Goal: Information Seeking & Learning: Learn about a topic

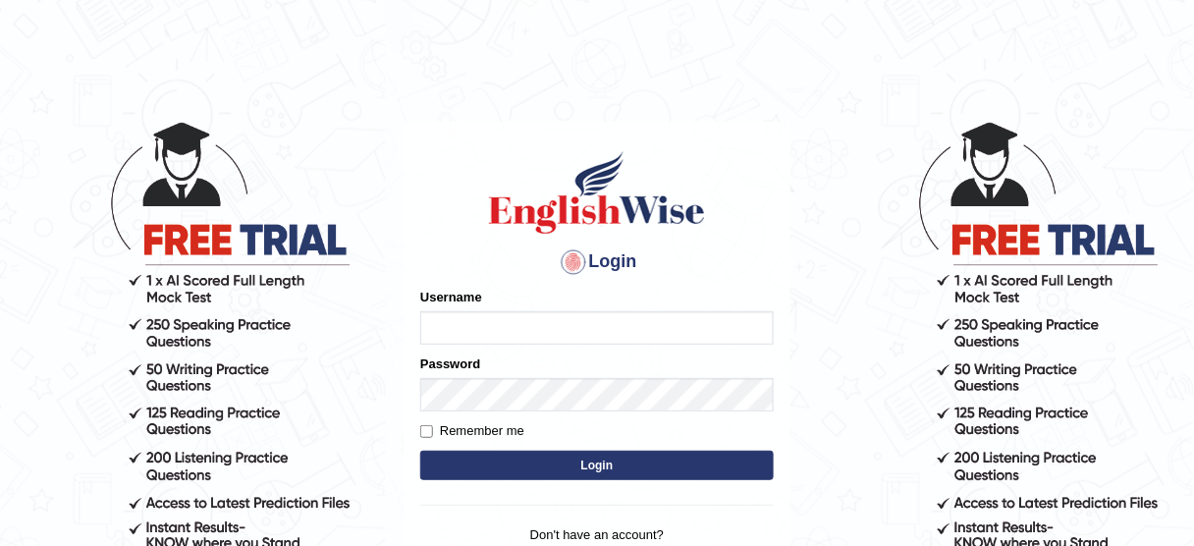
type input "susmitas_parramatta"
click at [538, 469] on button "Login" at bounding box center [596, 465] width 353 height 29
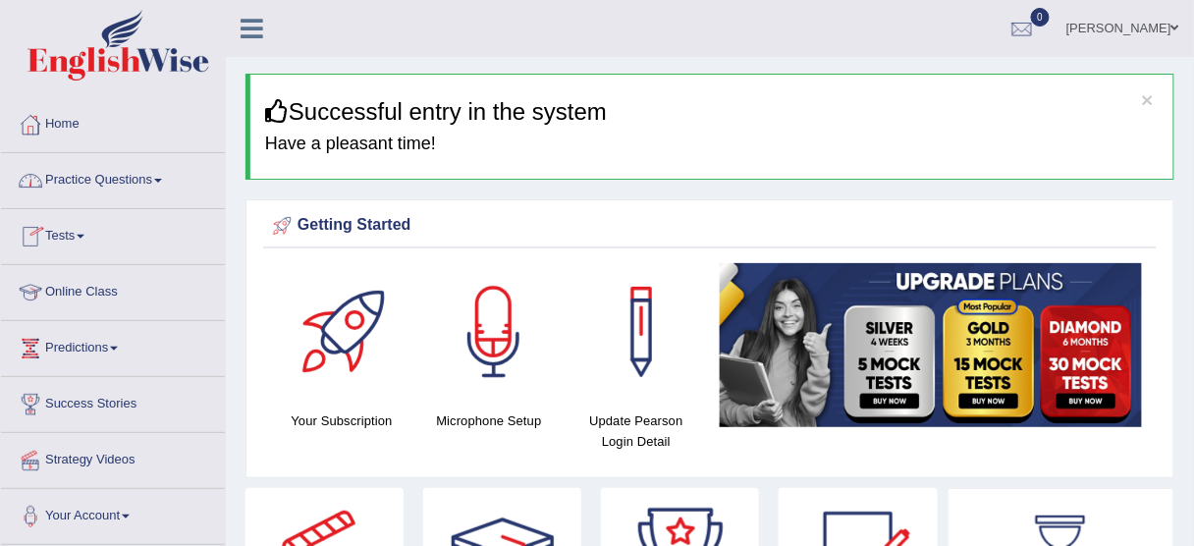
click at [120, 184] on link "Practice Questions" at bounding box center [113, 177] width 224 height 49
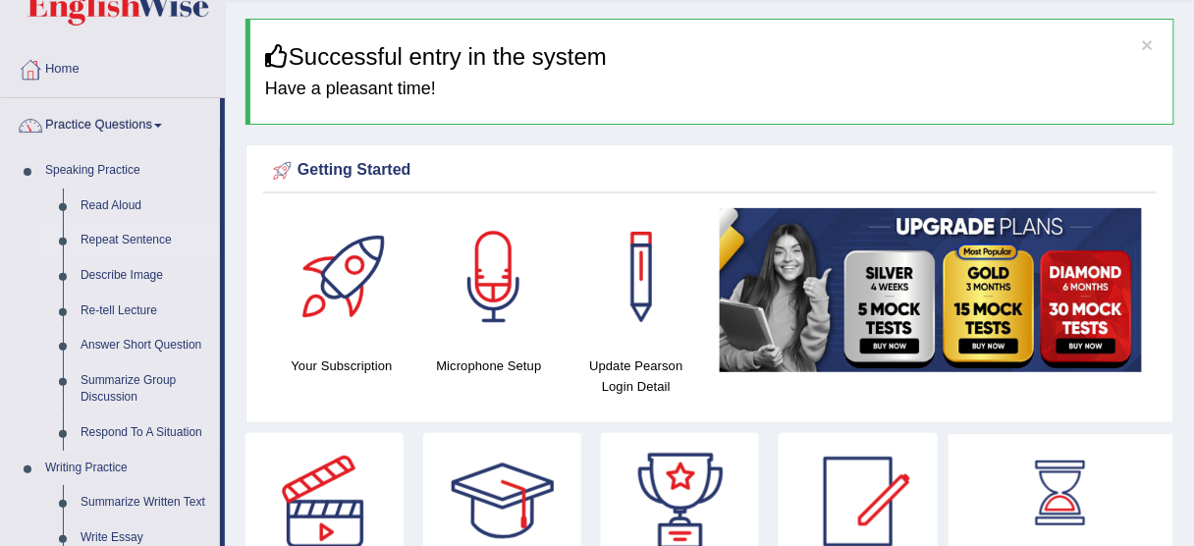
scroll to position [79, 0]
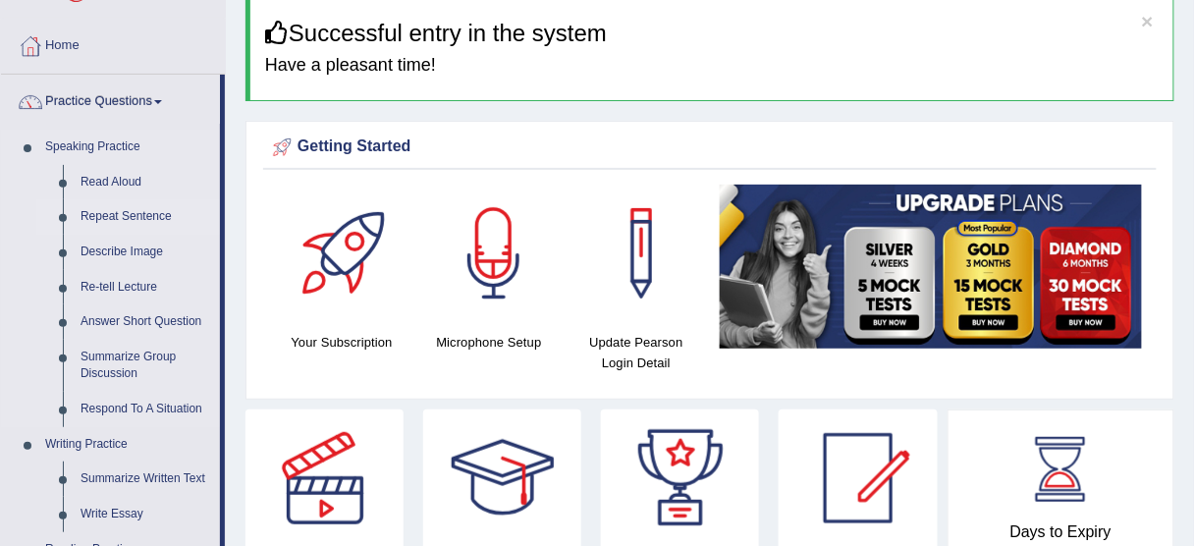
click at [101, 215] on link "Repeat Sentence" at bounding box center [146, 216] width 148 height 35
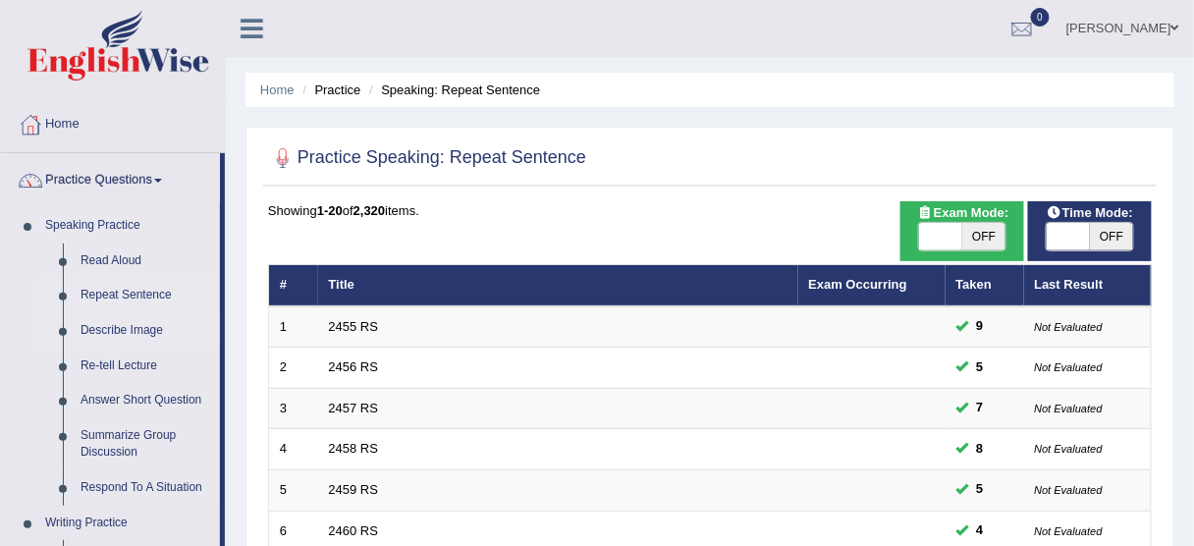
click at [111, 332] on link "Describe Image" at bounding box center [146, 330] width 148 height 35
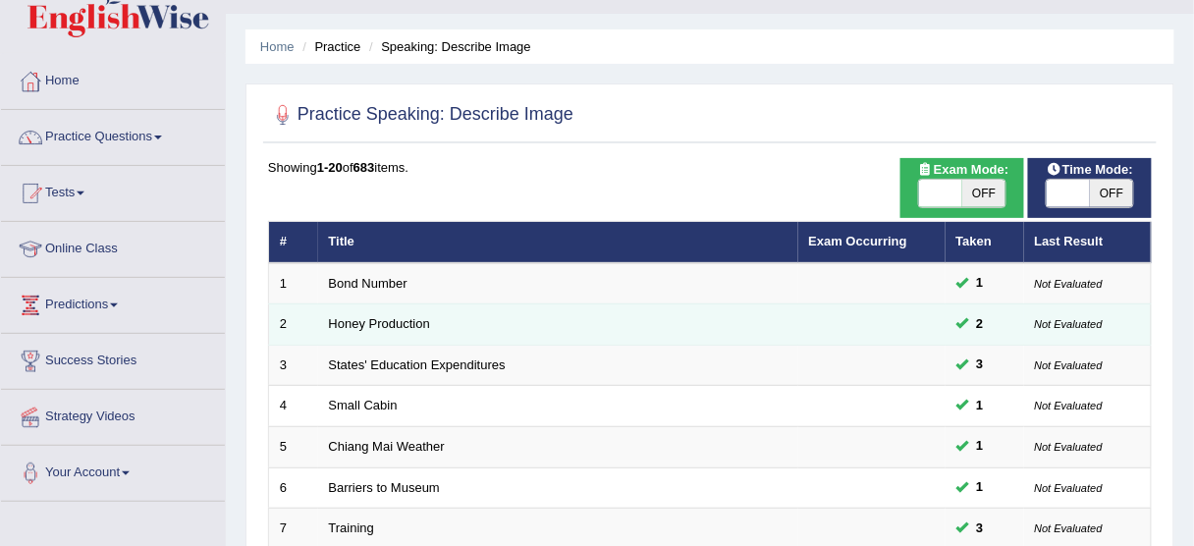
scroll to position [38, 0]
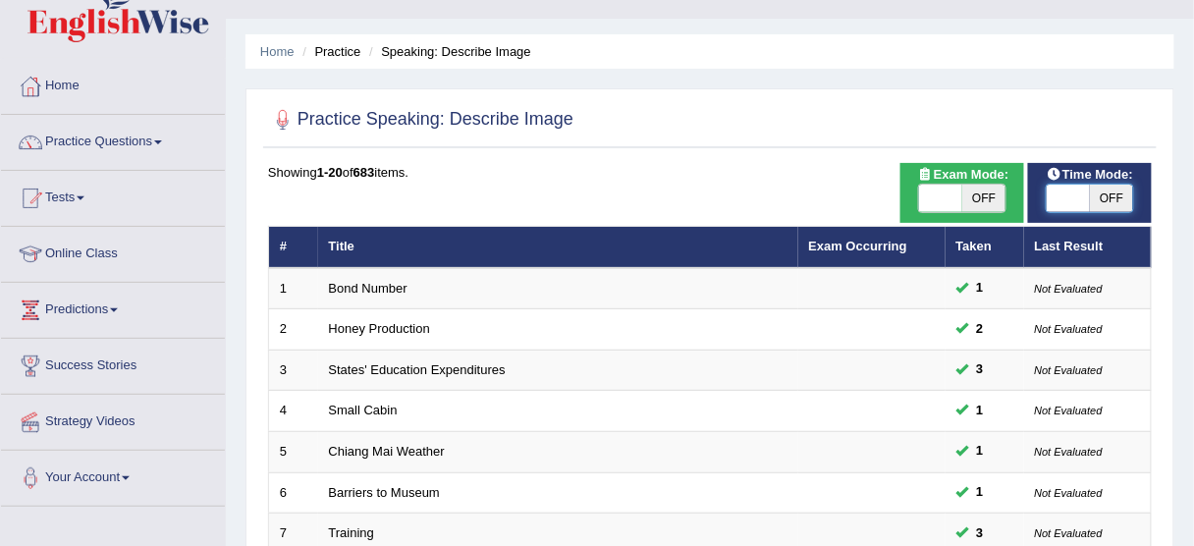
click at [1055, 192] on span at bounding box center [1068, 198] width 43 height 27
click at [1059, 201] on span at bounding box center [1068, 198] width 43 height 27
checkbox input "true"
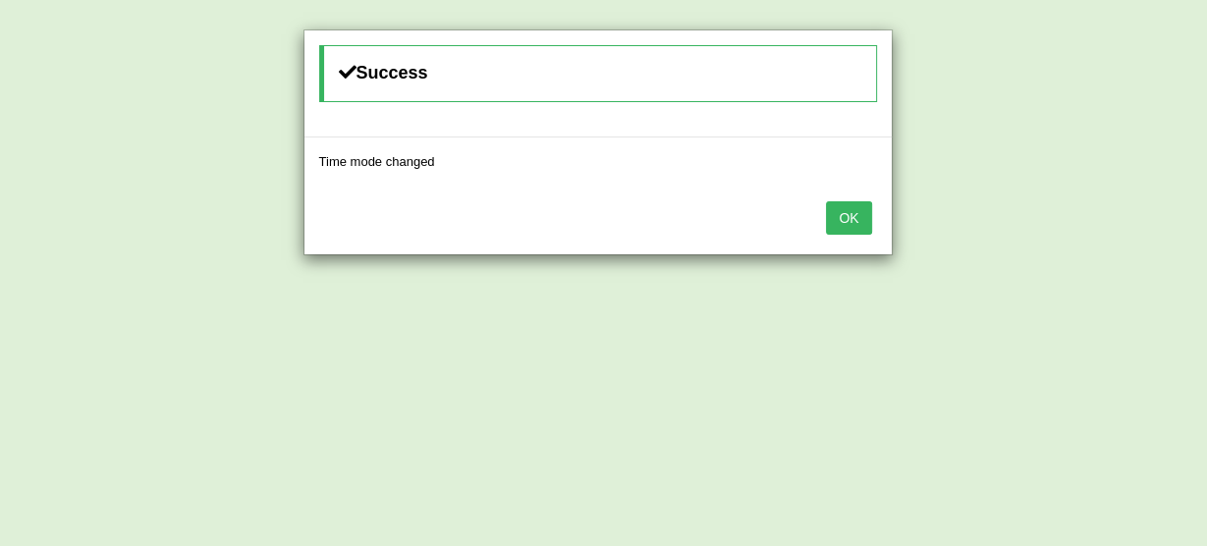
click at [837, 220] on button "OK" at bounding box center [848, 217] width 45 height 33
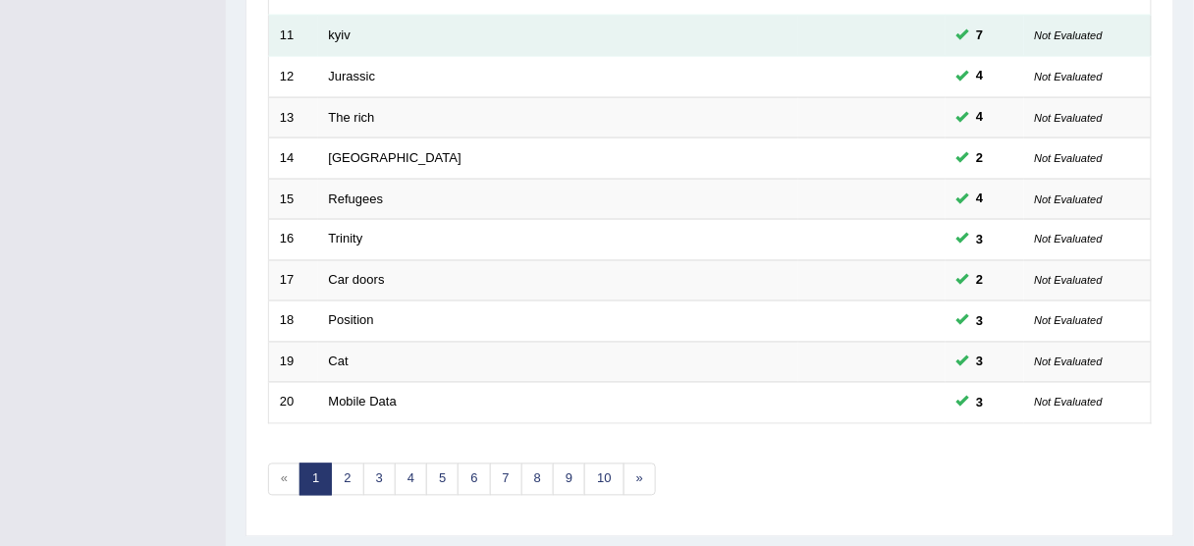
scroll to position [745, 0]
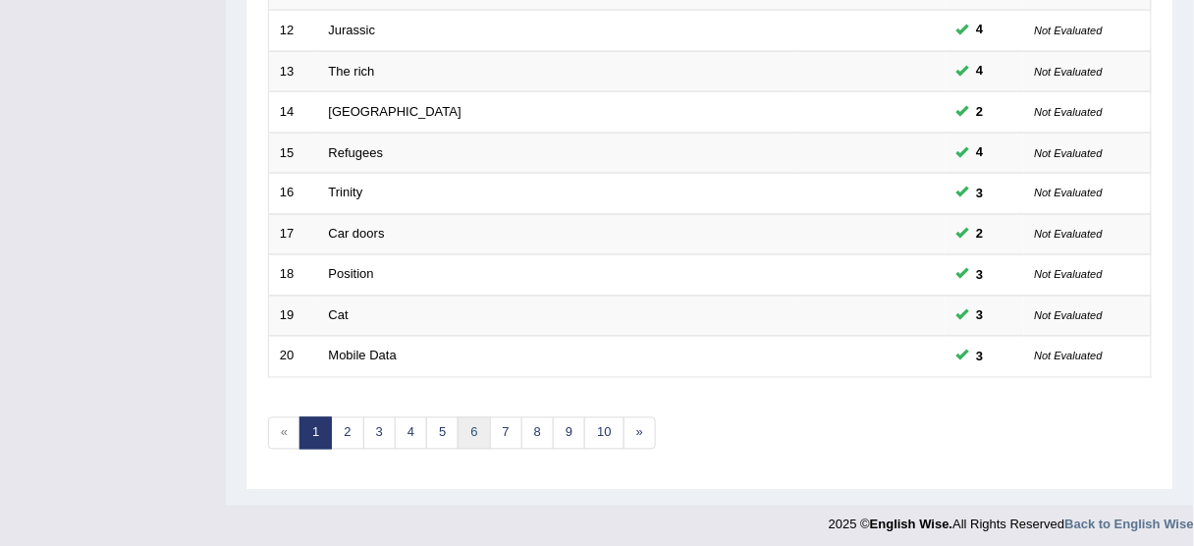
click at [471, 424] on link "6" at bounding box center [474, 433] width 32 height 32
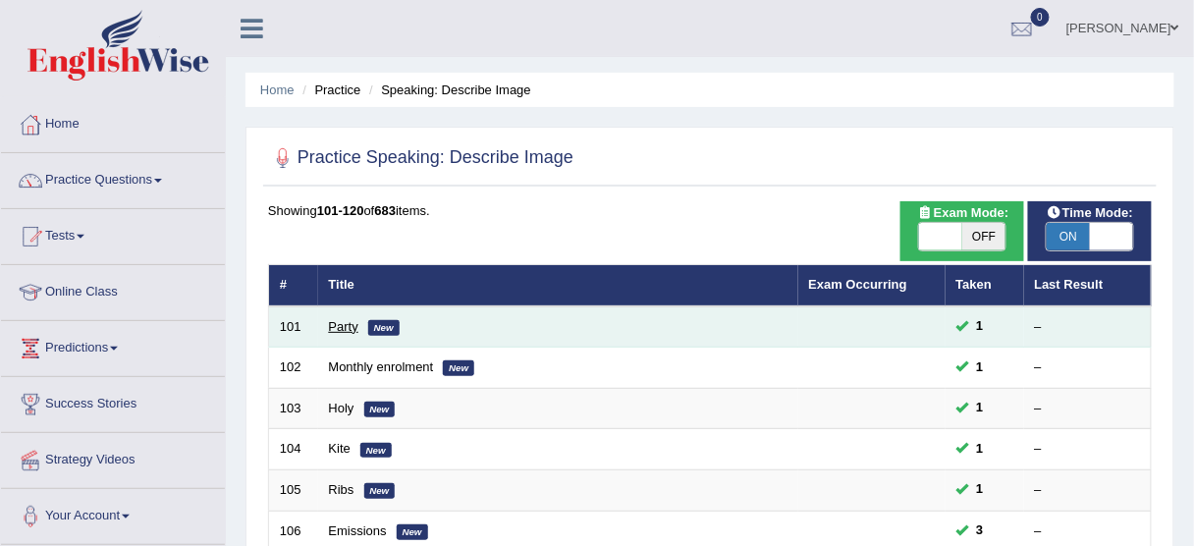
click at [340, 323] on link "Party" at bounding box center [343, 326] width 29 height 15
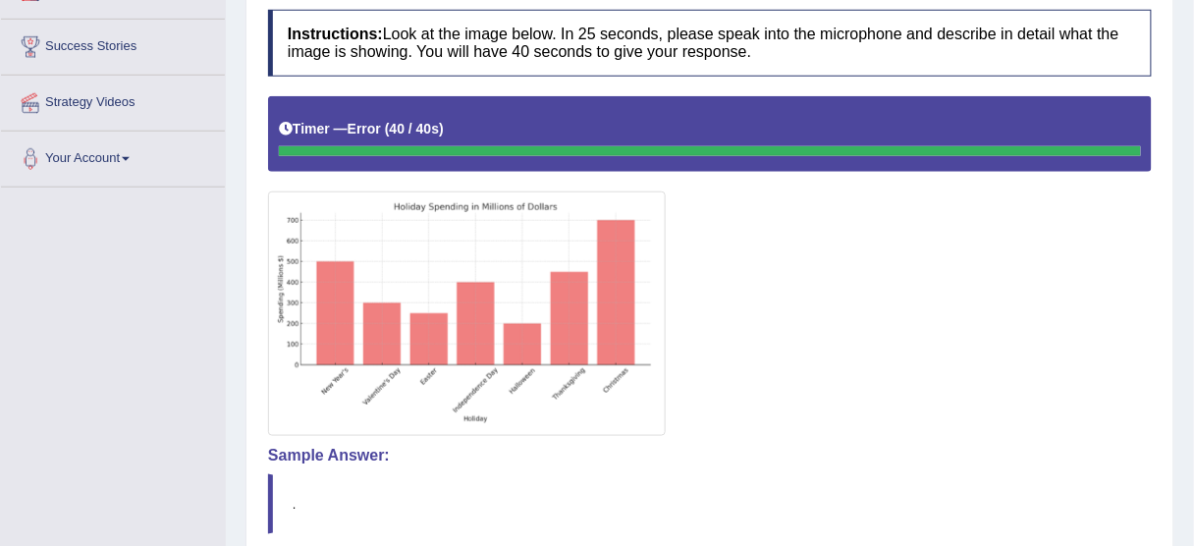
scroll to position [511, 0]
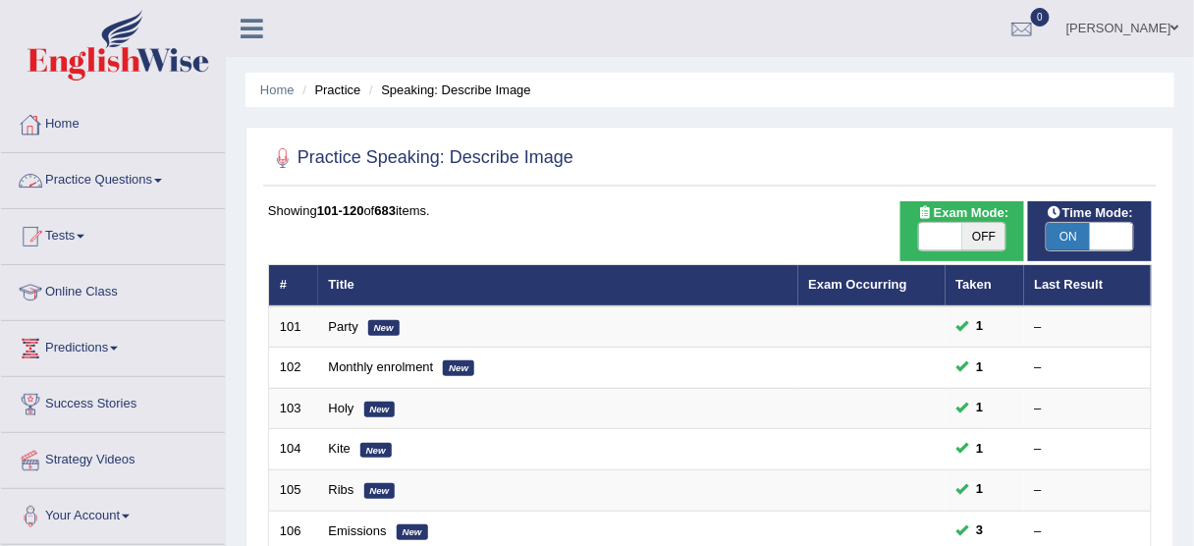
click at [93, 187] on link "Practice Questions" at bounding box center [113, 177] width 224 height 49
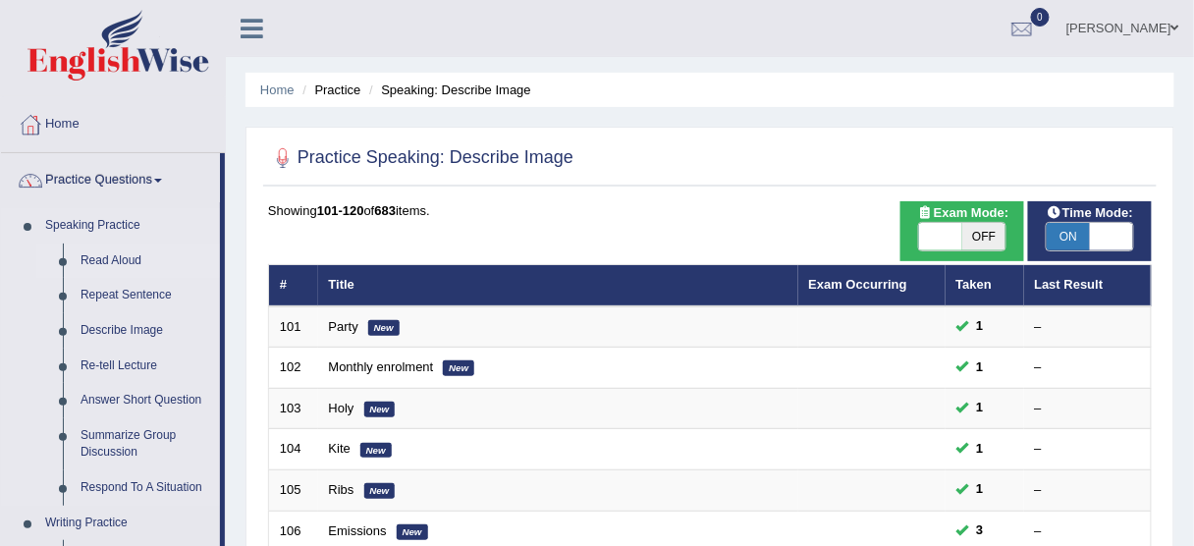
click at [102, 254] on link "Read Aloud" at bounding box center [146, 260] width 148 height 35
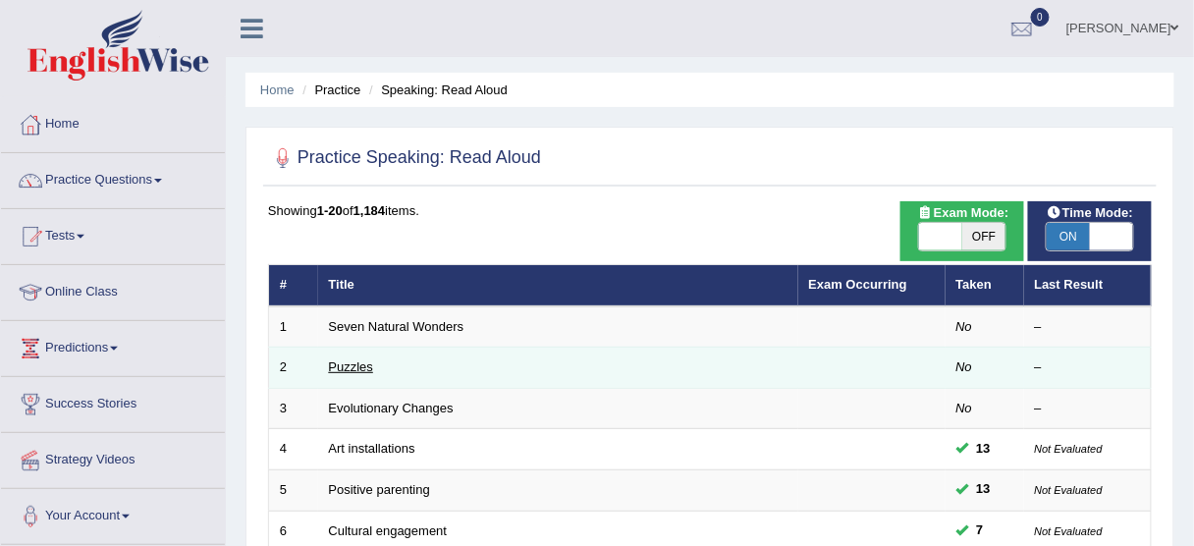
click at [348, 367] on link "Puzzles" at bounding box center [351, 366] width 45 height 15
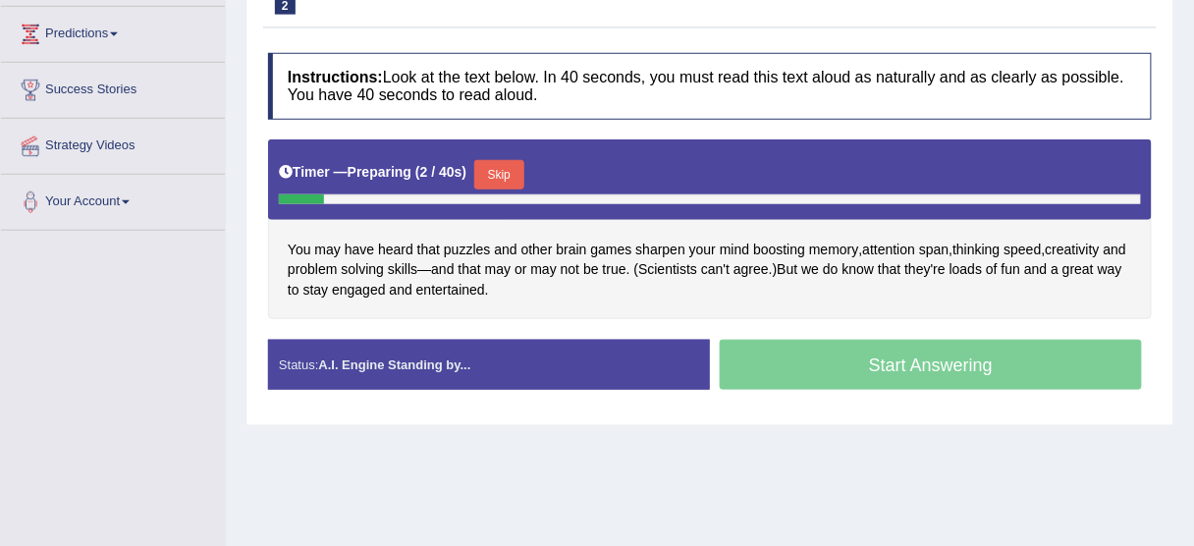
click at [520, 172] on button "Skip" at bounding box center [498, 174] width 49 height 29
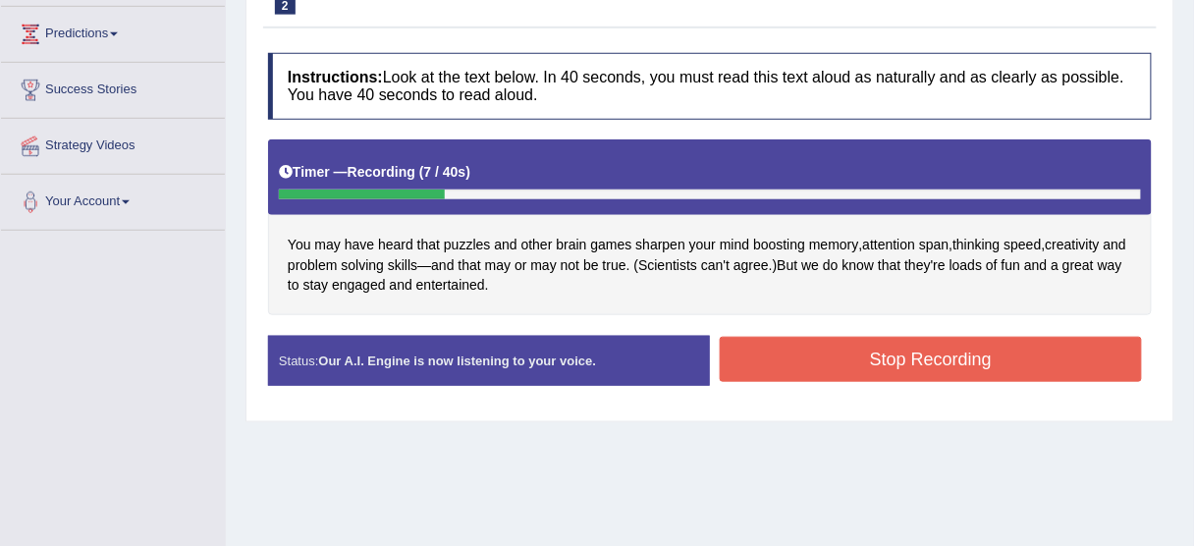
click at [773, 359] on button "Stop Recording" at bounding box center [931, 359] width 422 height 45
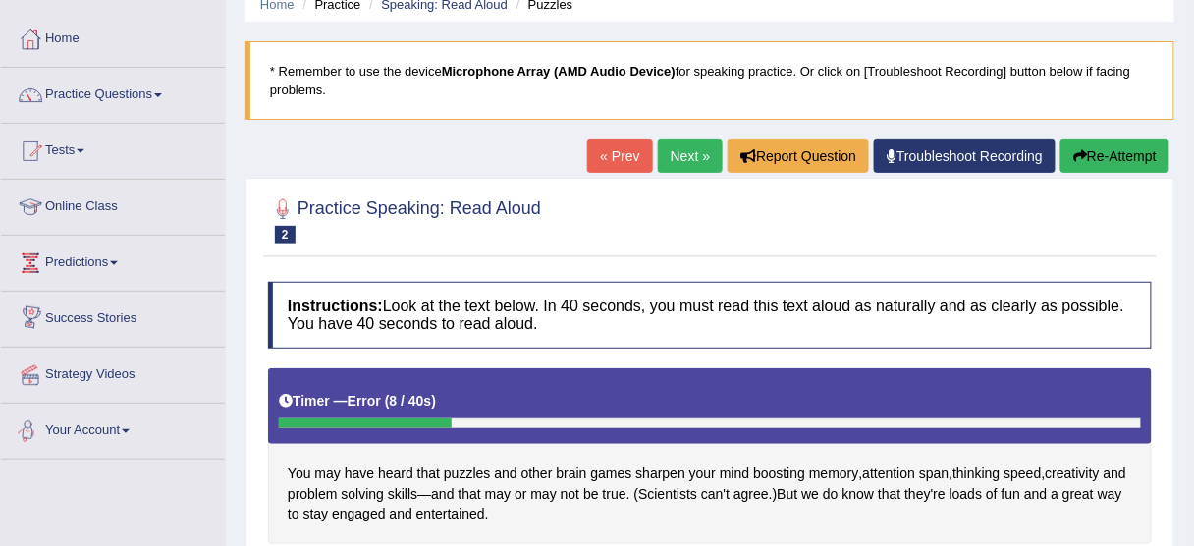
scroll to position [79, 0]
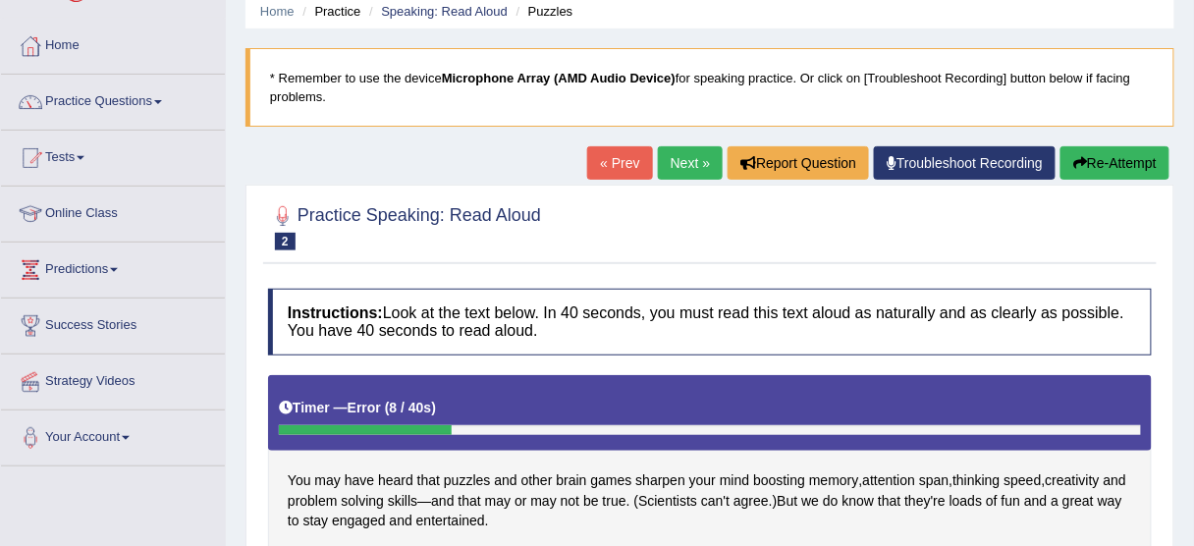
click at [1114, 160] on button "Re-Attempt" at bounding box center [1114, 162] width 109 height 33
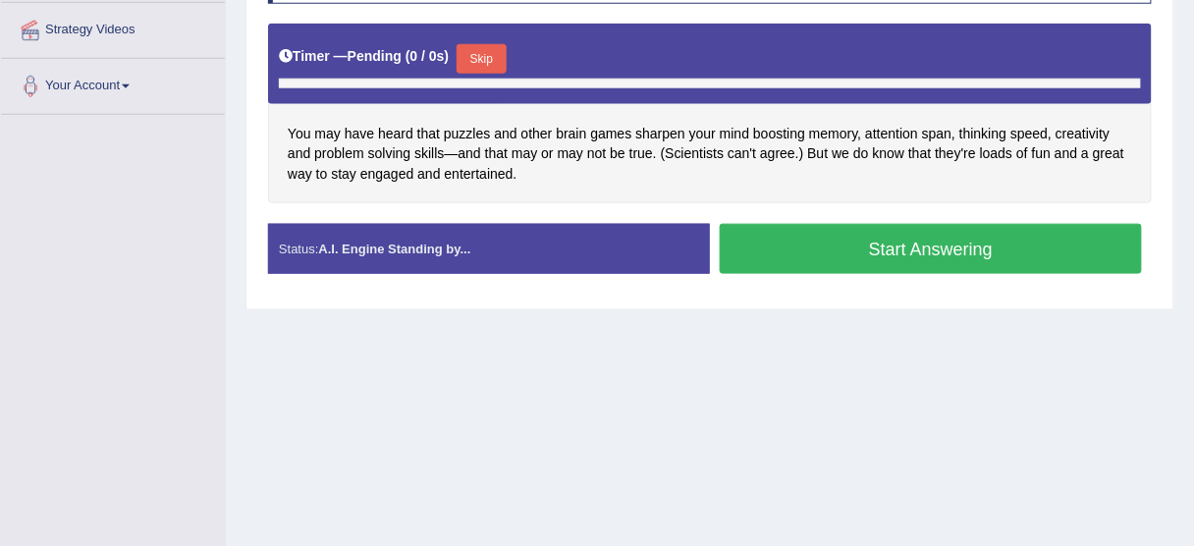
scroll to position [471, 0]
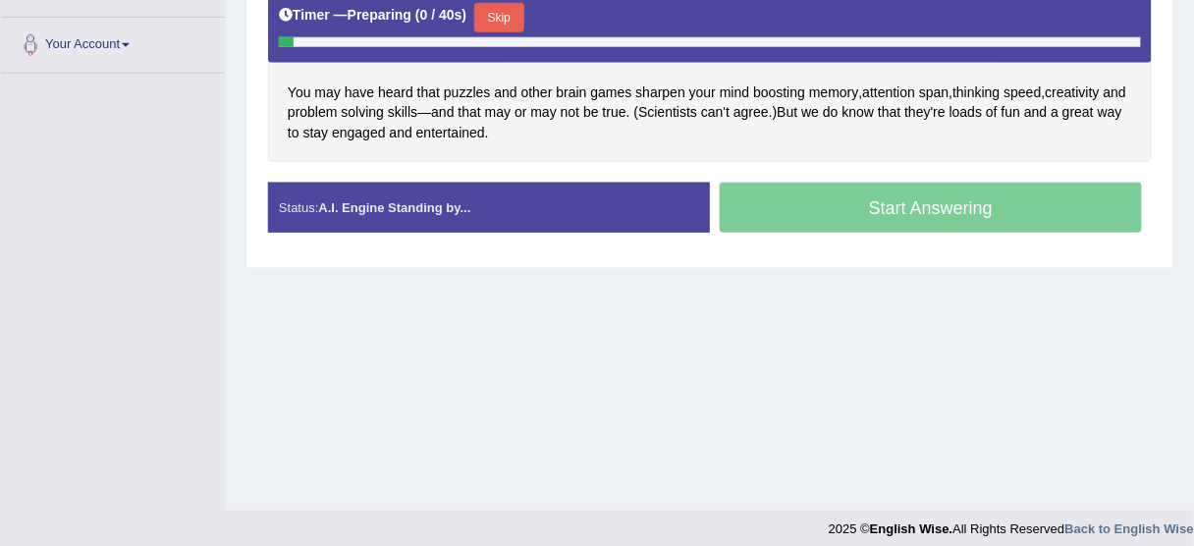
click at [498, 6] on button "Skip" at bounding box center [498, 17] width 49 height 29
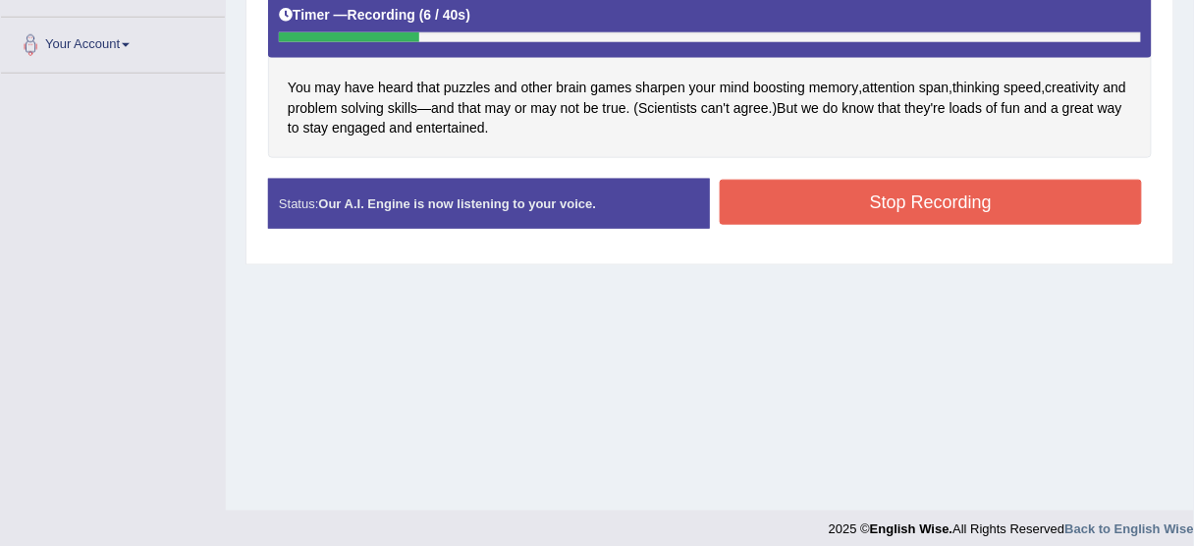
click at [799, 207] on button "Stop Recording" at bounding box center [931, 202] width 422 height 45
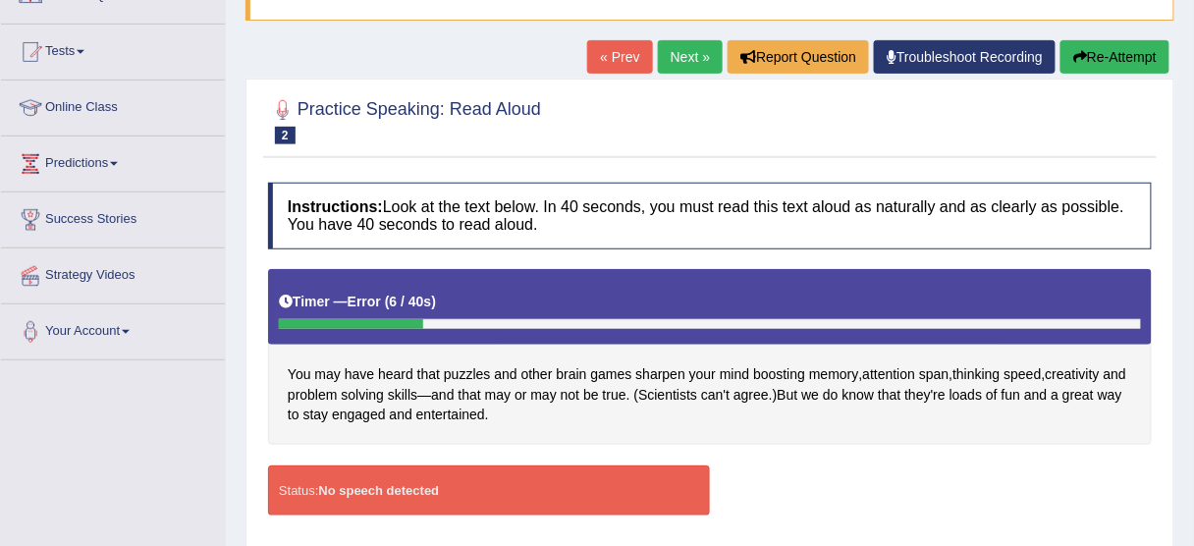
scroll to position [157, 0]
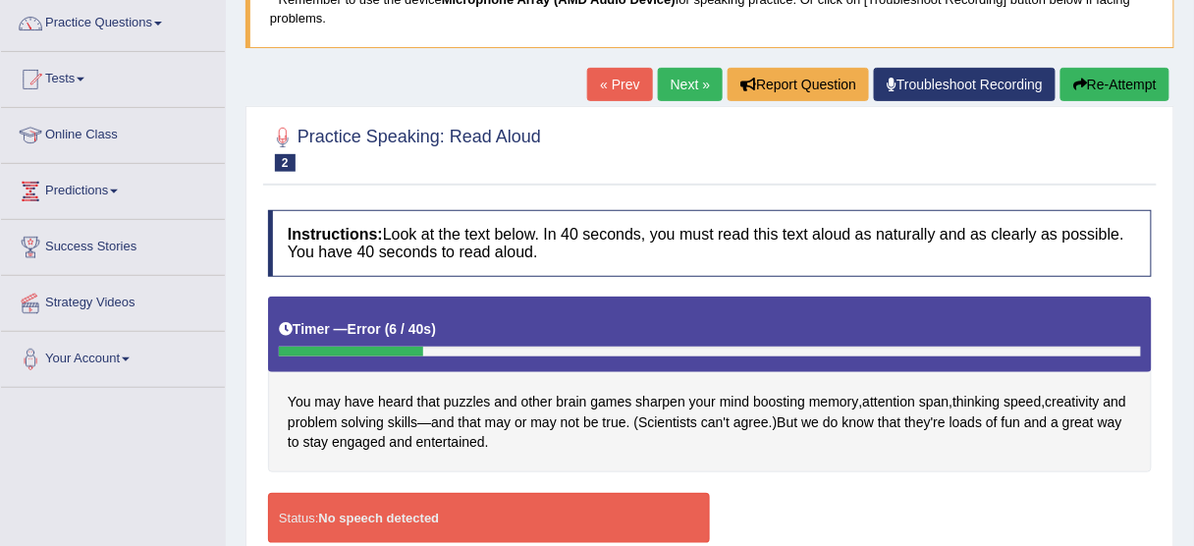
click at [1130, 96] on button "Re-Attempt" at bounding box center [1114, 84] width 109 height 33
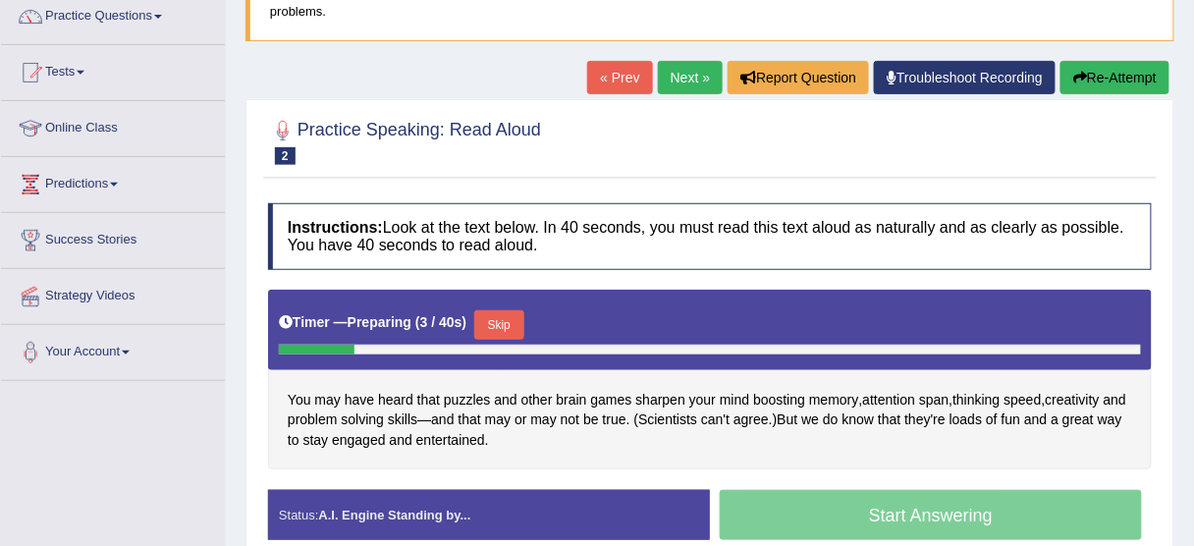
click at [511, 319] on button "Skip" at bounding box center [498, 324] width 49 height 29
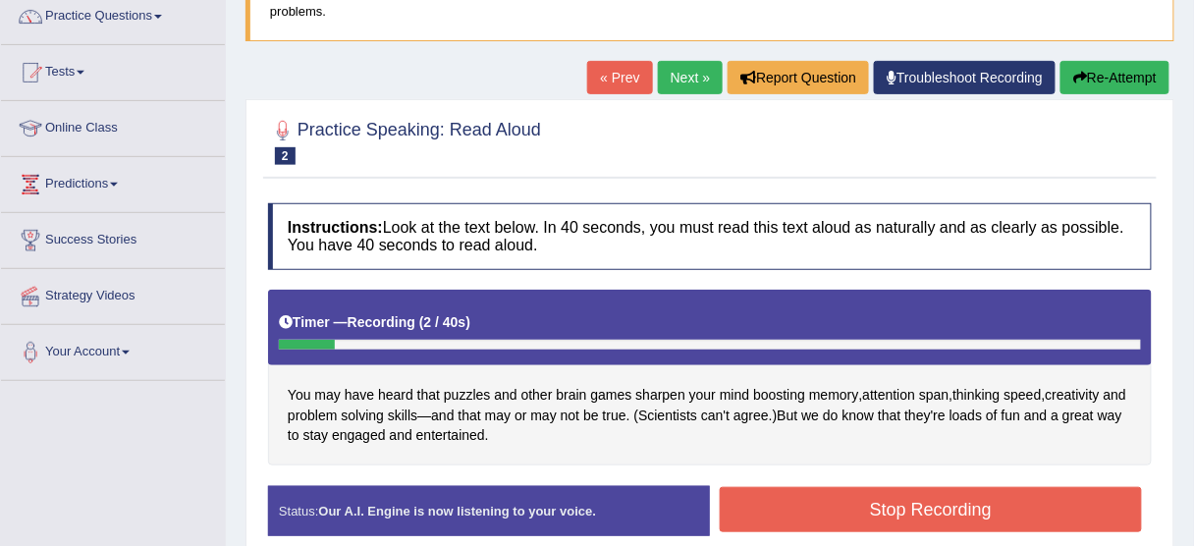
click at [902, 510] on button "Stop Recording" at bounding box center [931, 509] width 422 height 45
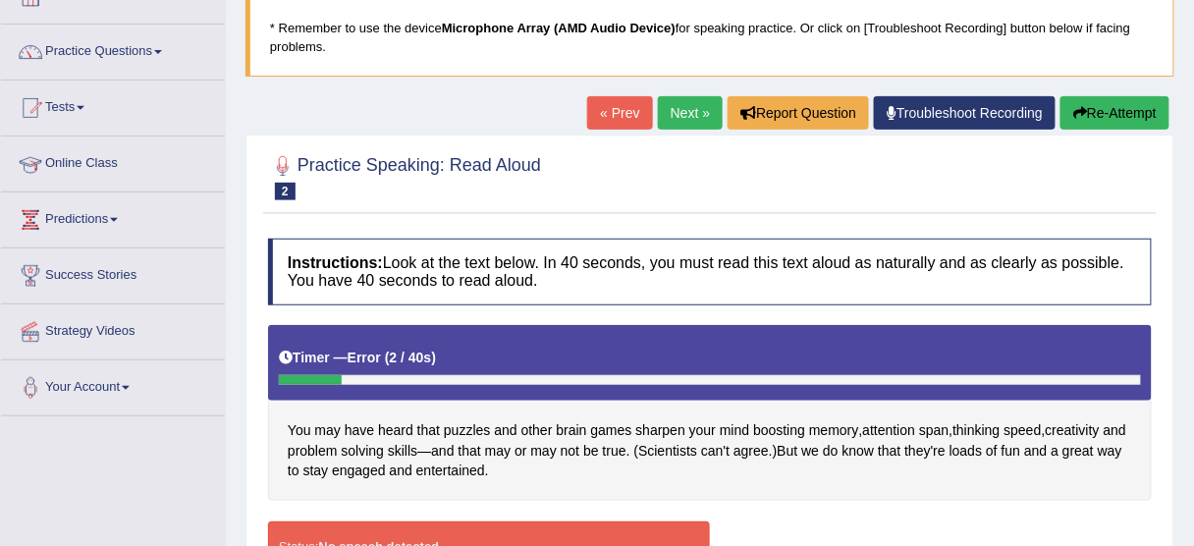
scroll to position [164, 0]
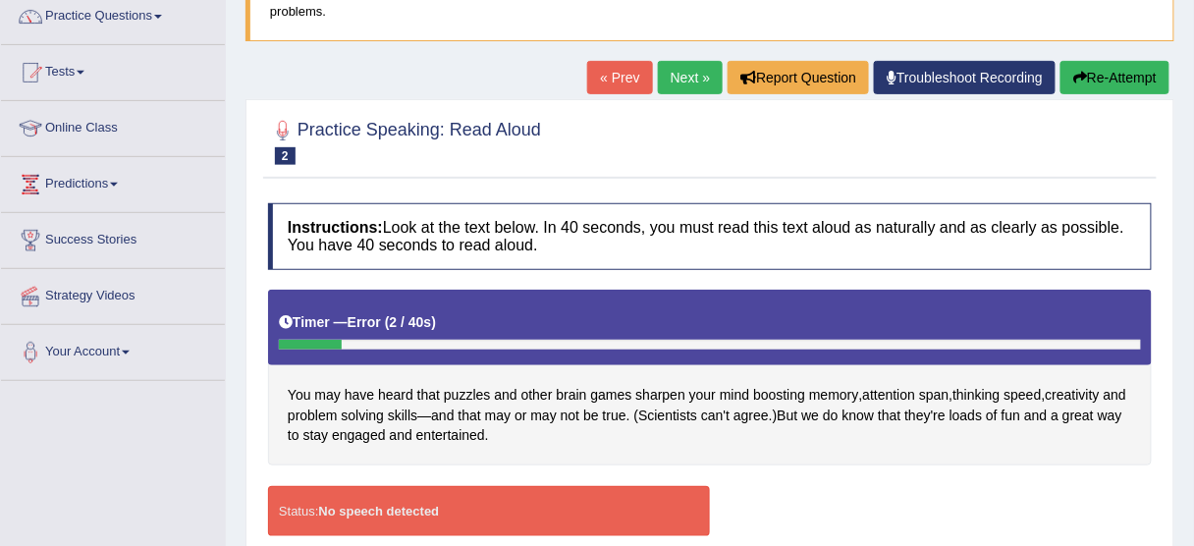
click at [1080, 73] on icon "button" at bounding box center [1080, 78] width 14 height 14
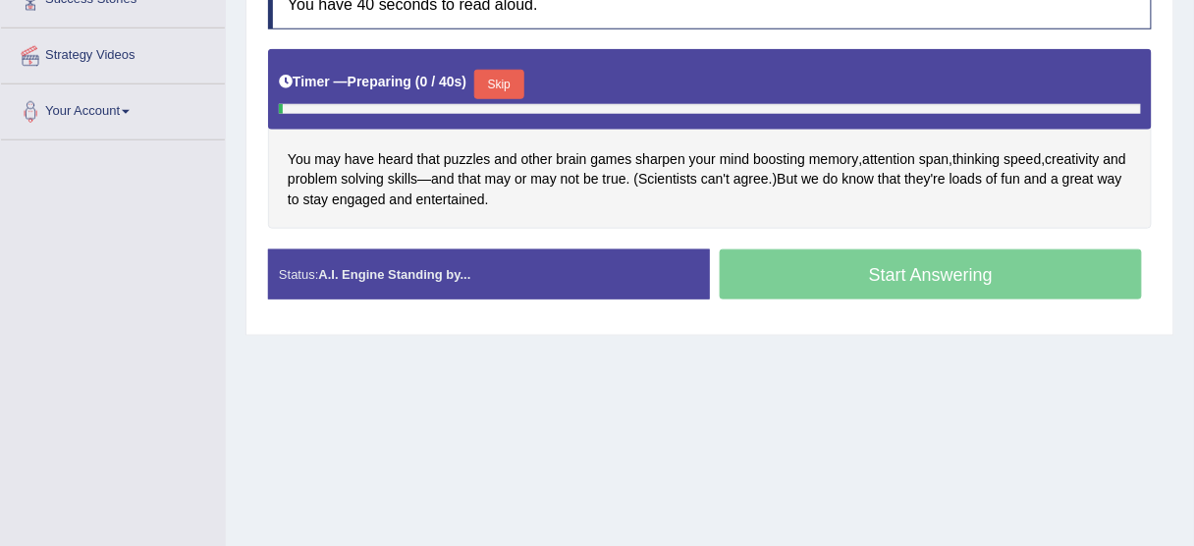
scroll to position [406, 0]
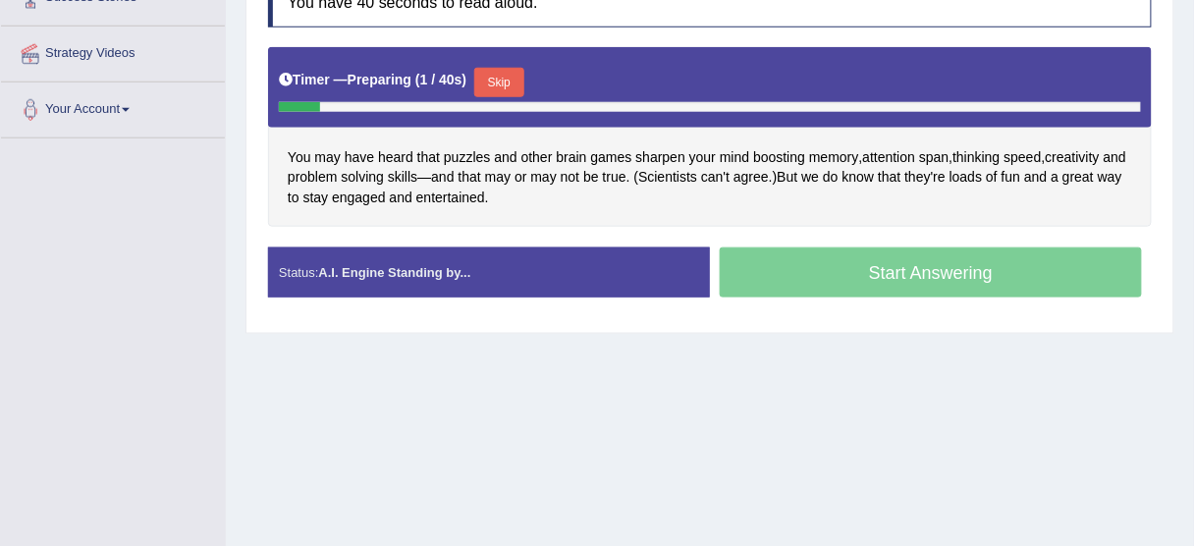
click at [516, 77] on button "Skip" at bounding box center [498, 82] width 49 height 29
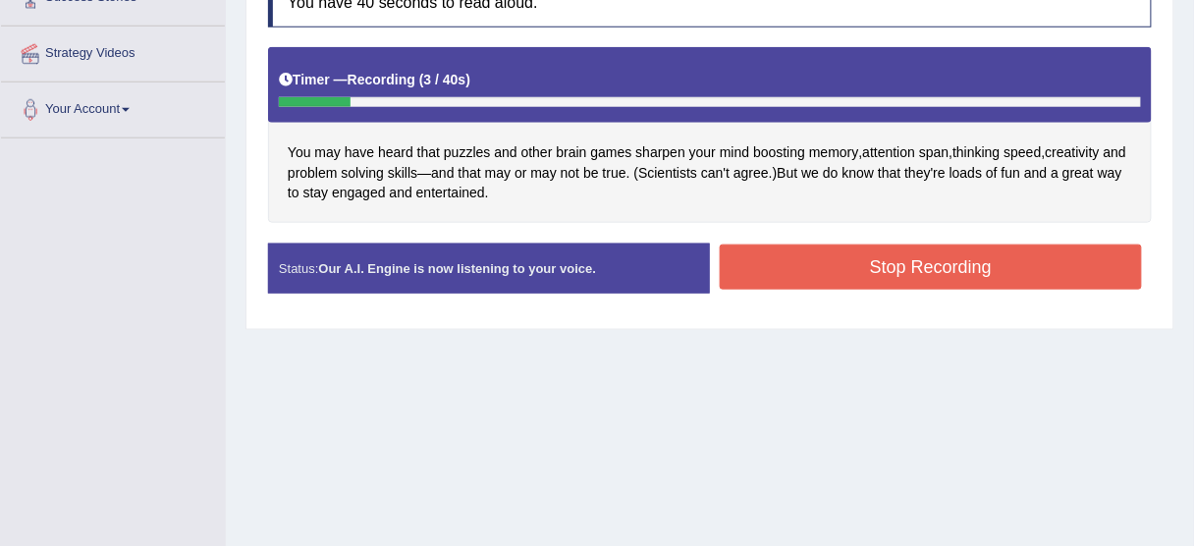
click at [831, 261] on button "Stop Recording" at bounding box center [931, 266] width 422 height 45
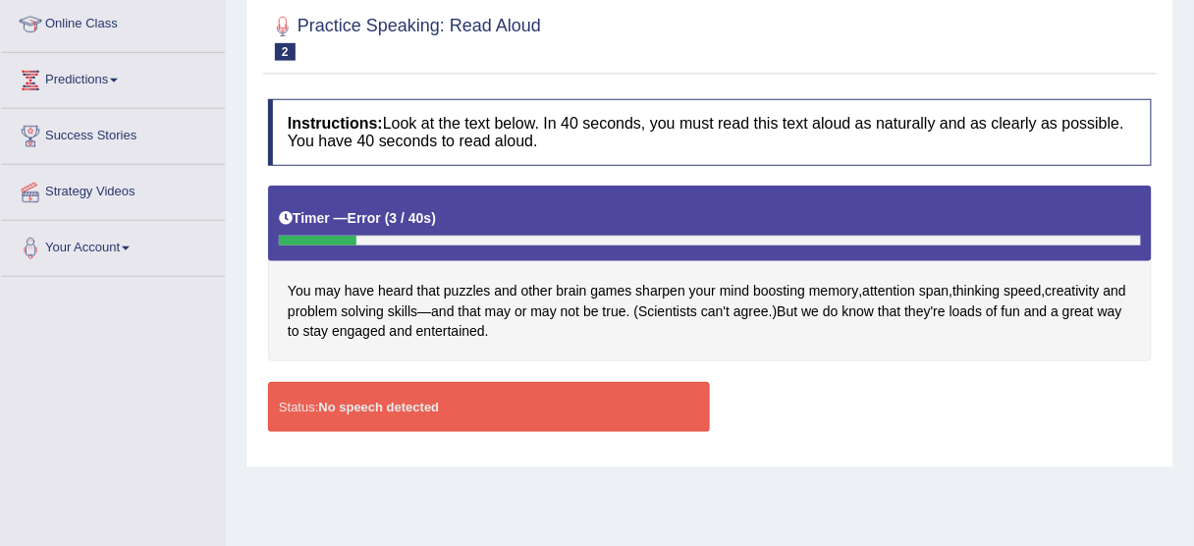
scroll to position [92, 0]
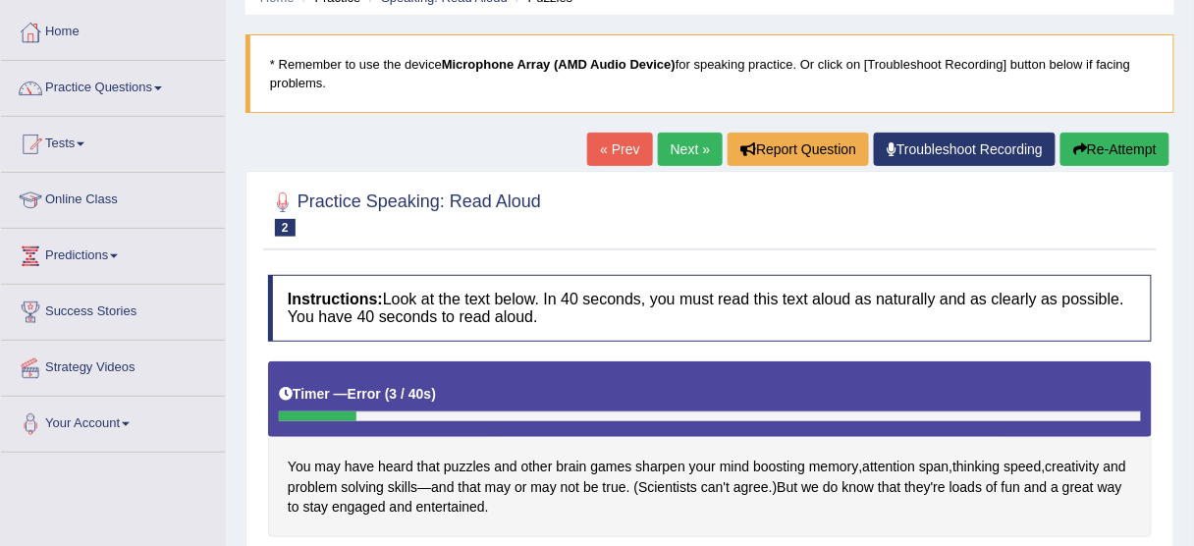
click at [1107, 149] on button "Re-Attempt" at bounding box center [1114, 149] width 109 height 33
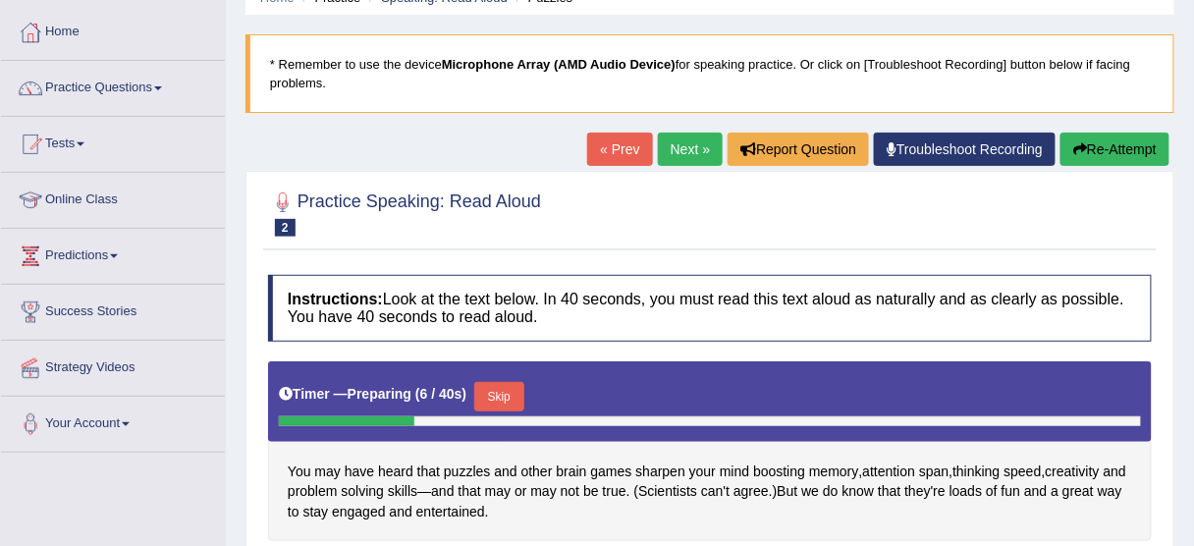
click at [1125, 134] on button "Re-Attempt" at bounding box center [1114, 149] width 109 height 33
click at [508, 393] on button "Skip" at bounding box center [498, 396] width 49 height 29
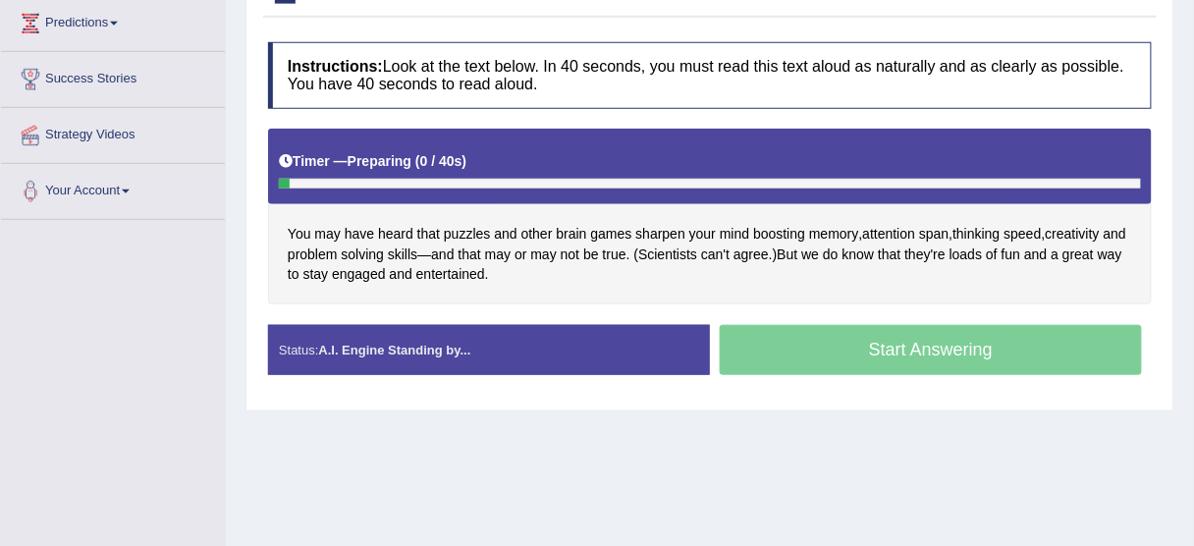
scroll to position [328, 0]
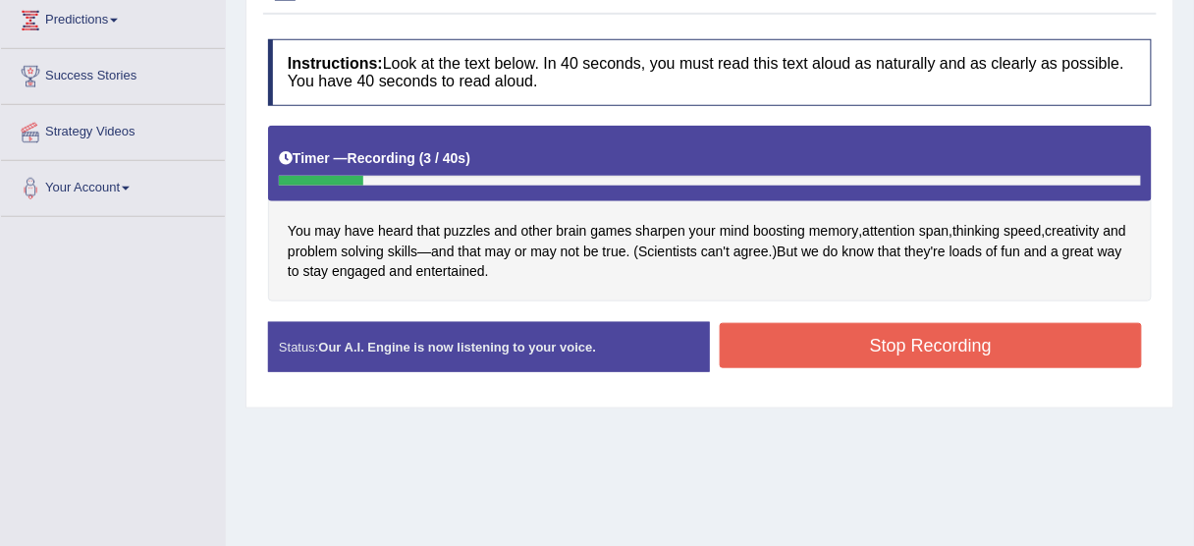
click at [734, 369] on div "Status: Our A.I. Engine is now listening to your voice. Start Answering Stop Re…" at bounding box center [710, 357] width 884 height 70
click at [752, 351] on button "Stop Recording" at bounding box center [931, 345] width 422 height 45
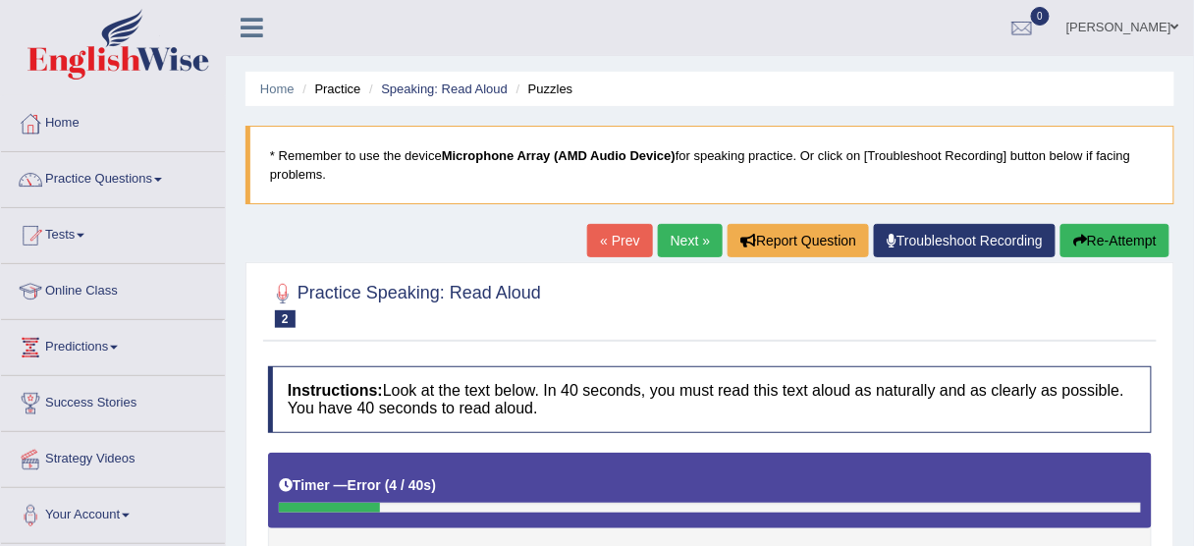
scroll to position [0, 0]
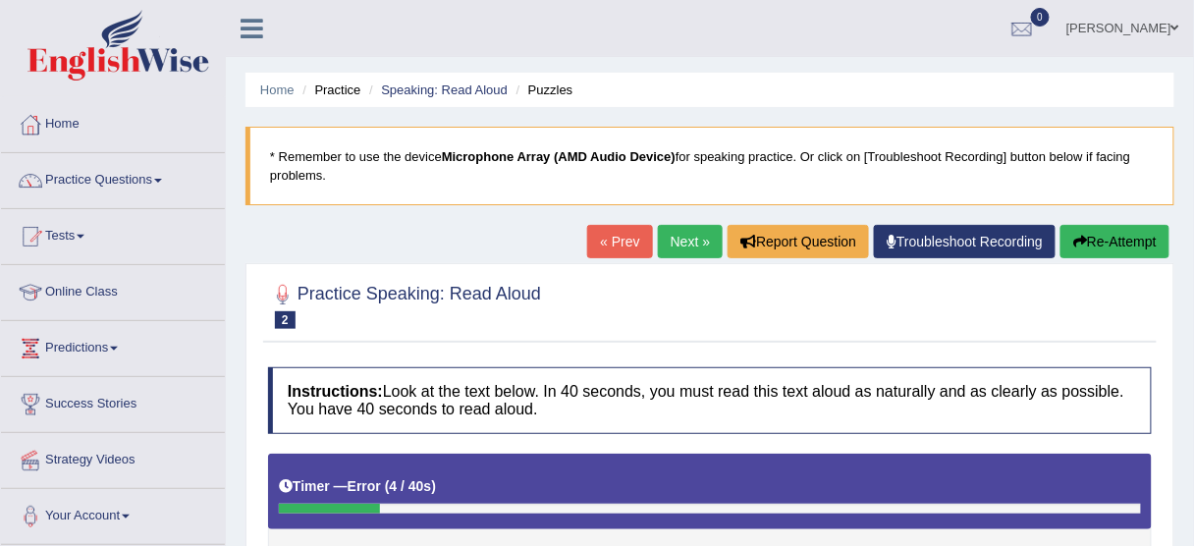
click at [943, 240] on link "Troubleshoot Recording" at bounding box center [965, 241] width 182 height 33
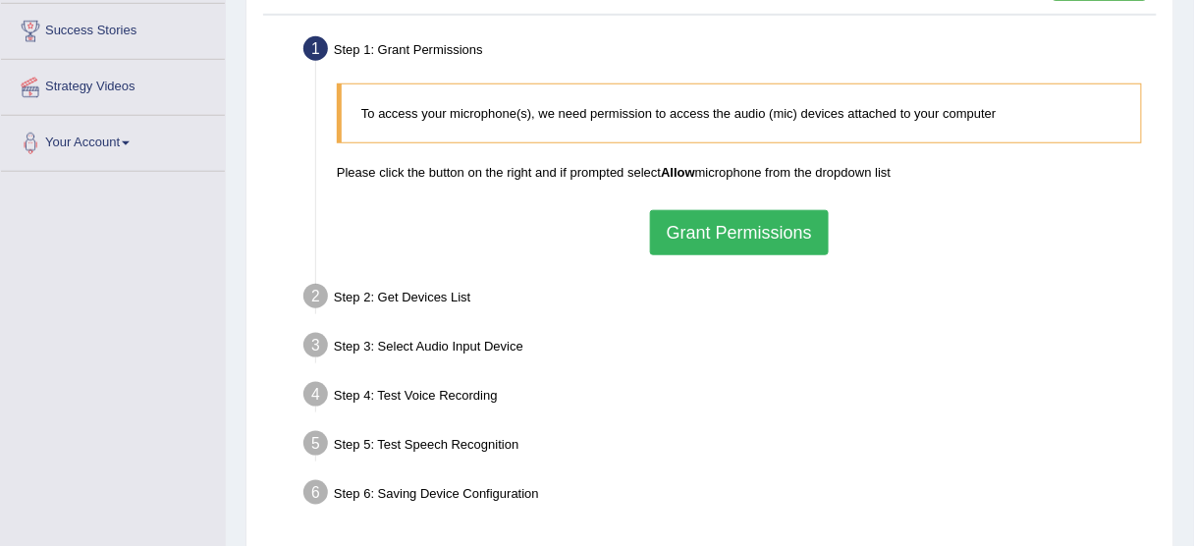
scroll to position [393, 0]
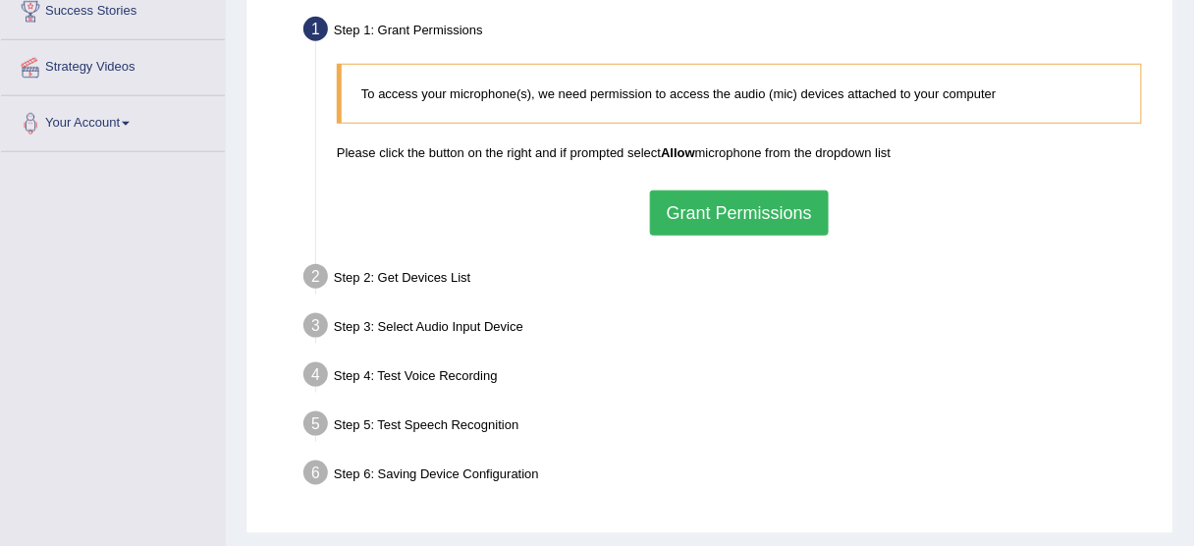
click at [694, 219] on button "Grant Permissions" at bounding box center [739, 212] width 179 height 45
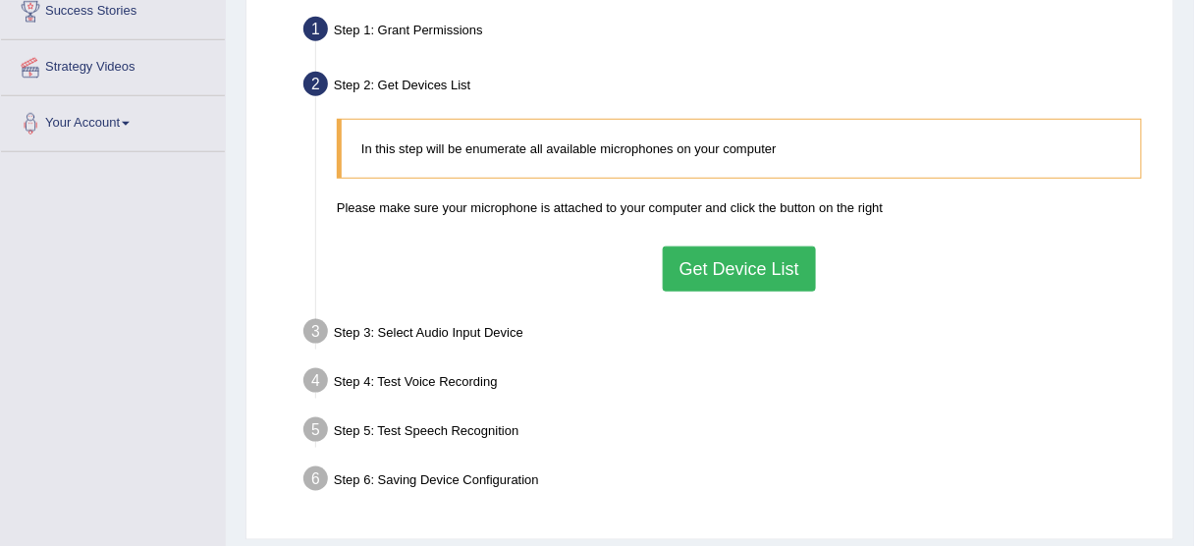
click at [702, 275] on button "Get Device List" at bounding box center [739, 268] width 153 height 45
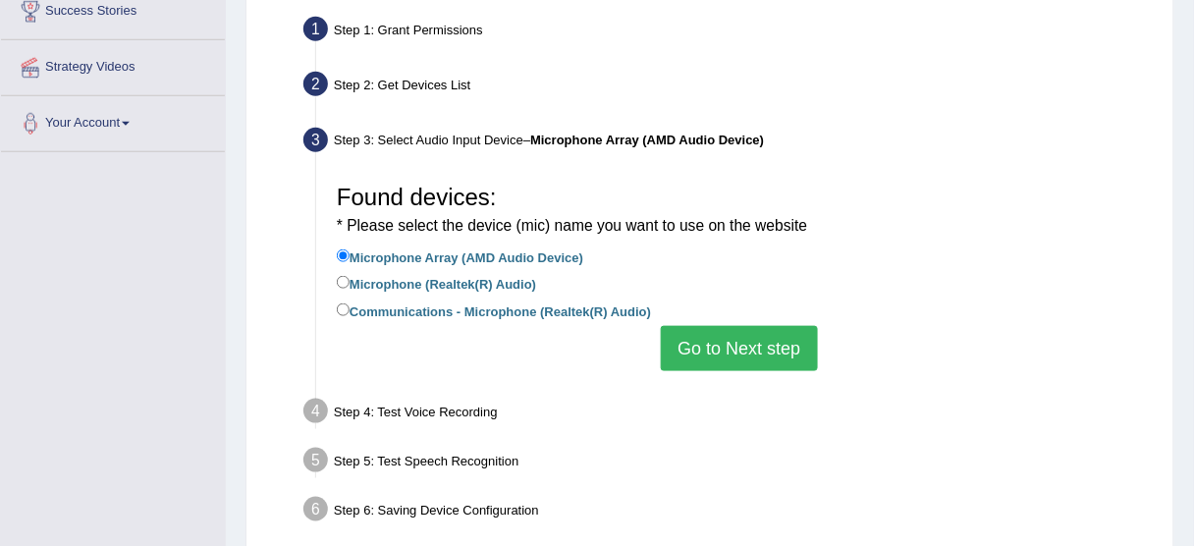
click at [708, 349] on button "Go to Next step" at bounding box center [739, 348] width 156 height 45
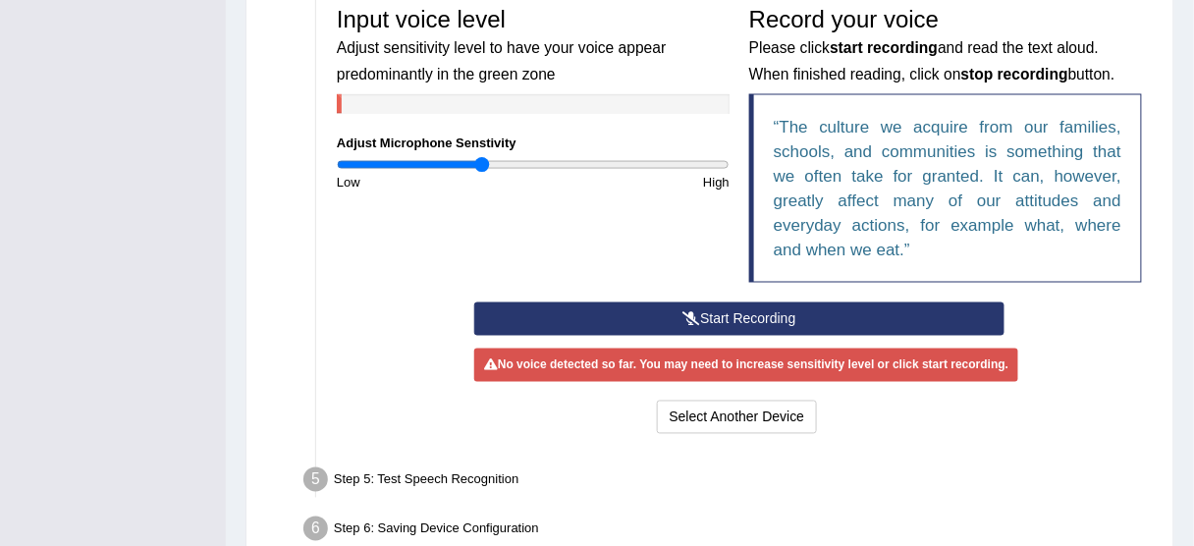
scroll to position [628, 0]
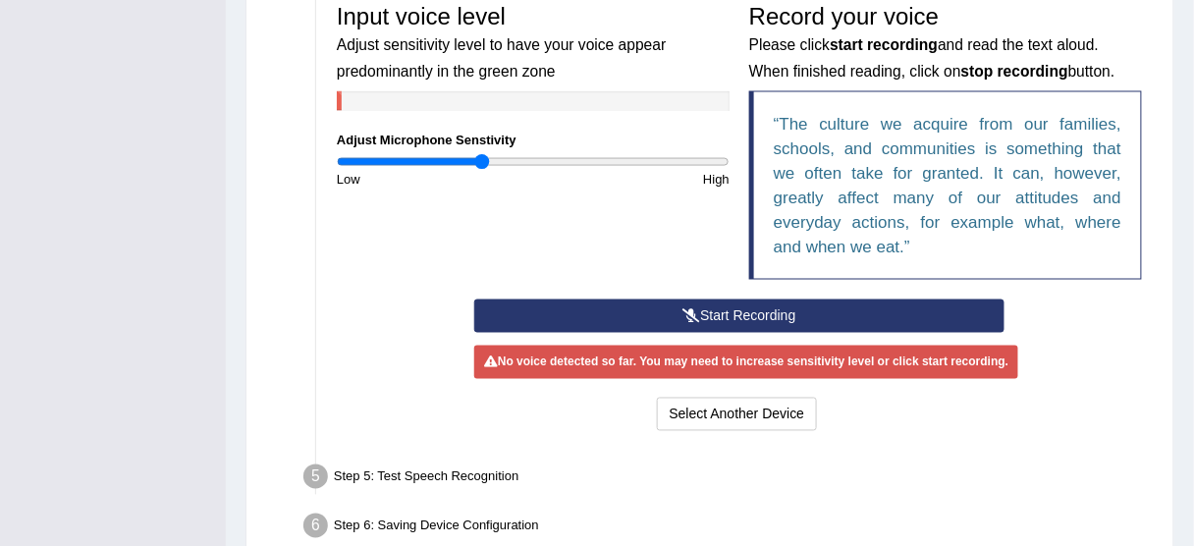
click at [690, 309] on icon at bounding box center [691, 316] width 18 height 14
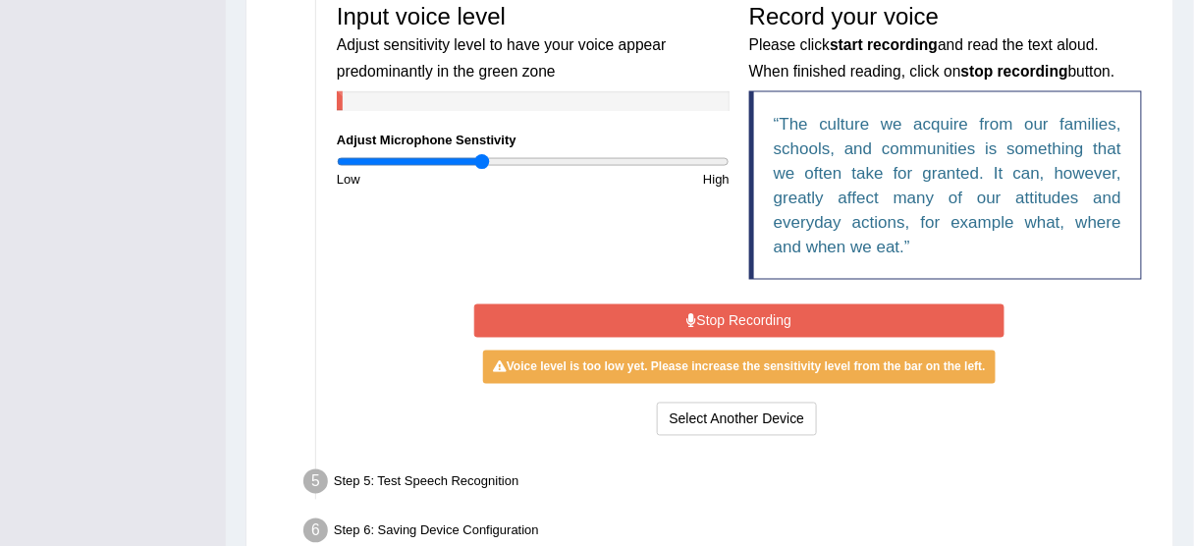
click at [731, 311] on button "Stop Recording" at bounding box center [739, 320] width 530 height 33
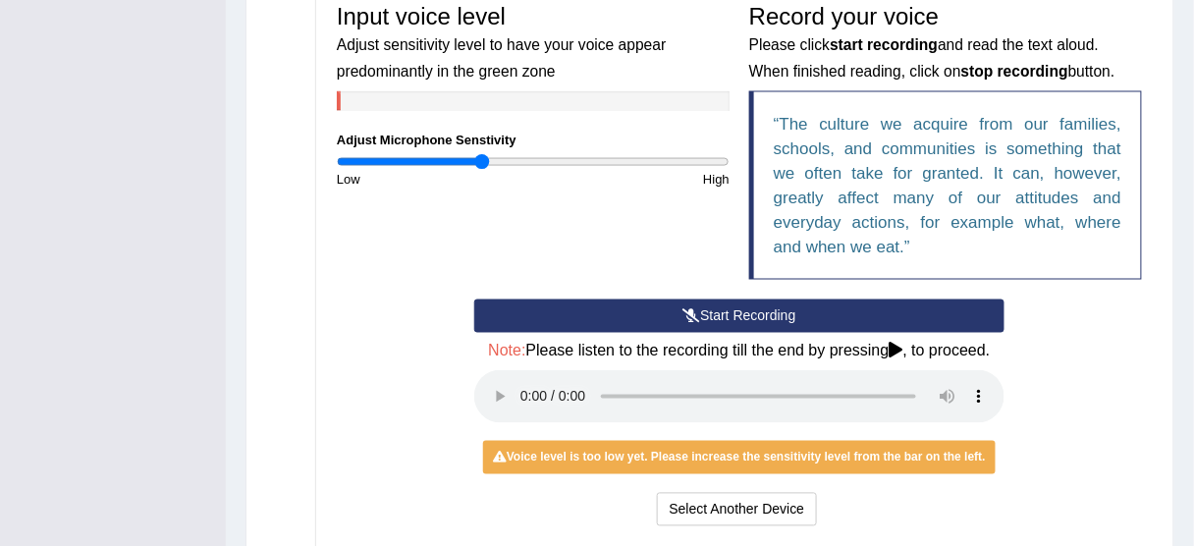
click at [1161, 410] on div "Microphone Setup View Video Step 1: Grant Permissions To access your microphone…" at bounding box center [709, 191] width 929 height 981
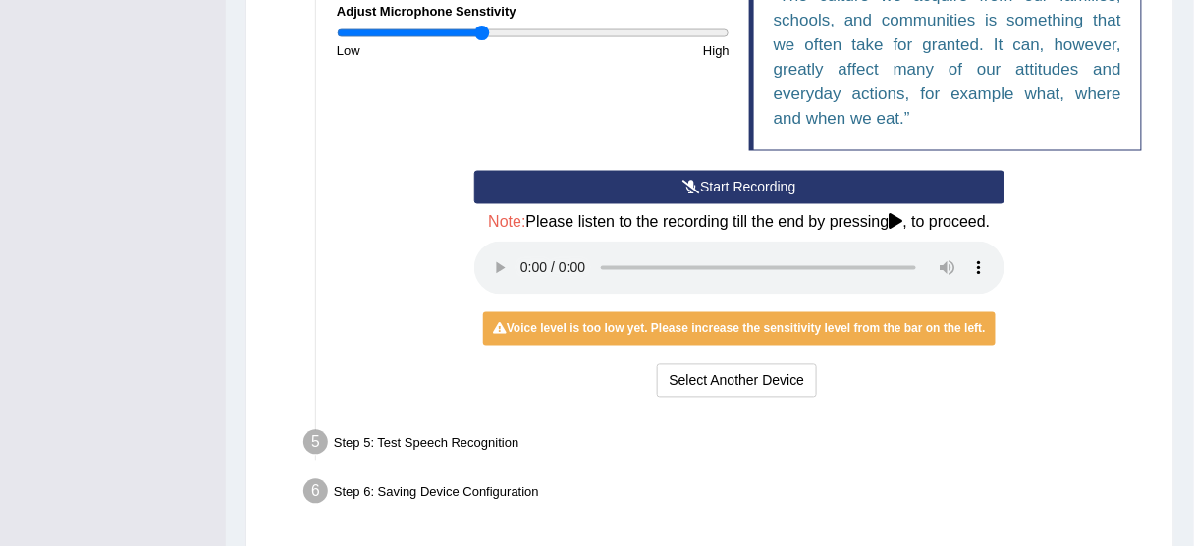
scroll to position [785, 0]
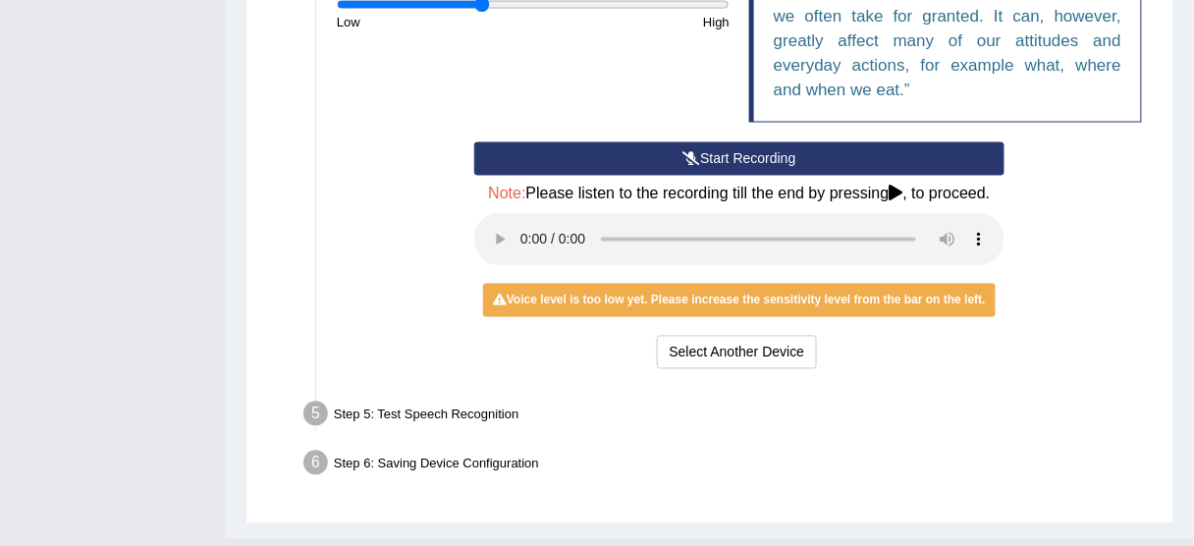
click at [880, 465] on div "Step 6: Saving Device Configuration" at bounding box center [730, 466] width 870 height 43
click at [703, 156] on button "Start Recording" at bounding box center [739, 158] width 530 height 33
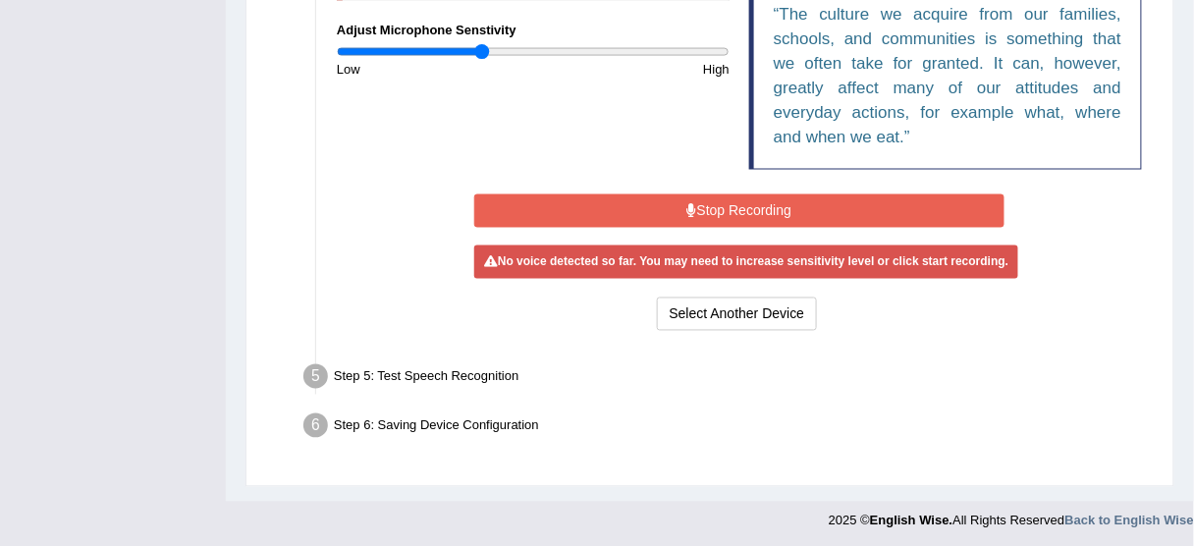
scroll to position [733, 0]
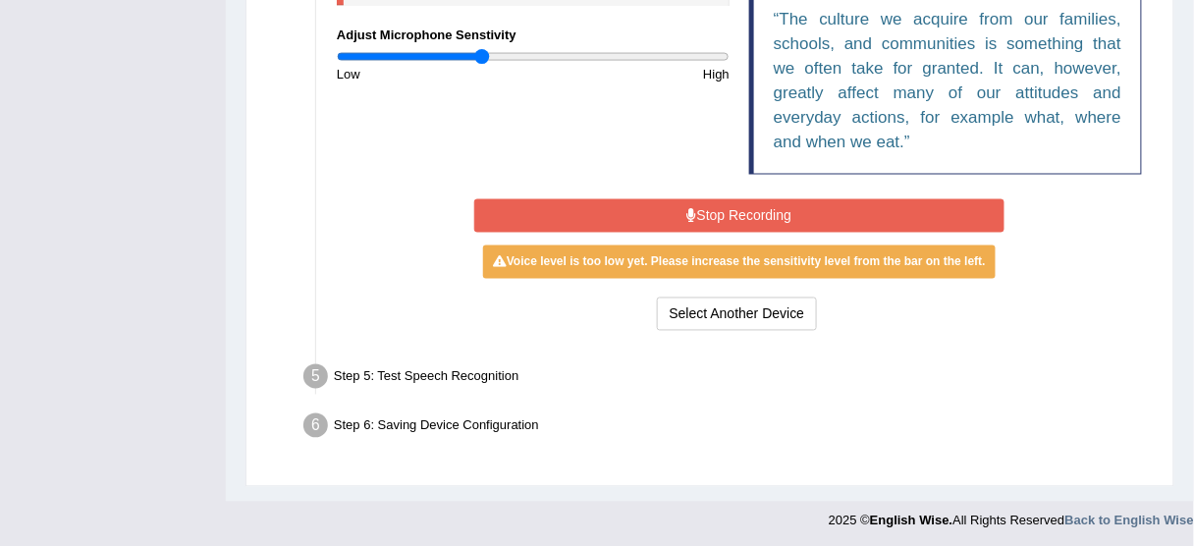
click at [750, 212] on button "Stop Recording" at bounding box center [739, 215] width 530 height 33
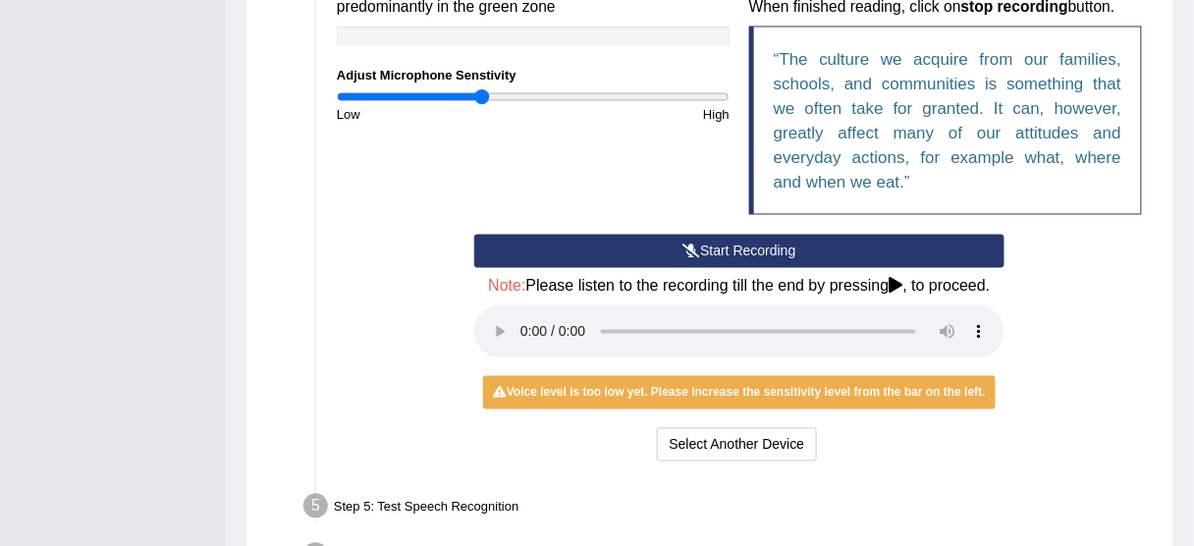
scroll to position [655, 0]
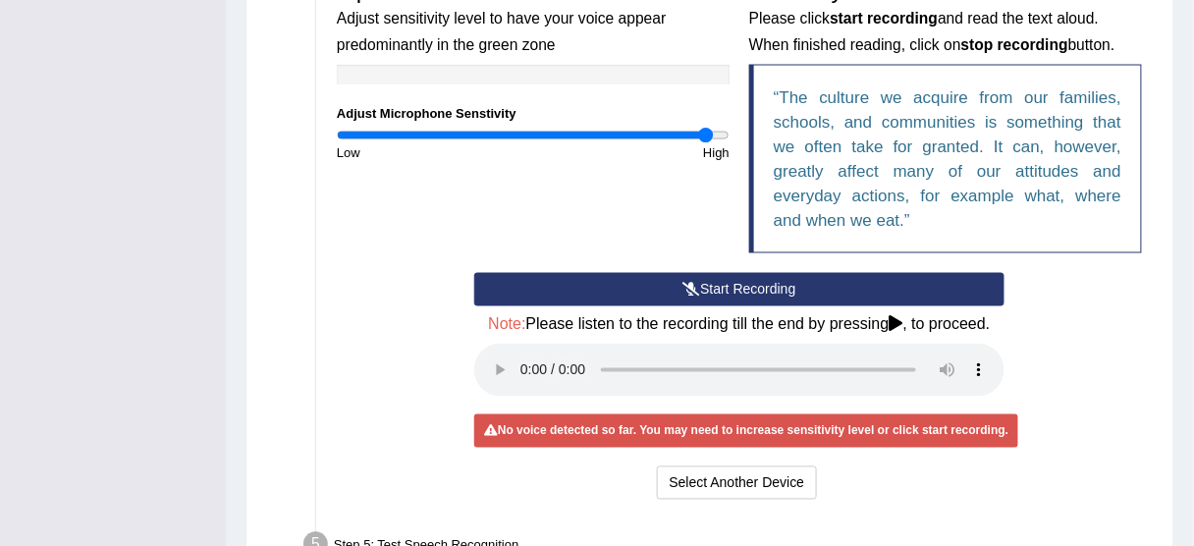
type input "1.92"
click at [707, 132] on input "range" at bounding box center [533, 136] width 393 height 16
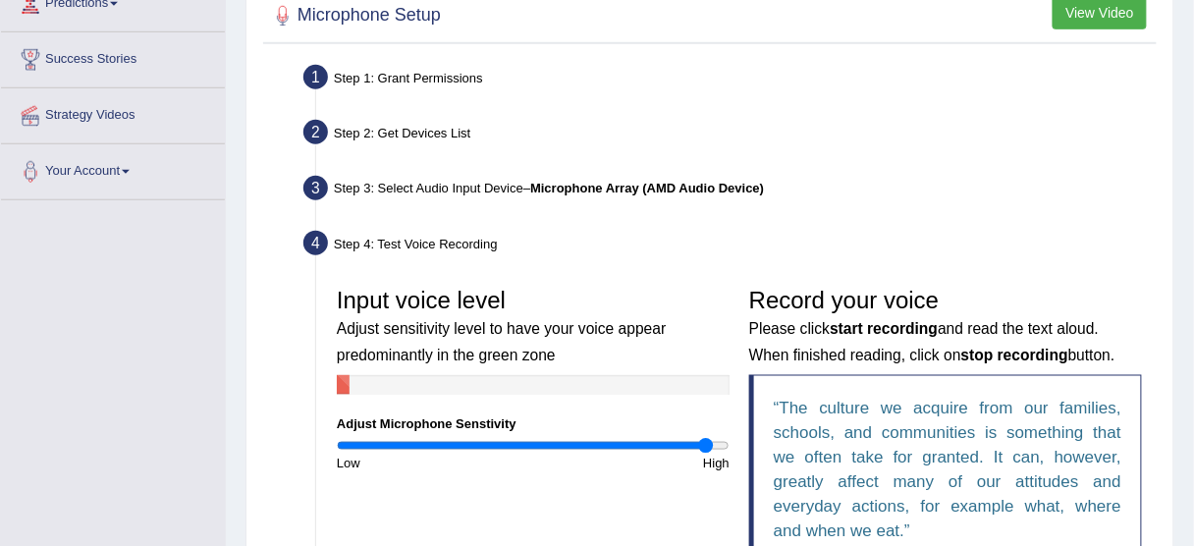
scroll to position [341, 0]
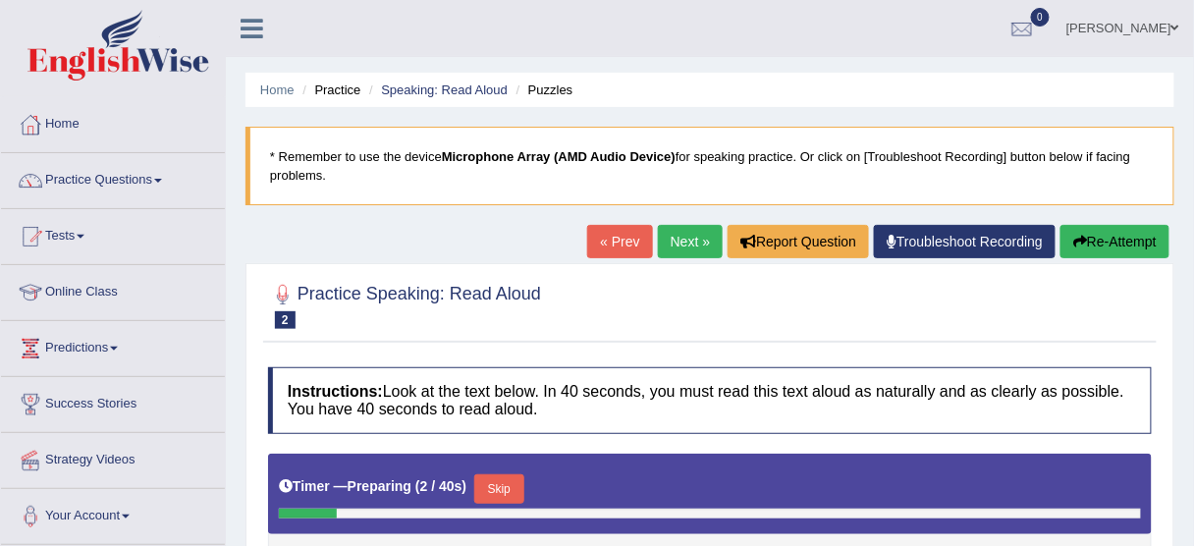
drag, startPoint x: 956, startPoint y: 241, endPoint x: 425, endPoint y: 25, distance: 573.4
click at [956, 241] on link "Troubleshoot Recording" at bounding box center [965, 241] width 182 height 33
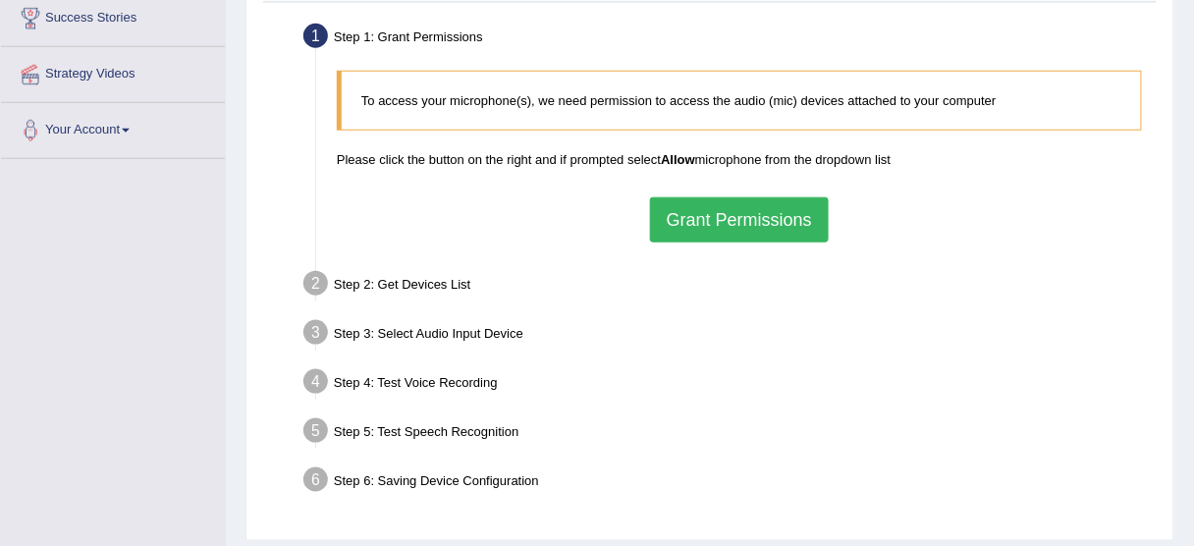
scroll to position [393, 0]
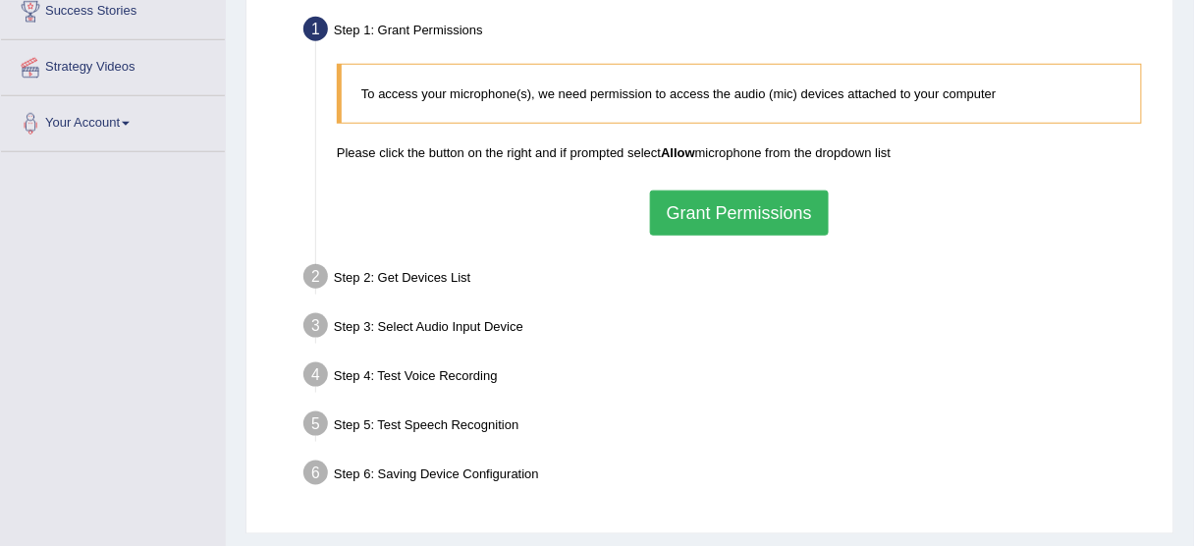
click at [708, 204] on button "Grant Permissions" at bounding box center [739, 212] width 179 height 45
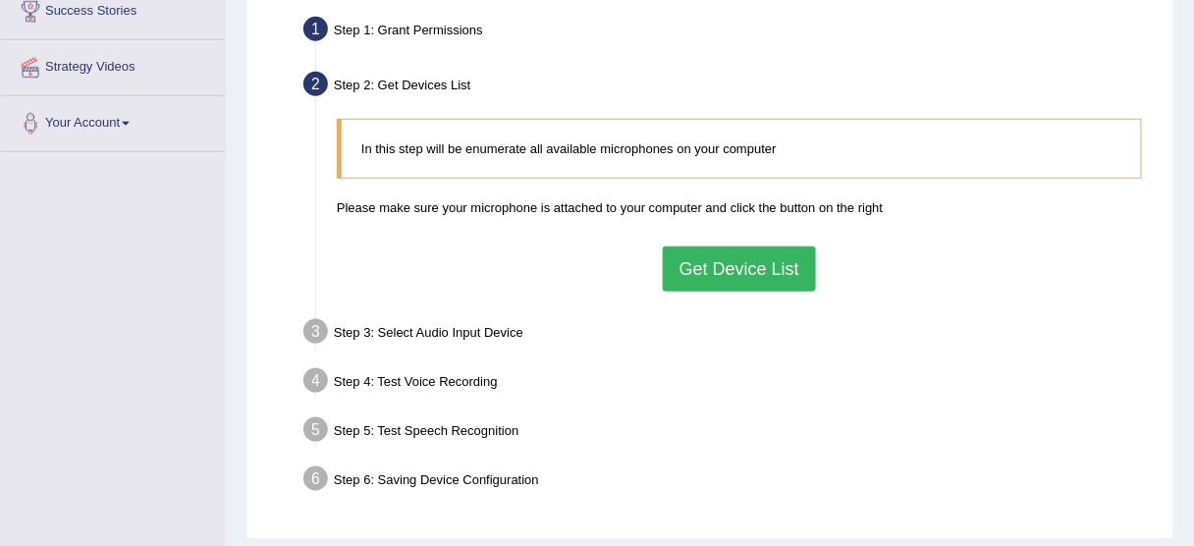
click at [722, 265] on button "Get Device List" at bounding box center [739, 268] width 153 height 45
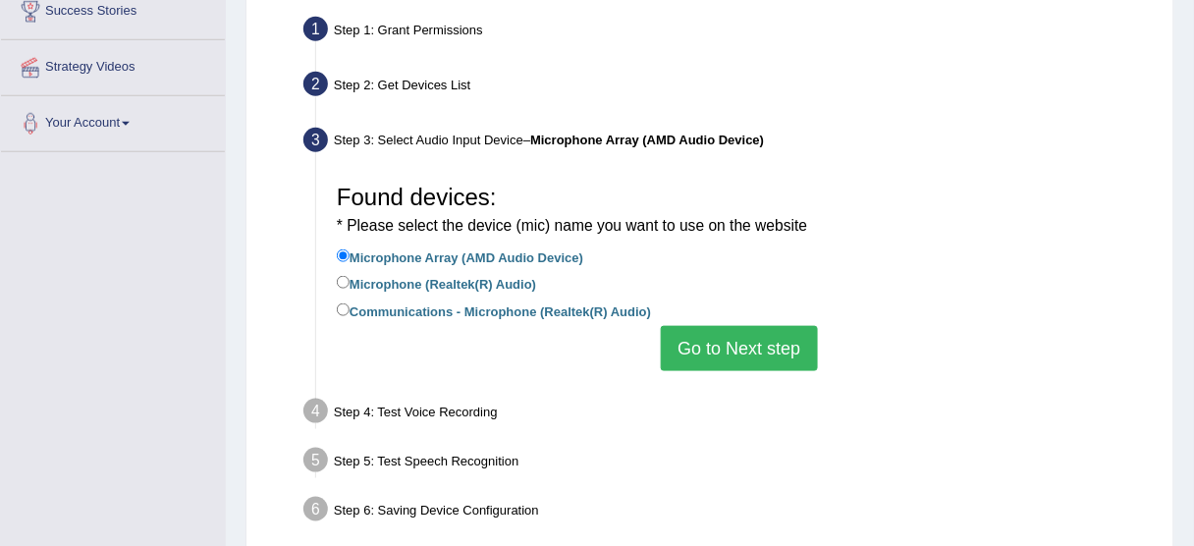
click at [714, 351] on button "Go to Next step" at bounding box center [739, 348] width 156 height 45
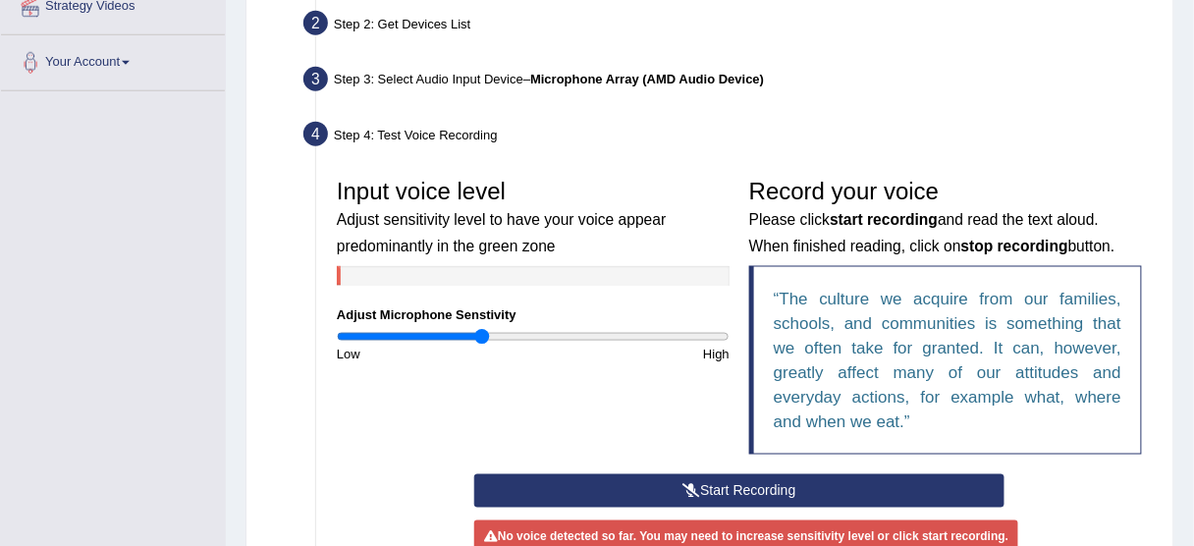
scroll to position [550, 0]
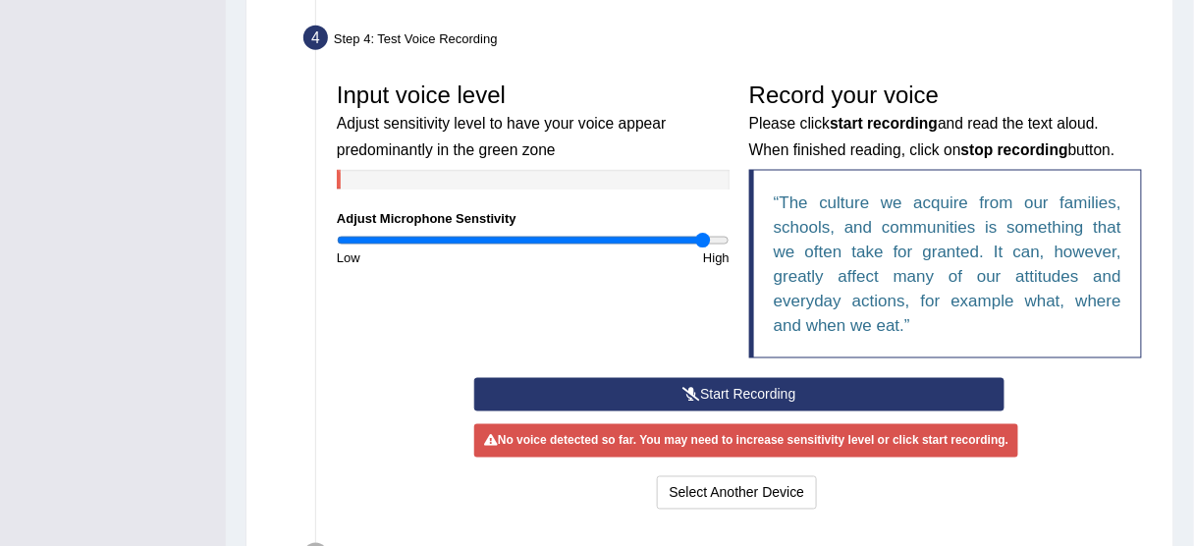
click at [702, 236] on input "range" at bounding box center [533, 241] width 393 height 16
click at [727, 242] on input "range" at bounding box center [533, 241] width 393 height 16
click at [740, 392] on button "Start Recording" at bounding box center [739, 394] width 530 height 33
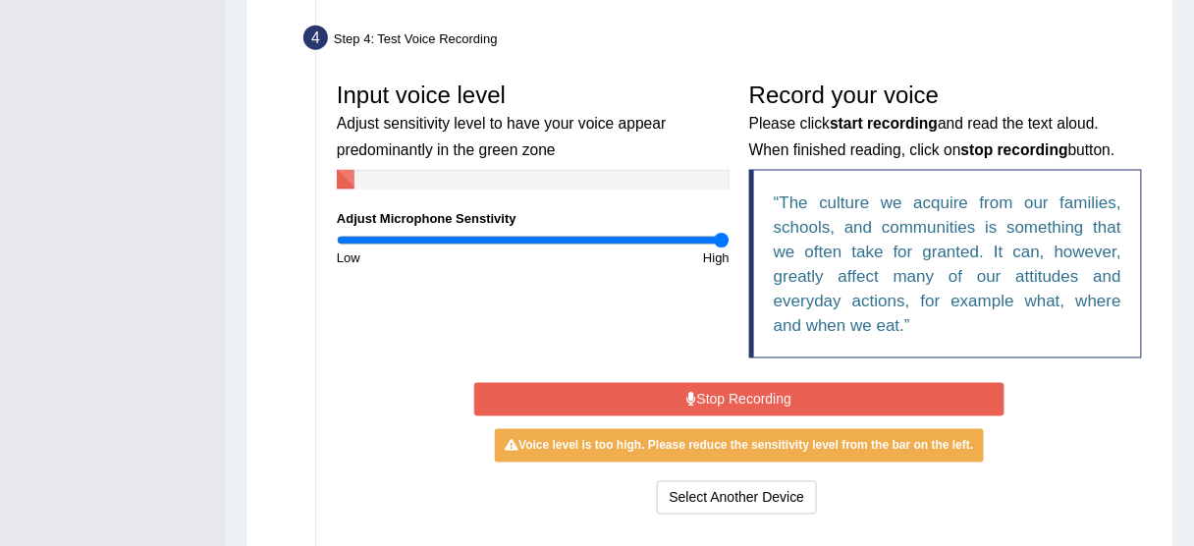
click at [723, 394] on button "Stop Recording" at bounding box center [739, 399] width 530 height 33
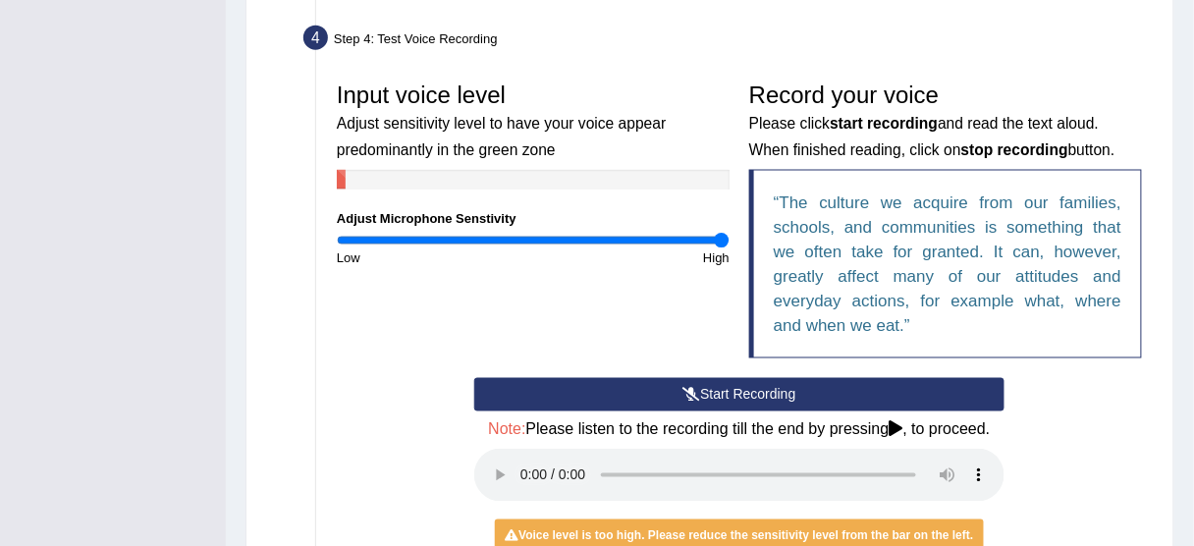
scroll to position [628, 0]
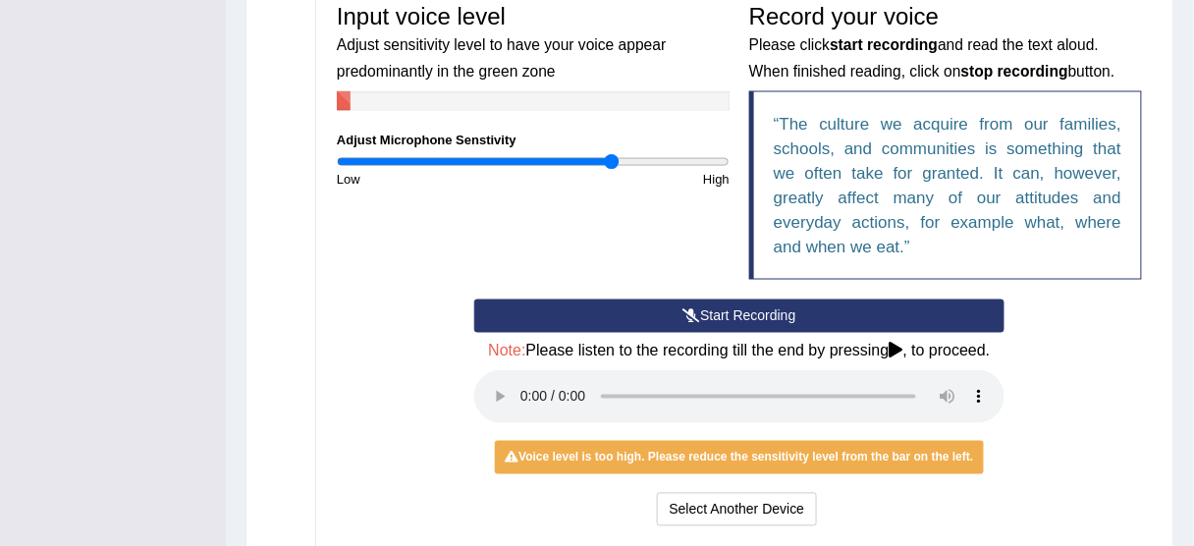
click at [611, 158] on input "range" at bounding box center [533, 162] width 393 height 16
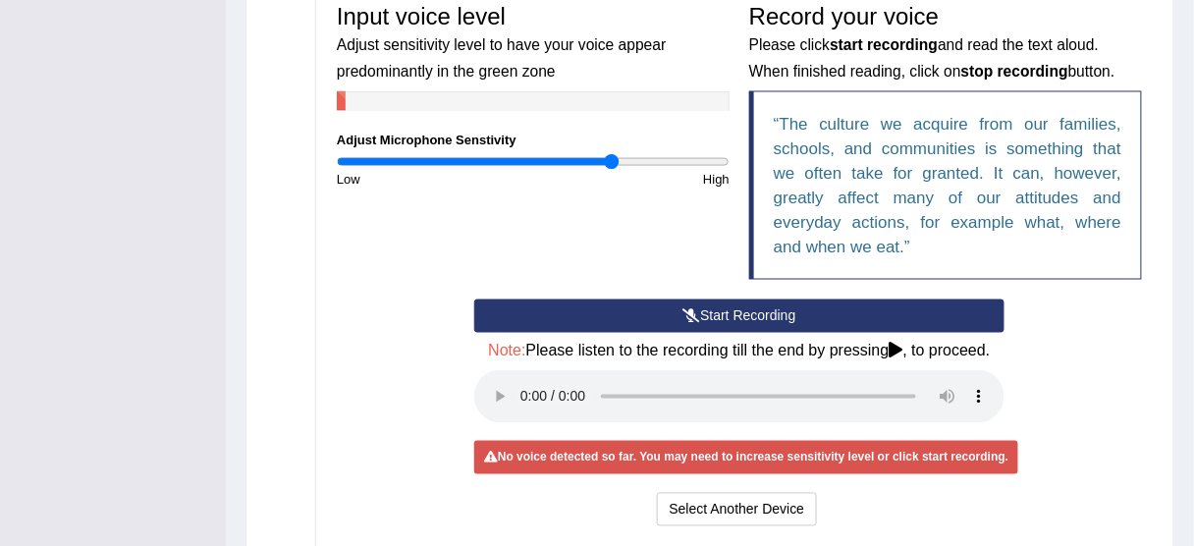
click at [693, 309] on icon at bounding box center [691, 316] width 18 height 14
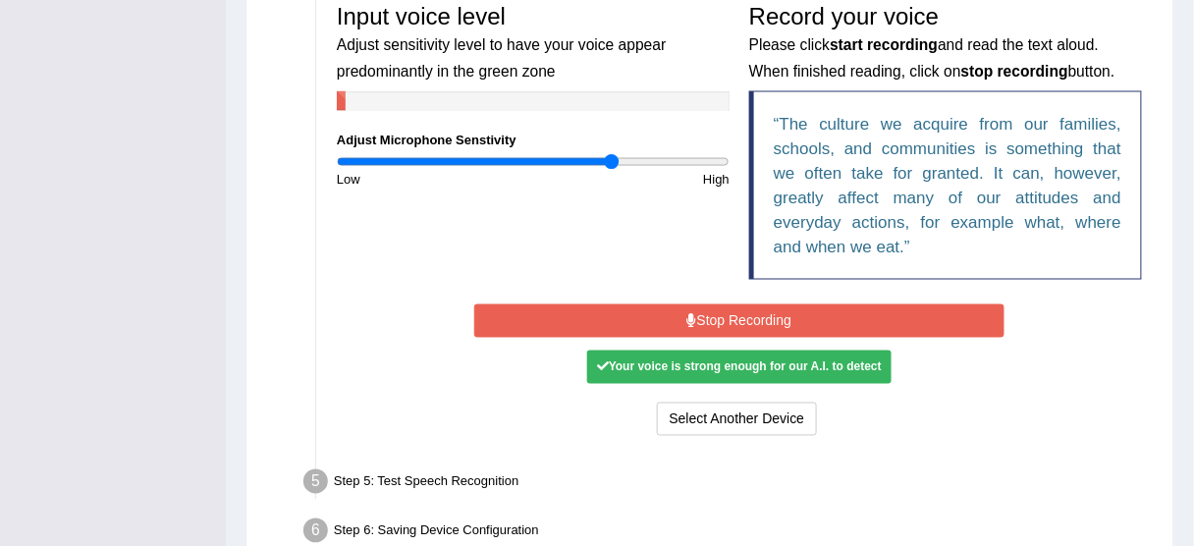
click at [732, 313] on button "Stop Recording" at bounding box center [739, 320] width 530 height 33
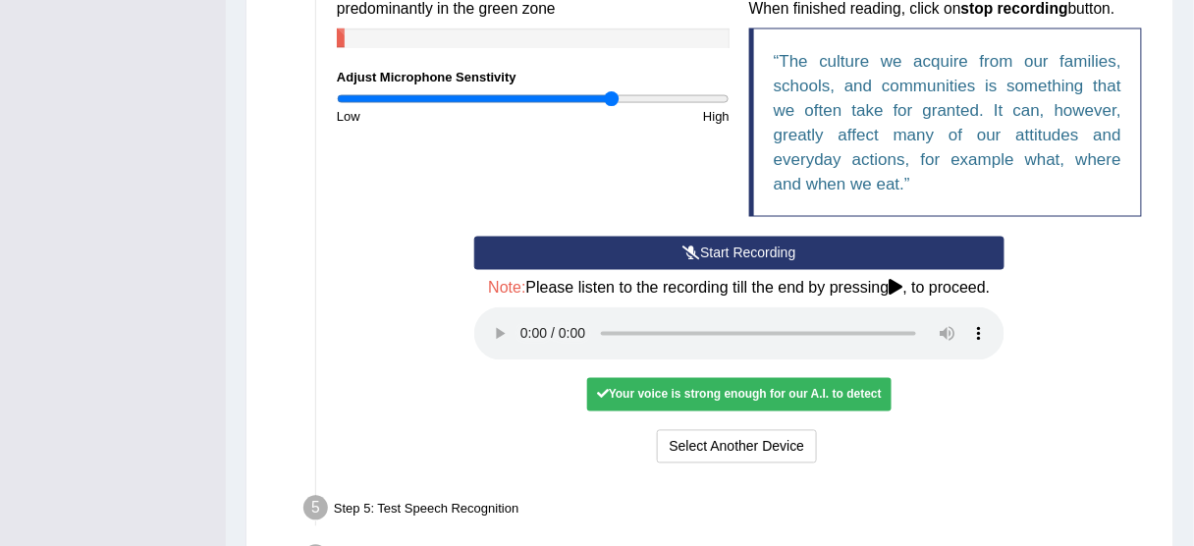
scroll to position [785, 0]
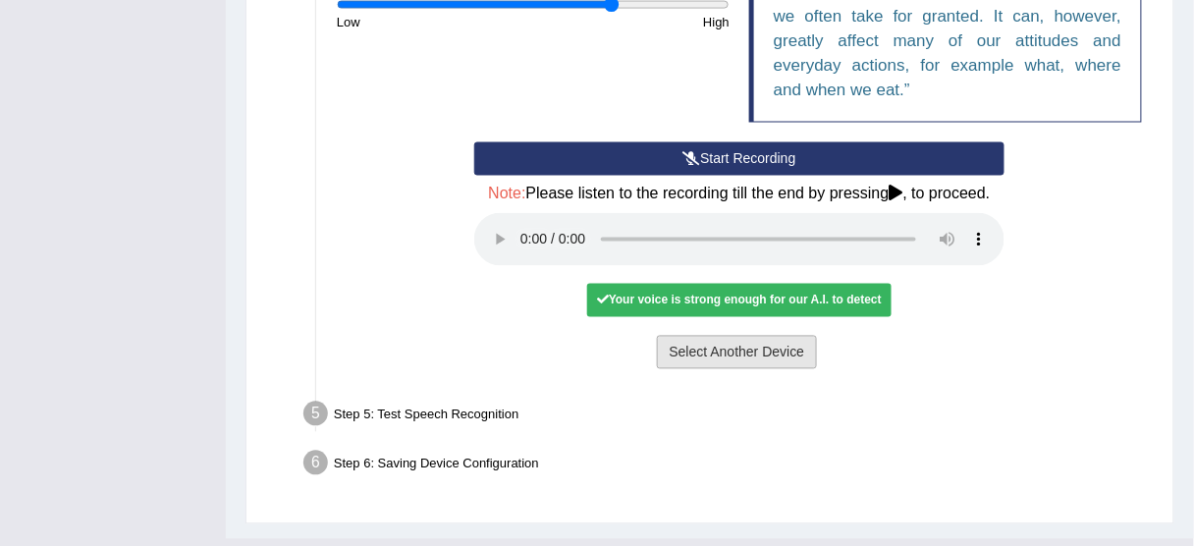
click at [745, 353] on button "Select Another Device" at bounding box center [737, 352] width 161 height 33
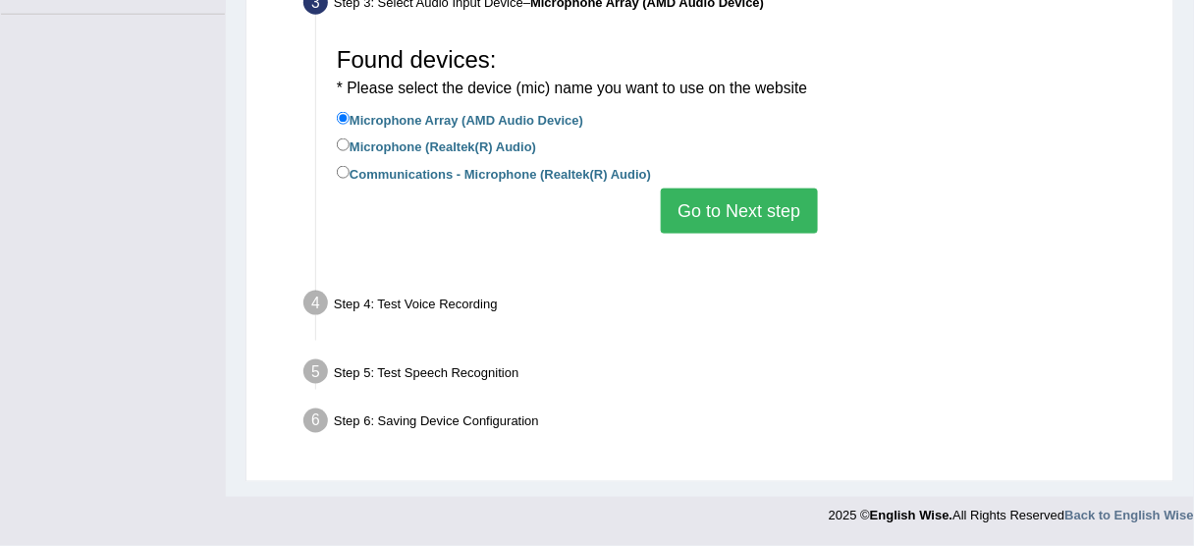
scroll to position [485, 0]
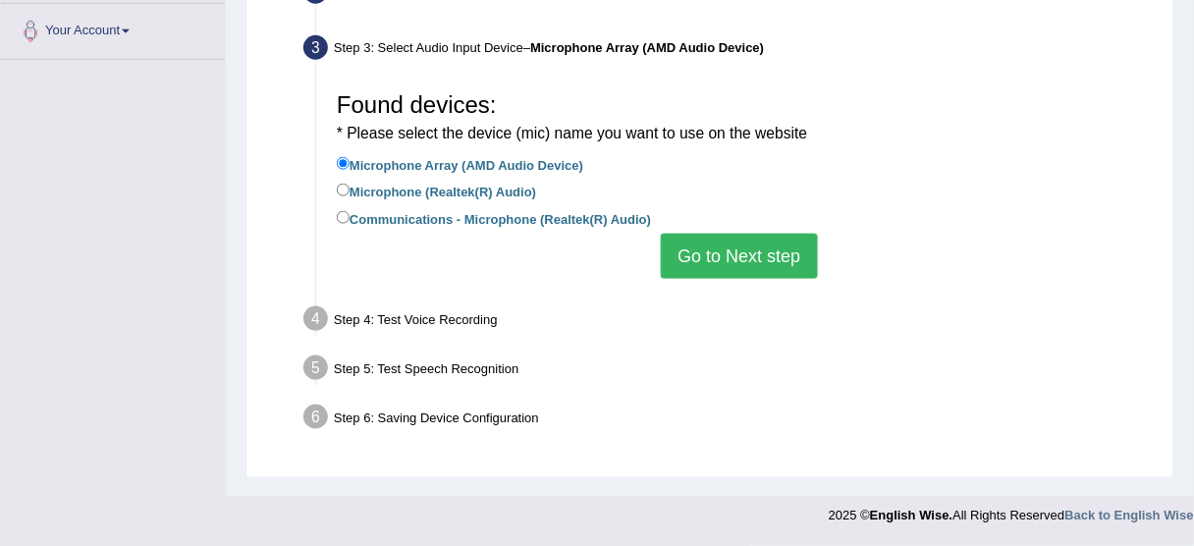
click at [752, 275] on button "Go to Next step" at bounding box center [739, 256] width 156 height 45
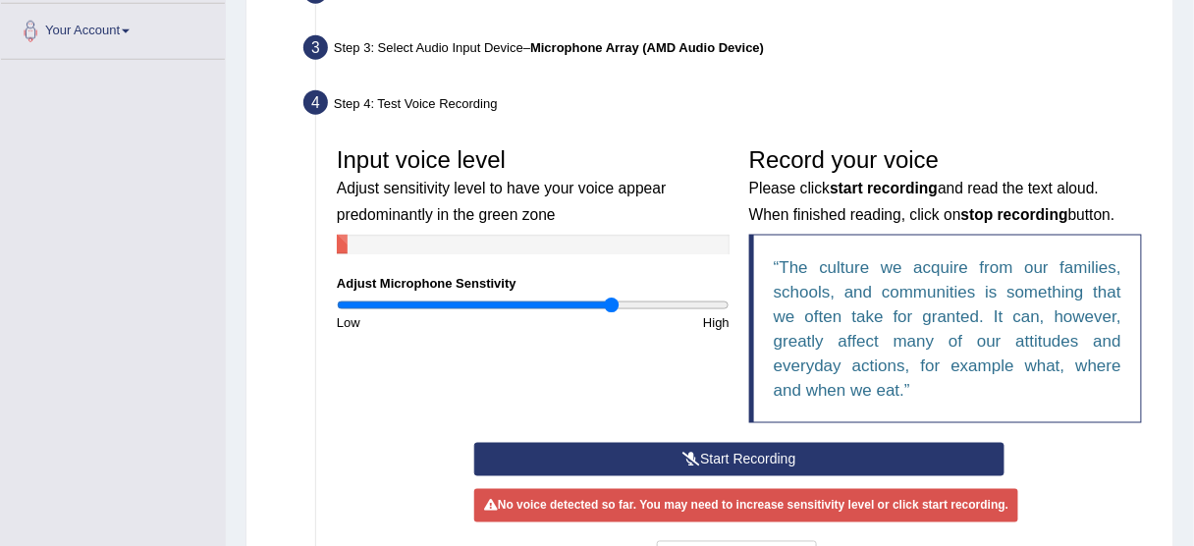
click at [739, 465] on button "Start Recording" at bounding box center [739, 459] width 530 height 33
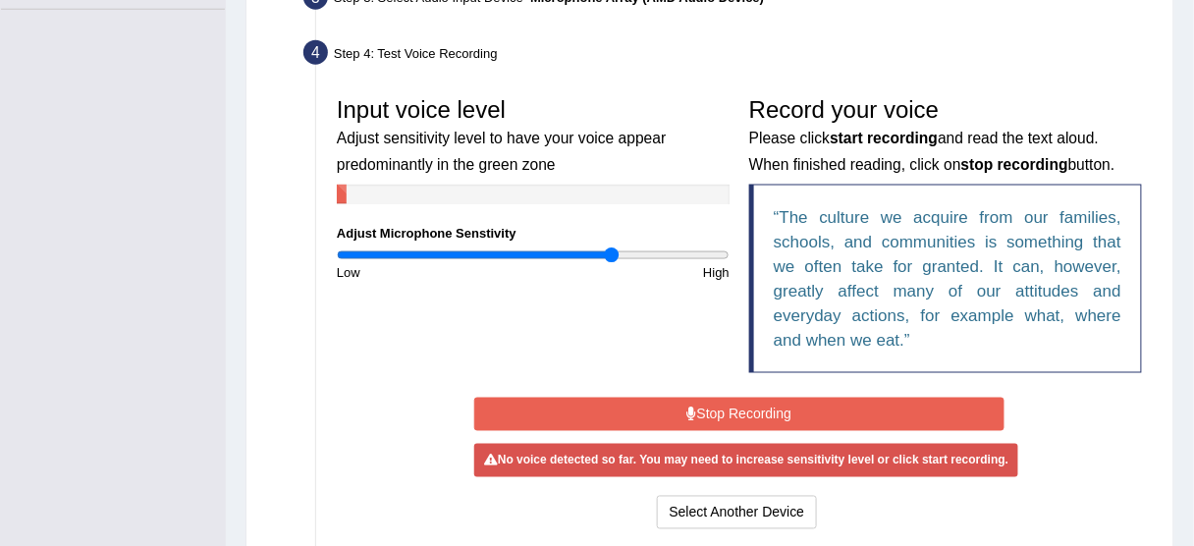
scroll to position [564, 0]
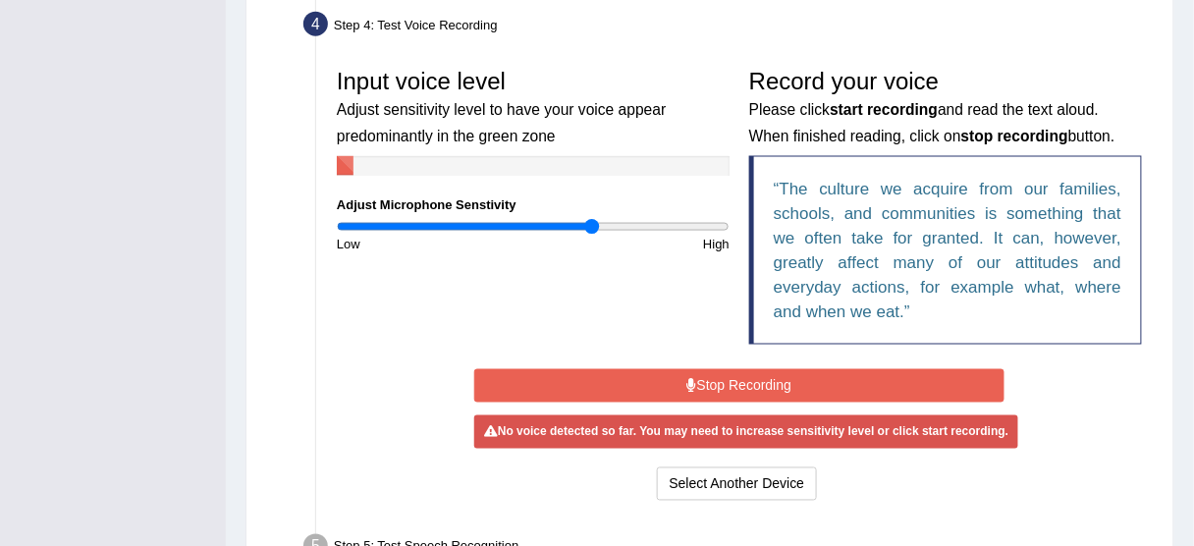
type input "1.32"
click at [592, 223] on input "range" at bounding box center [533, 227] width 393 height 16
click at [785, 374] on button "Stop Recording" at bounding box center [739, 385] width 530 height 33
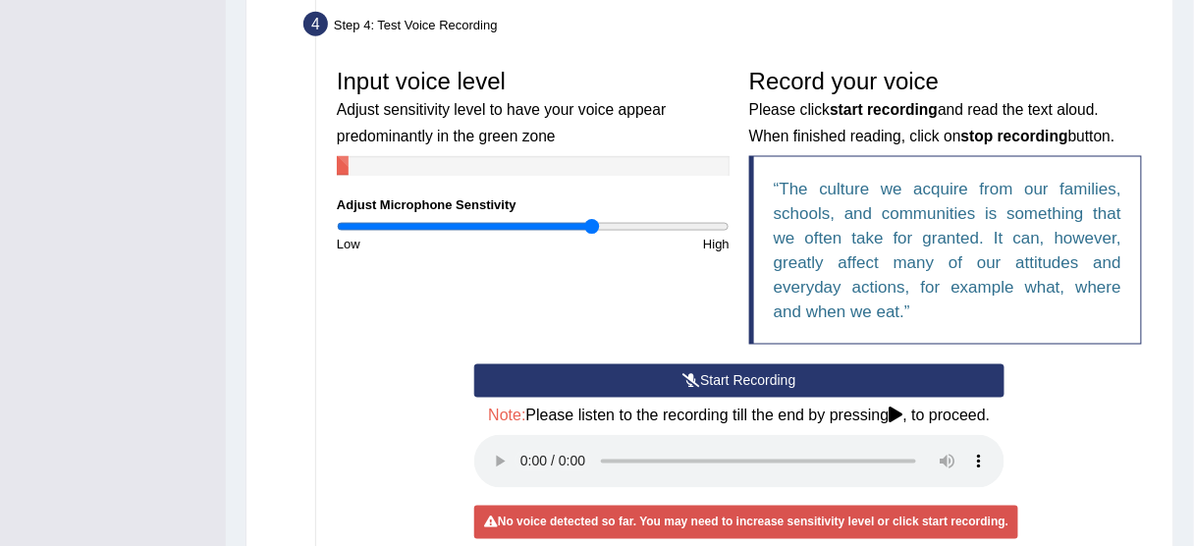
click at [785, 374] on button "Start Recording" at bounding box center [739, 380] width 530 height 33
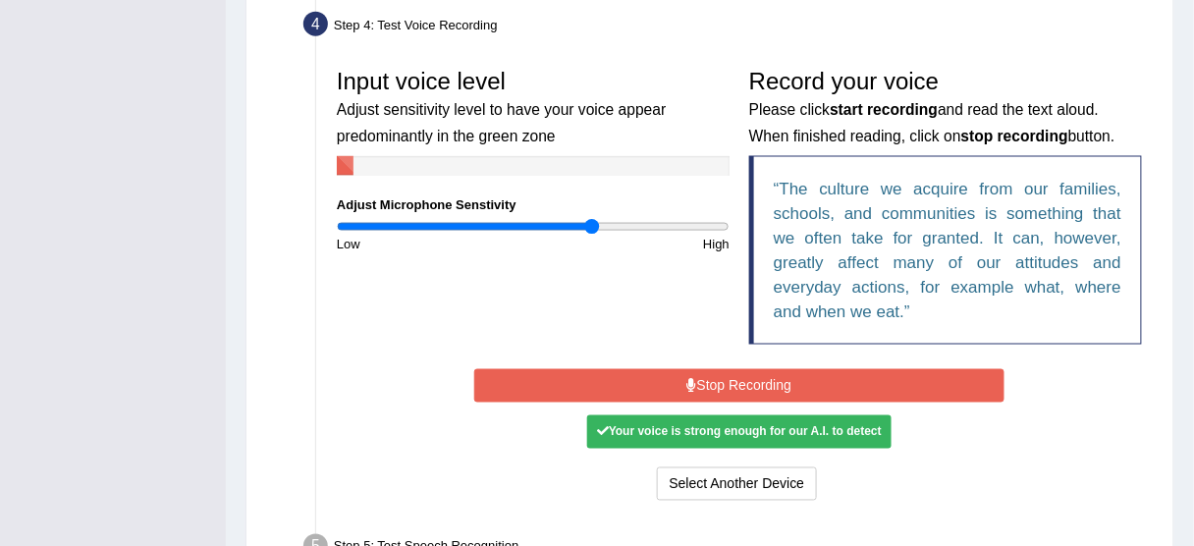
click at [763, 380] on button "Stop Recording" at bounding box center [739, 385] width 530 height 33
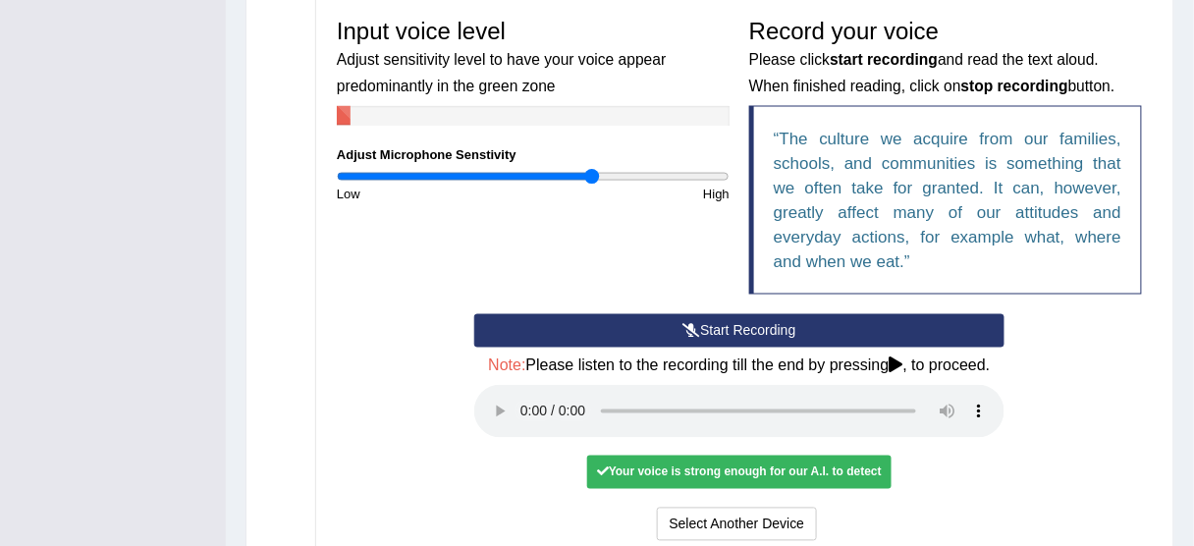
scroll to position [642, 0]
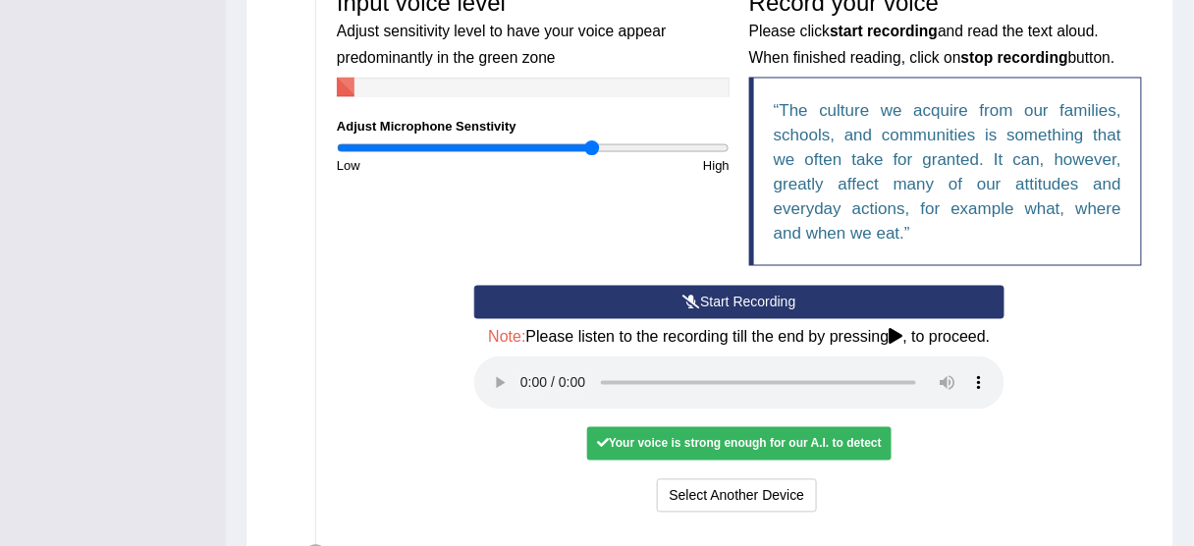
click at [849, 443] on div "Your voice is strong enough for our A.I. to detect" at bounding box center [739, 443] width 304 height 33
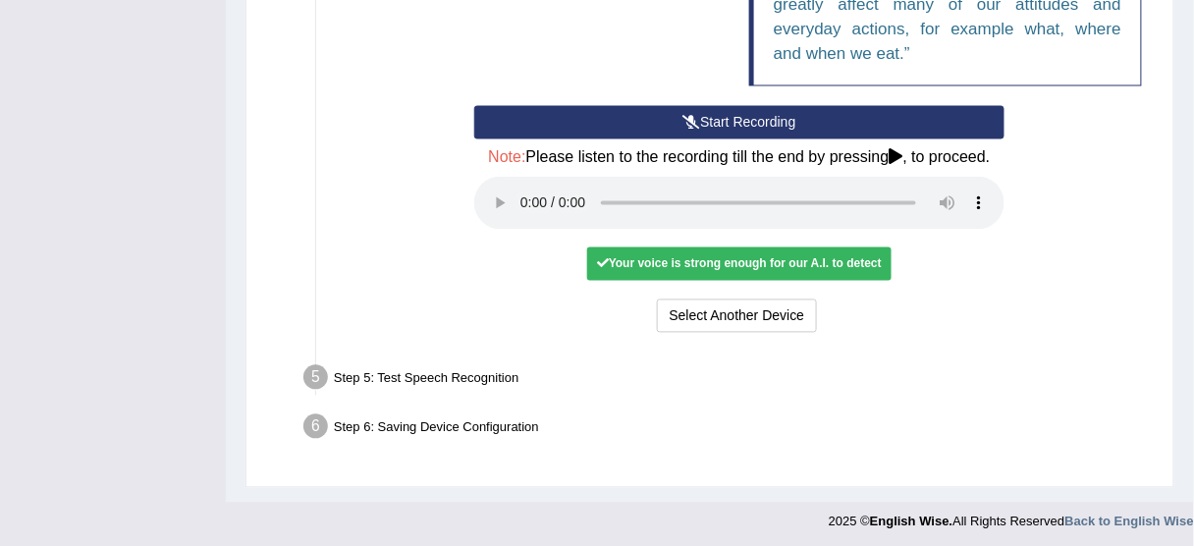
scroll to position [824, 0]
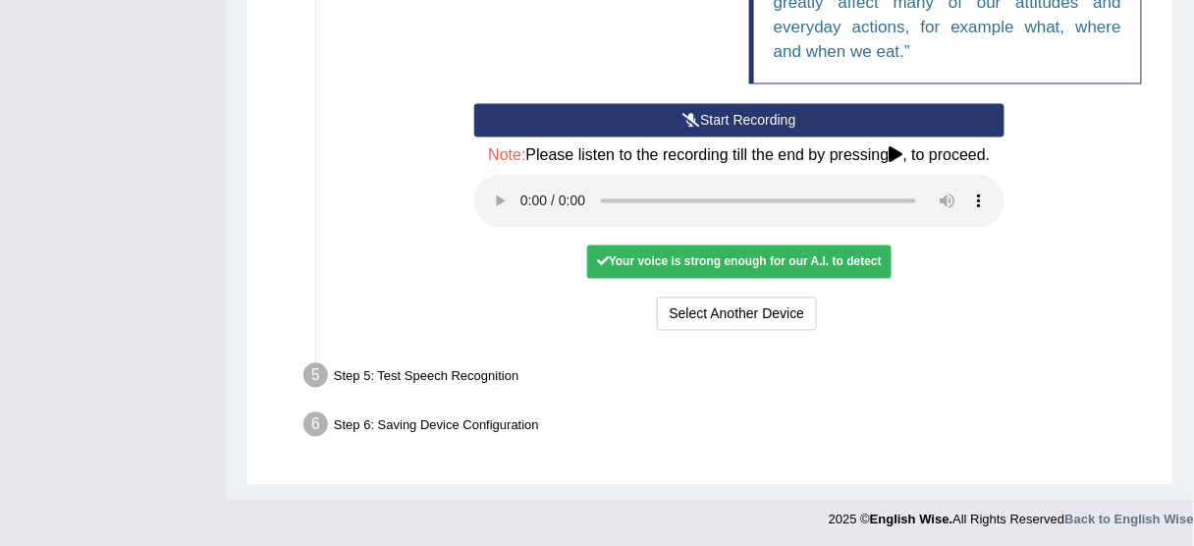
click at [495, 371] on div "Step 5: Test Speech Recognition" at bounding box center [730, 378] width 870 height 43
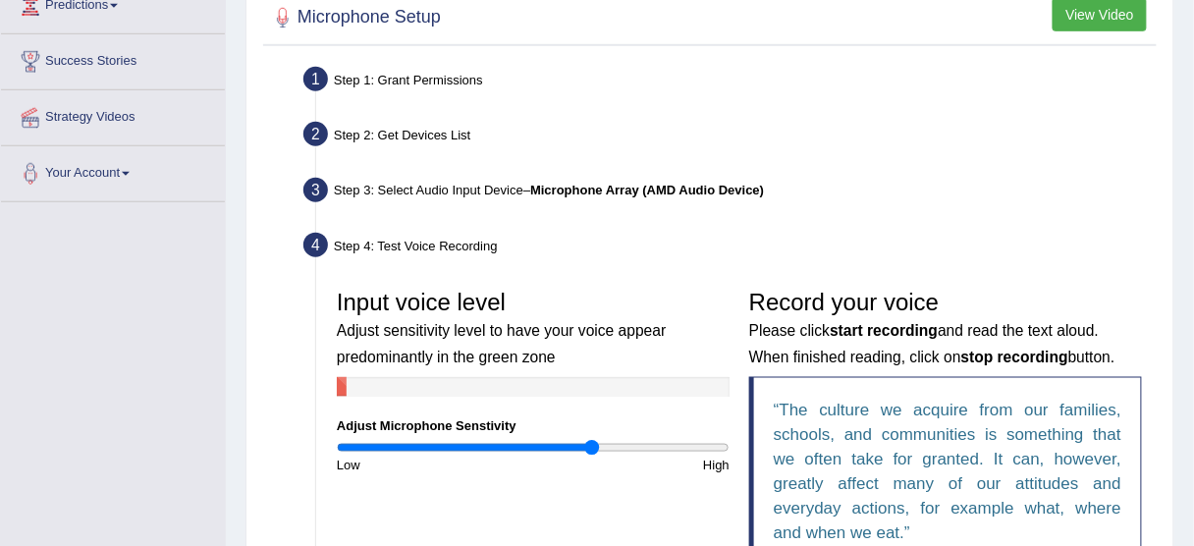
scroll to position [667, 0]
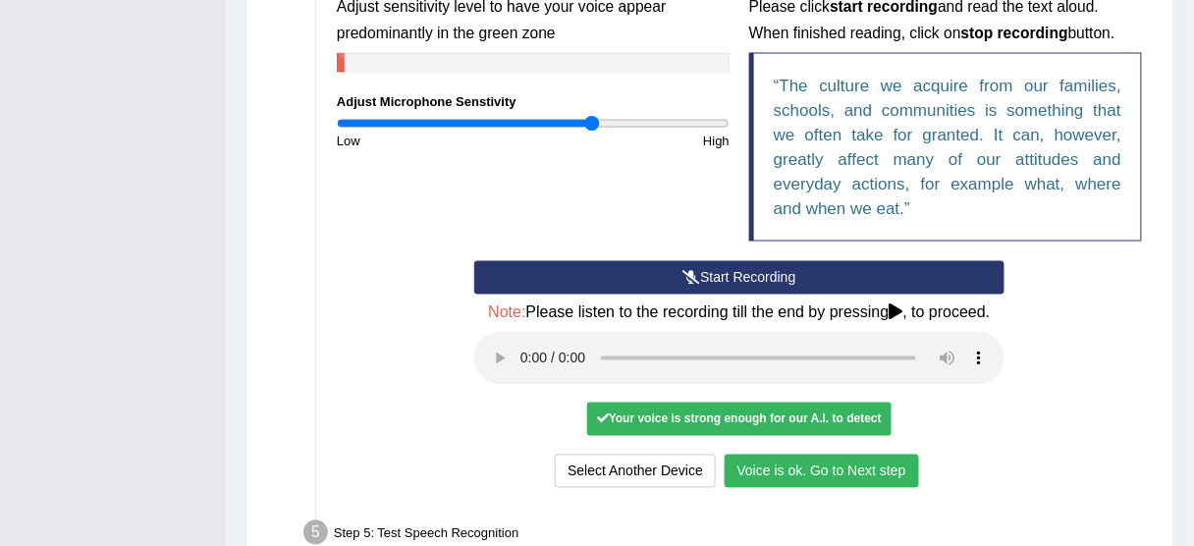
click at [795, 470] on button "Voice is ok. Go to Next step" at bounding box center [822, 471] width 194 height 33
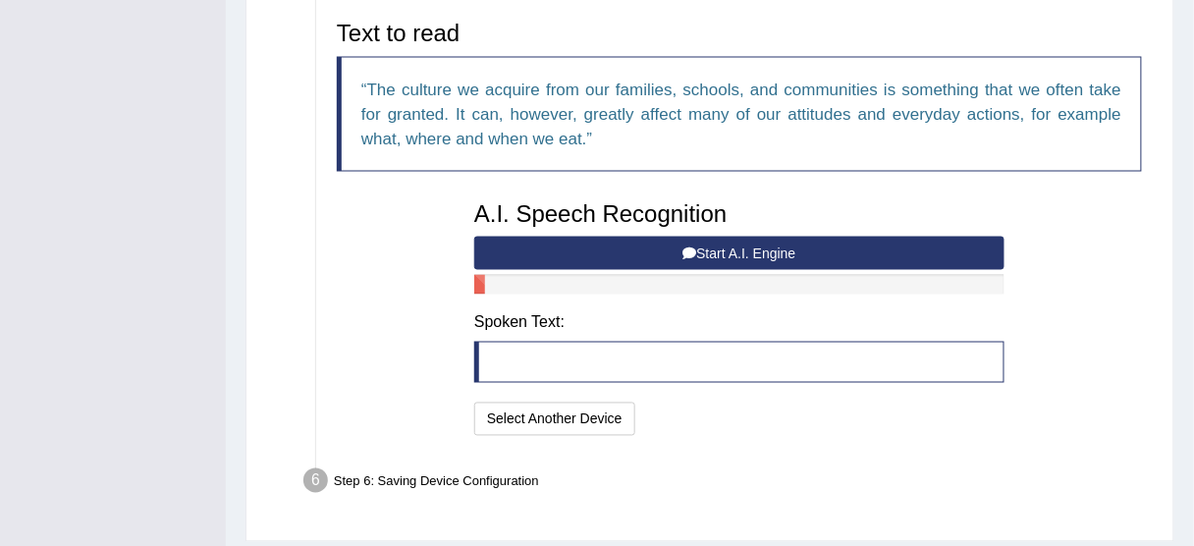
click at [745, 244] on button "Start A.I. Engine" at bounding box center [739, 253] width 530 height 33
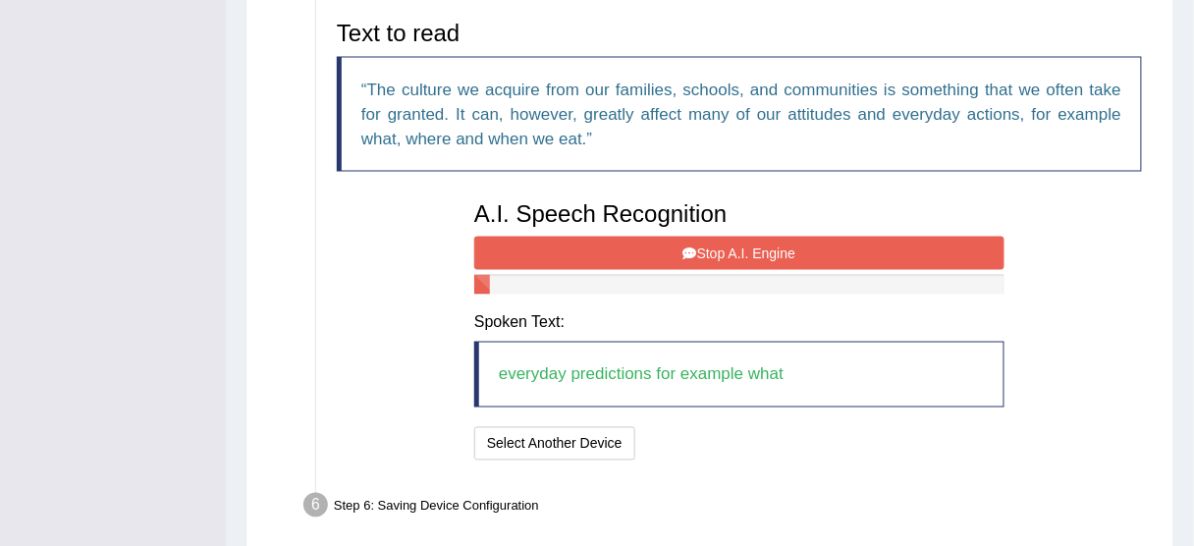
click at [739, 245] on button "Stop A.I. Engine" at bounding box center [739, 253] width 530 height 33
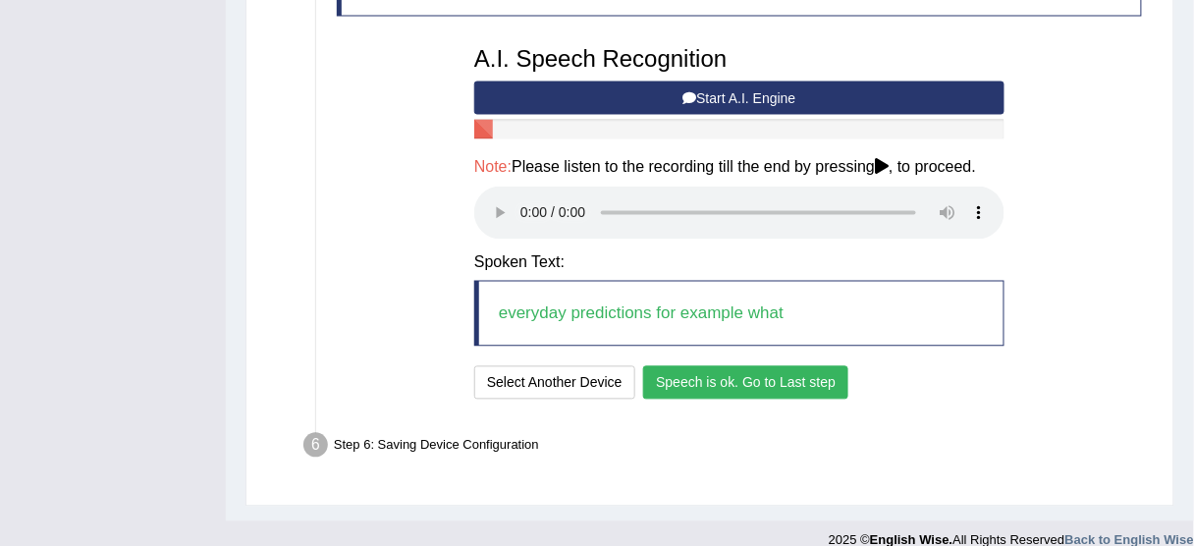
scroll to position [824, 0]
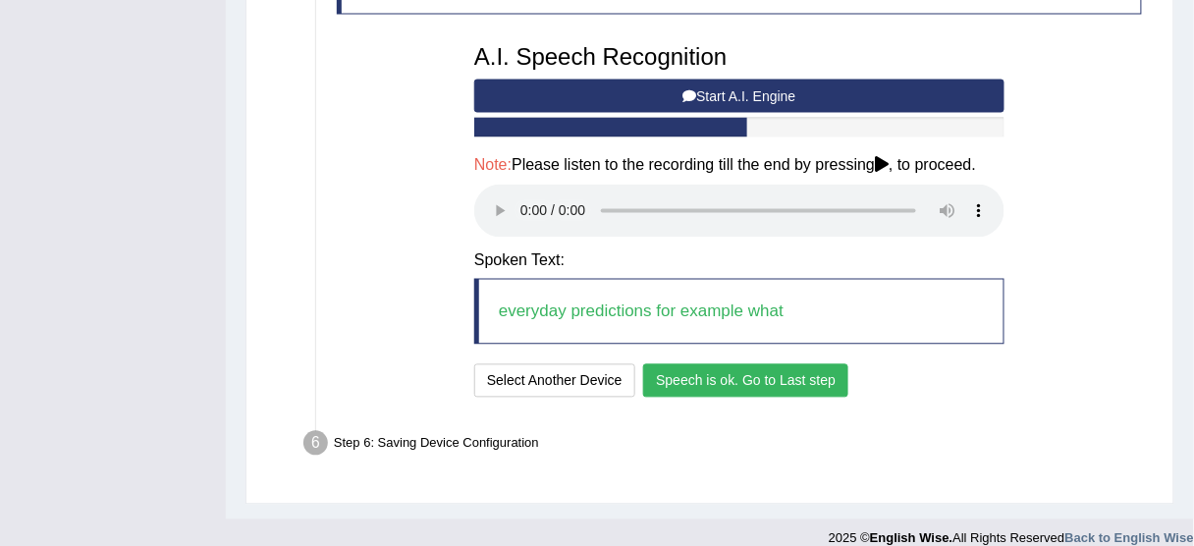
click at [694, 378] on button "Speech is ok. Go to Last step" at bounding box center [745, 380] width 205 height 33
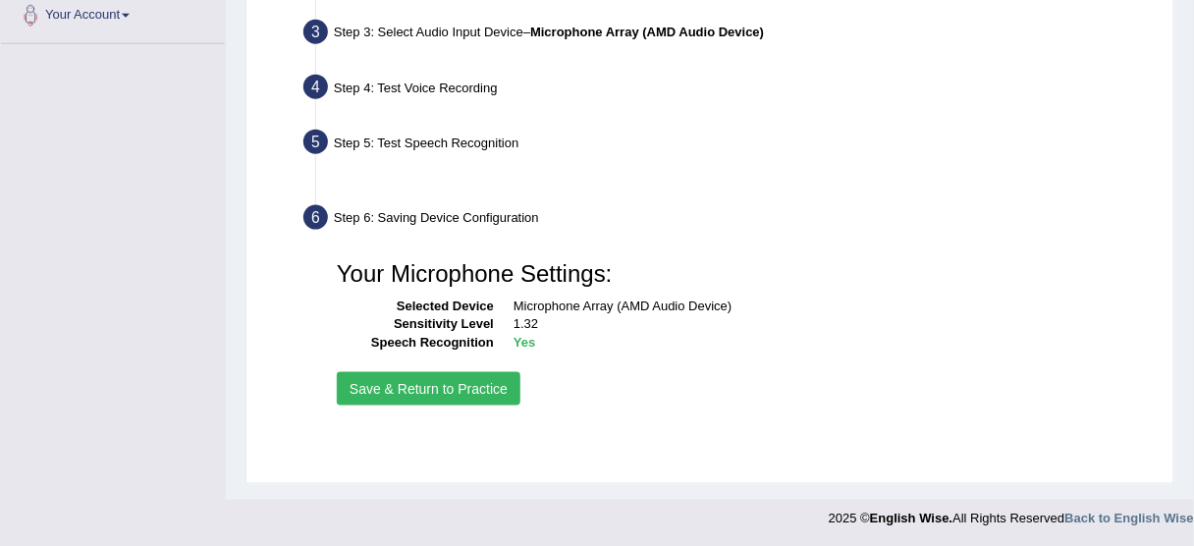
scroll to position [485, 0]
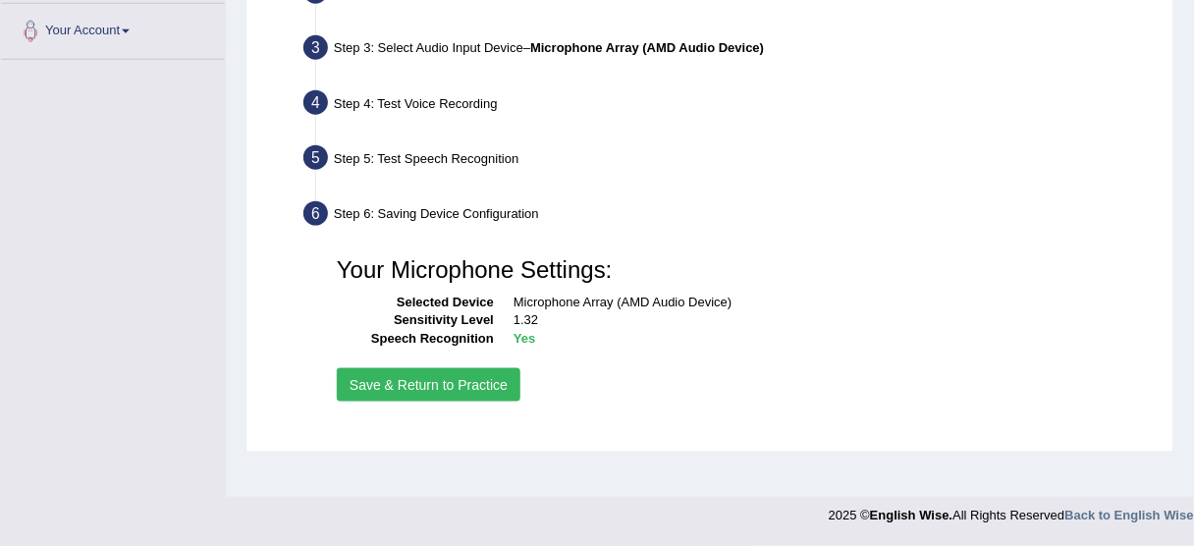
click at [460, 386] on button "Save & Return to Practice" at bounding box center [429, 384] width 184 height 33
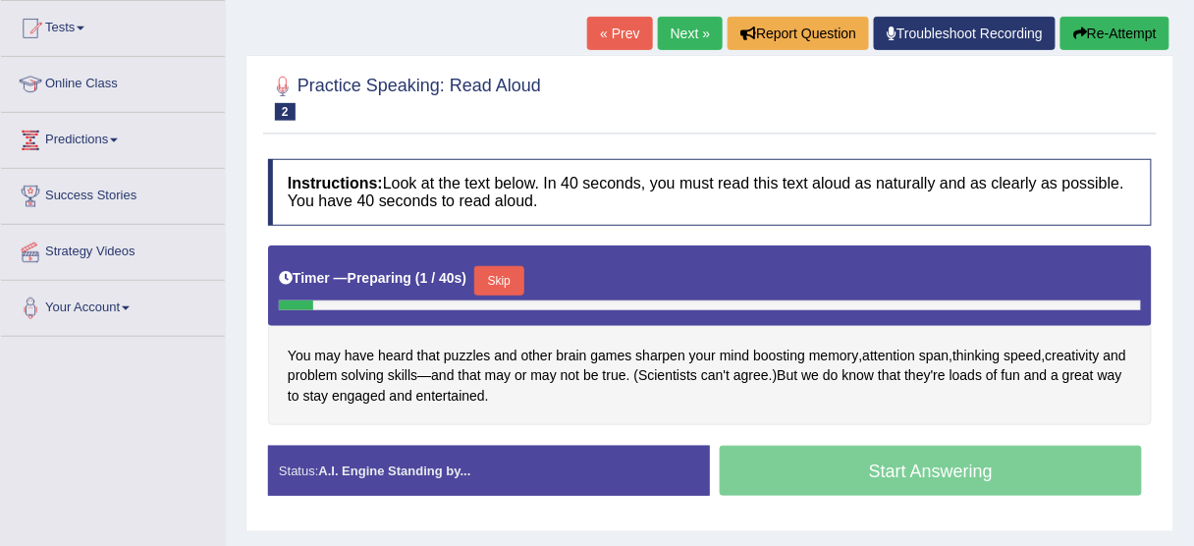
scroll to position [236, 0]
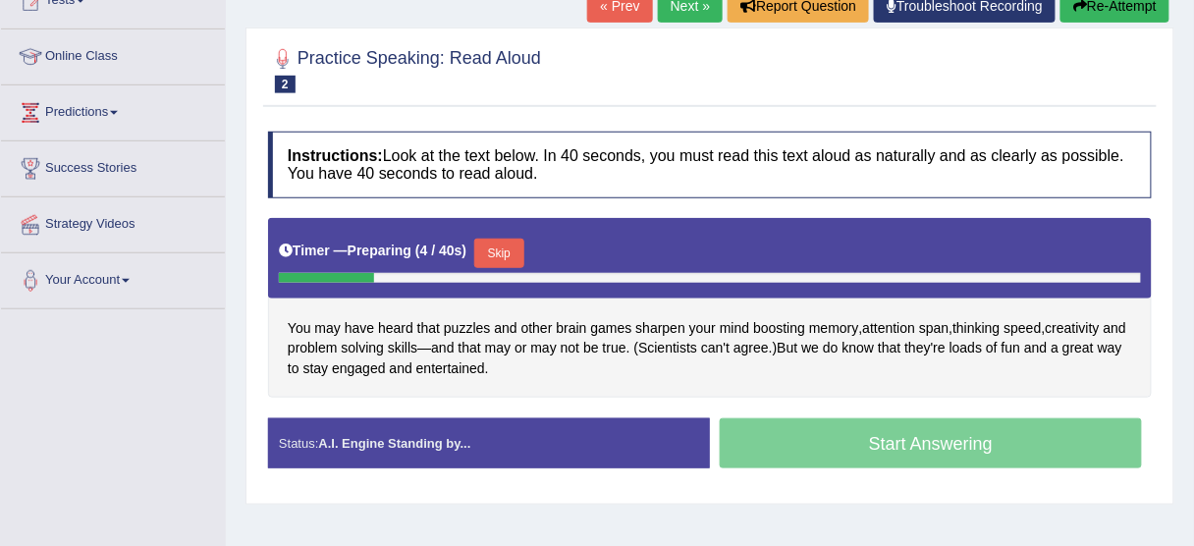
click at [510, 257] on button "Skip" at bounding box center [498, 253] width 49 height 29
click at [522, 246] on button "Skip" at bounding box center [498, 253] width 49 height 29
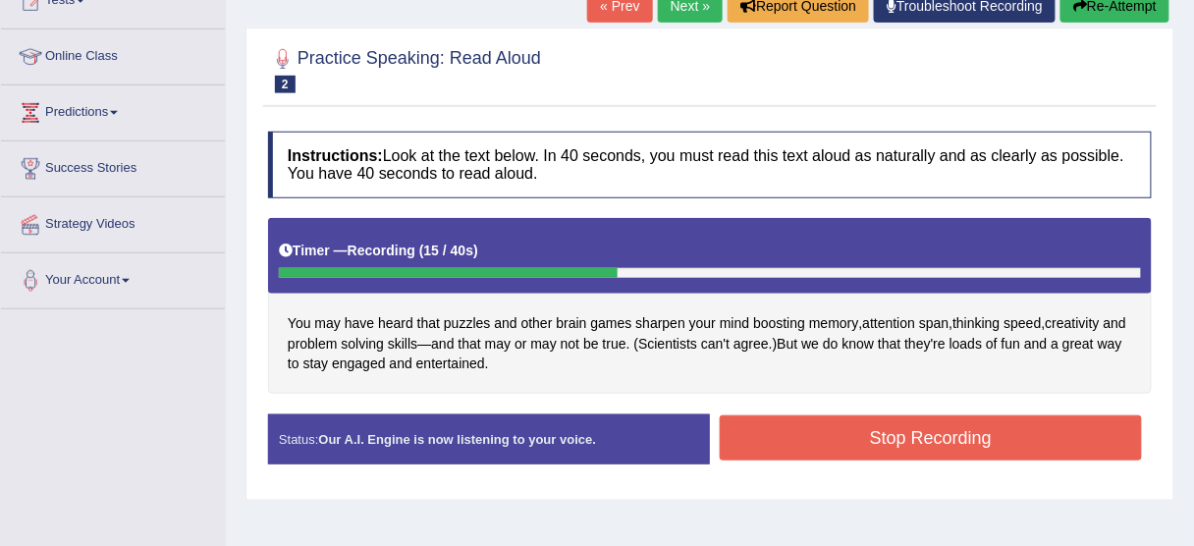
click at [764, 434] on button "Stop Recording" at bounding box center [931, 437] width 422 height 45
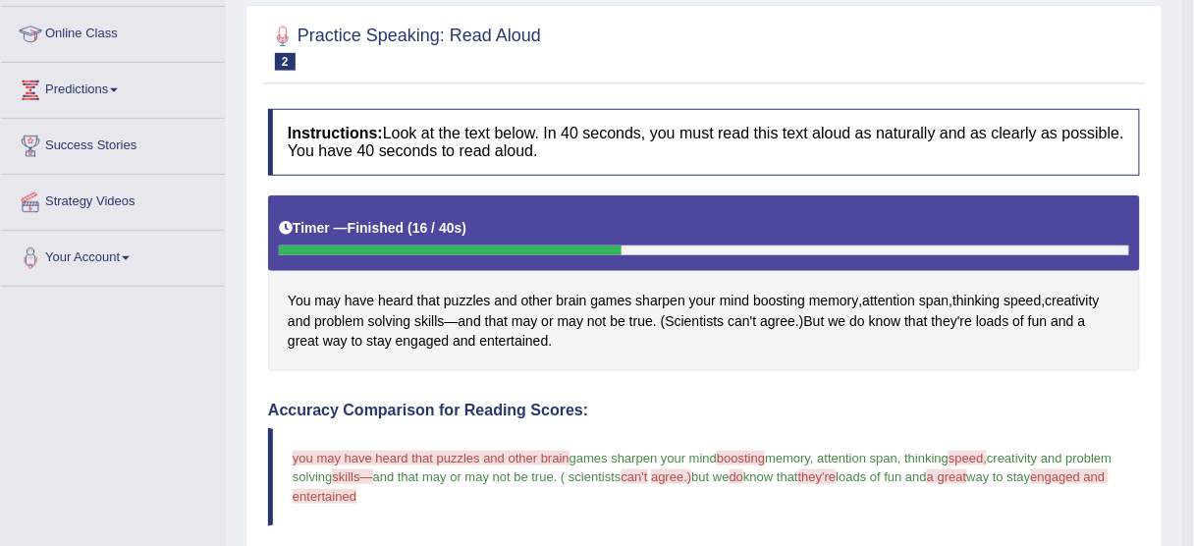
scroll to position [236, 0]
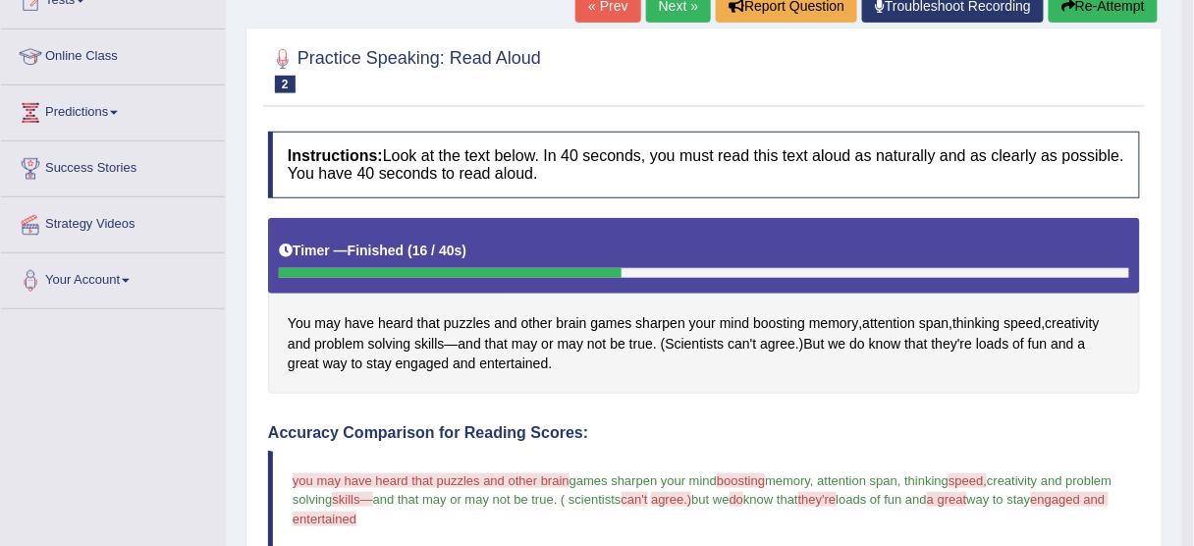
click at [1070, 13] on button "Re-Attempt" at bounding box center [1103, 5] width 109 height 33
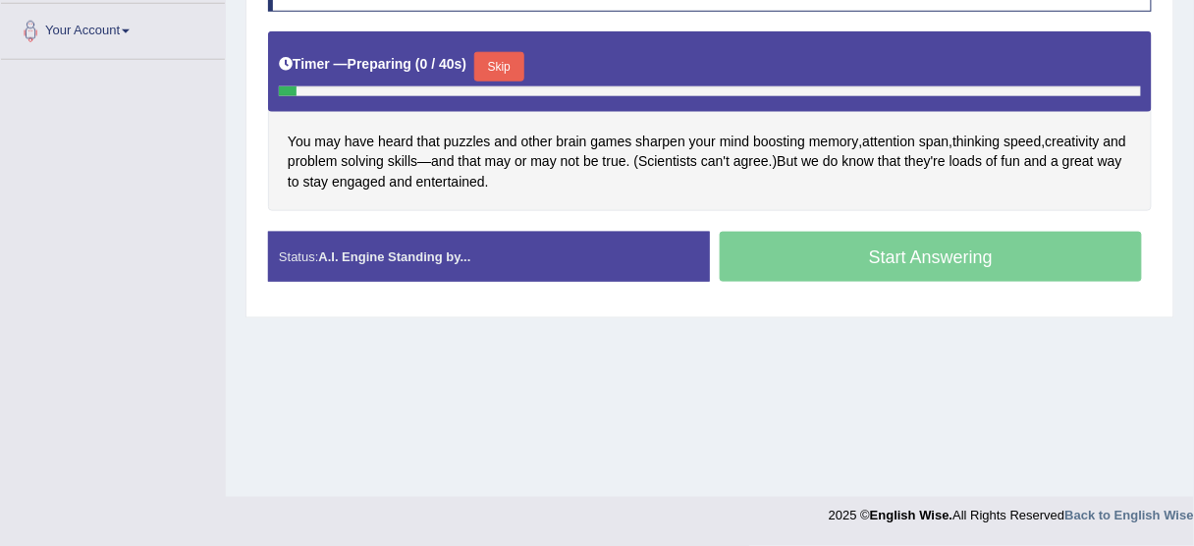
click at [507, 59] on button "Skip" at bounding box center [498, 66] width 49 height 29
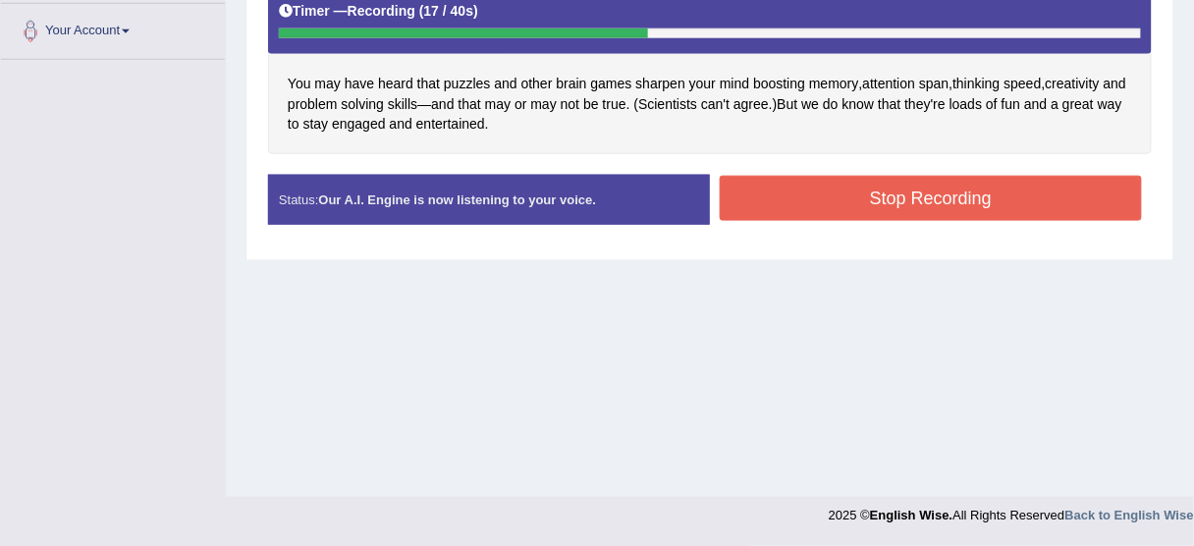
click at [783, 203] on button "Stop Recording" at bounding box center [931, 198] width 422 height 45
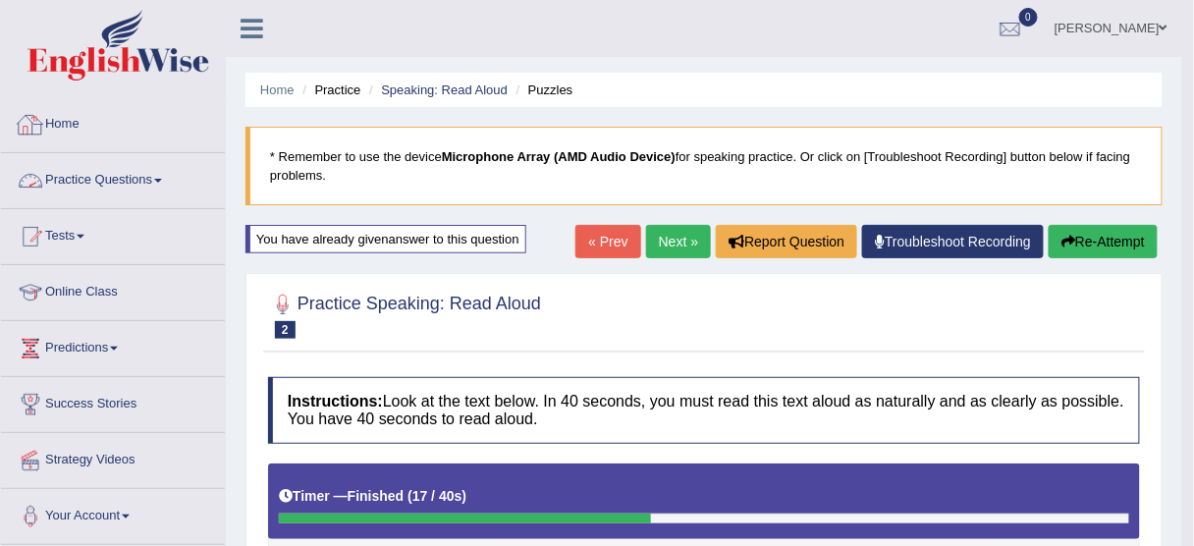
click at [135, 173] on link "Practice Questions" at bounding box center [113, 177] width 224 height 49
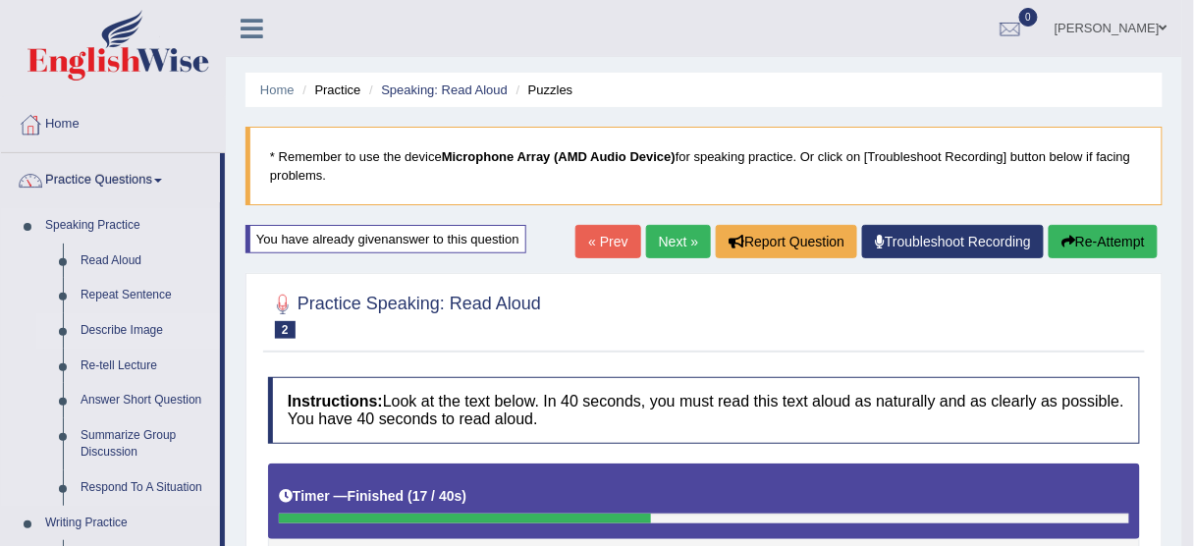
click at [126, 330] on link "Describe Image" at bounding box center [146, 330] width 148 height 35
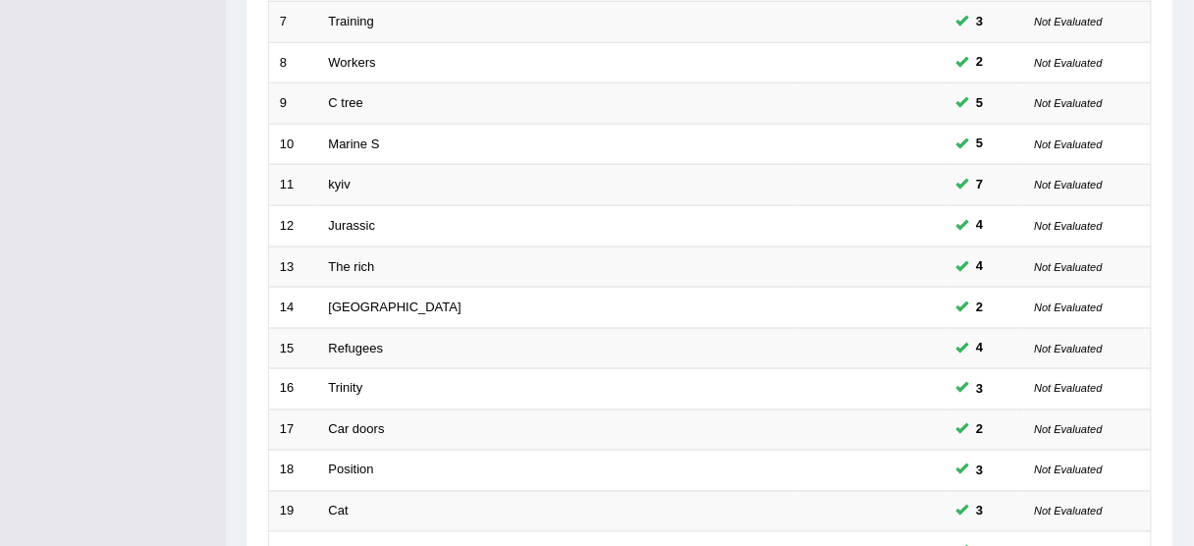
scroll to position [745, 0]
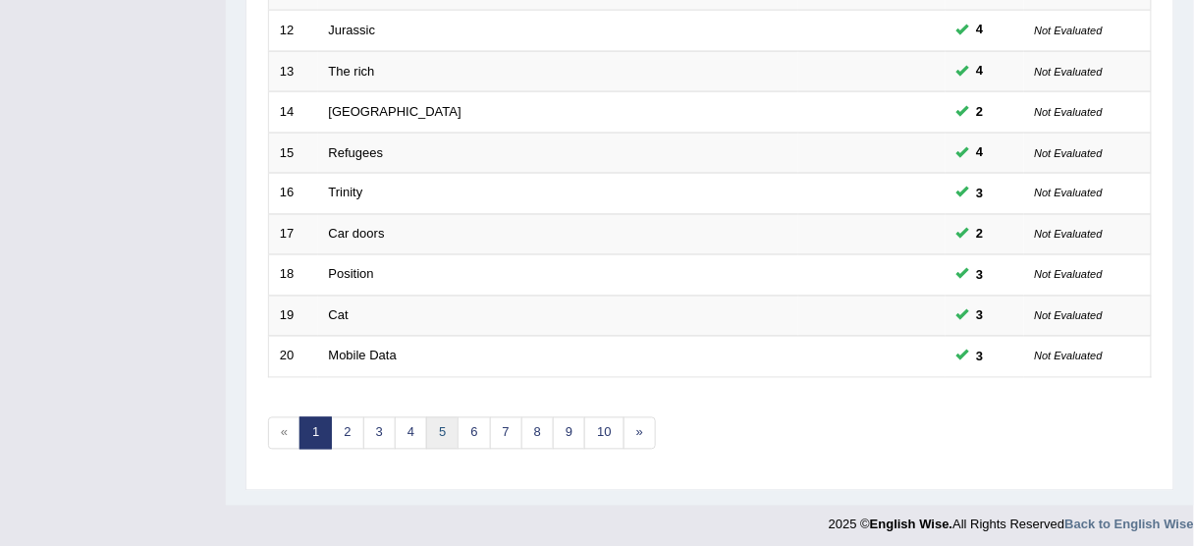
click at [432, 420] on link "5" at bounding box center [442, 433] width 32 height 32
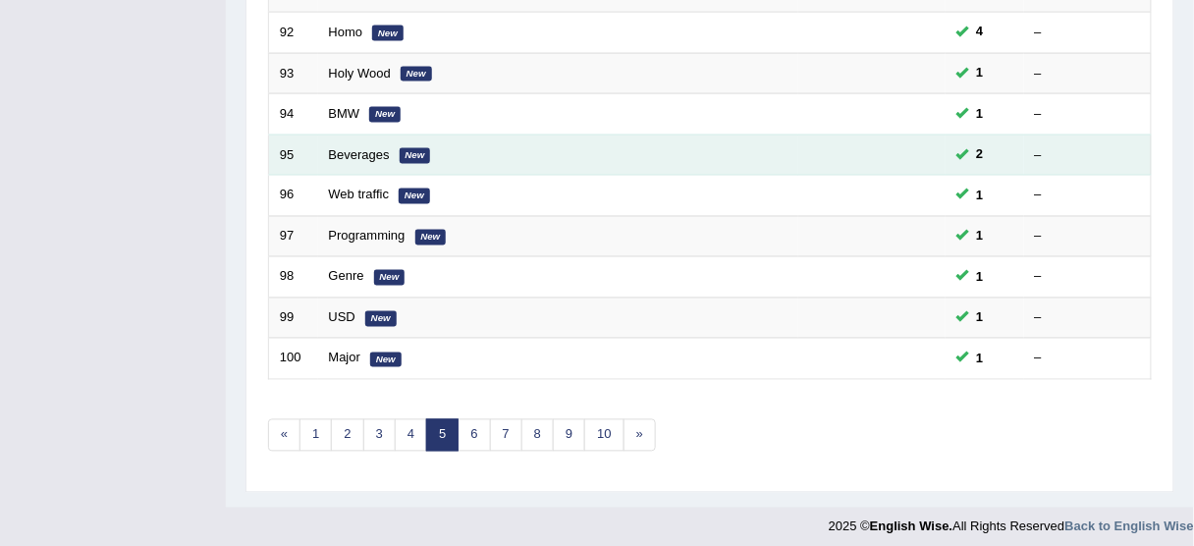
scroll to position [745, 0]
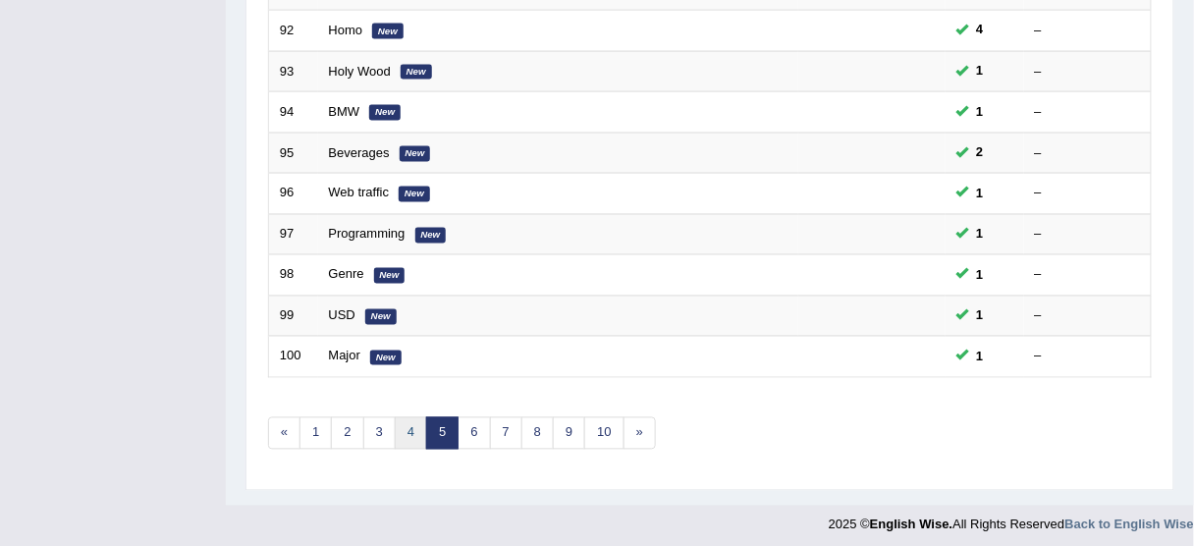
click at [406, 417] on link "4" at bounding box center [411, 433] width 32 height 32
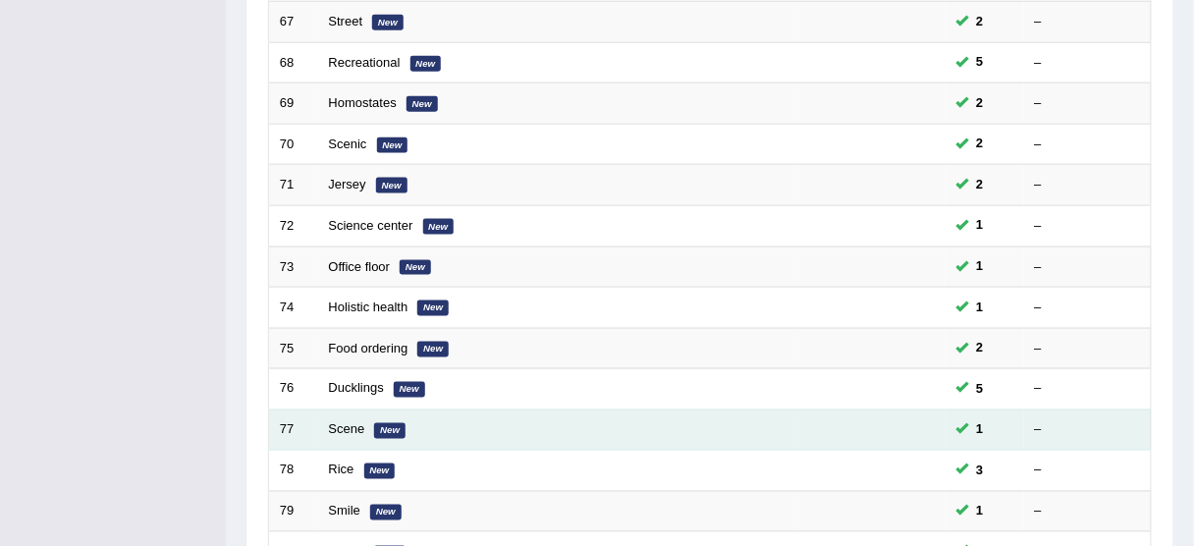
scroll to position [745, 0]
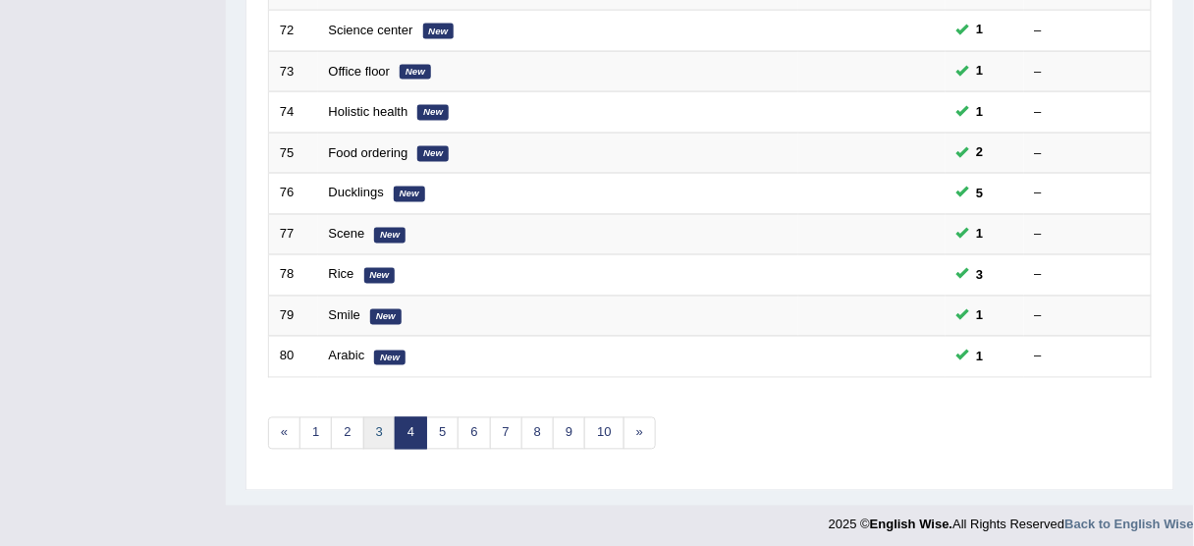
click at [377, 423] on link "3" at bounding box center [379, 433] width 32 height 32
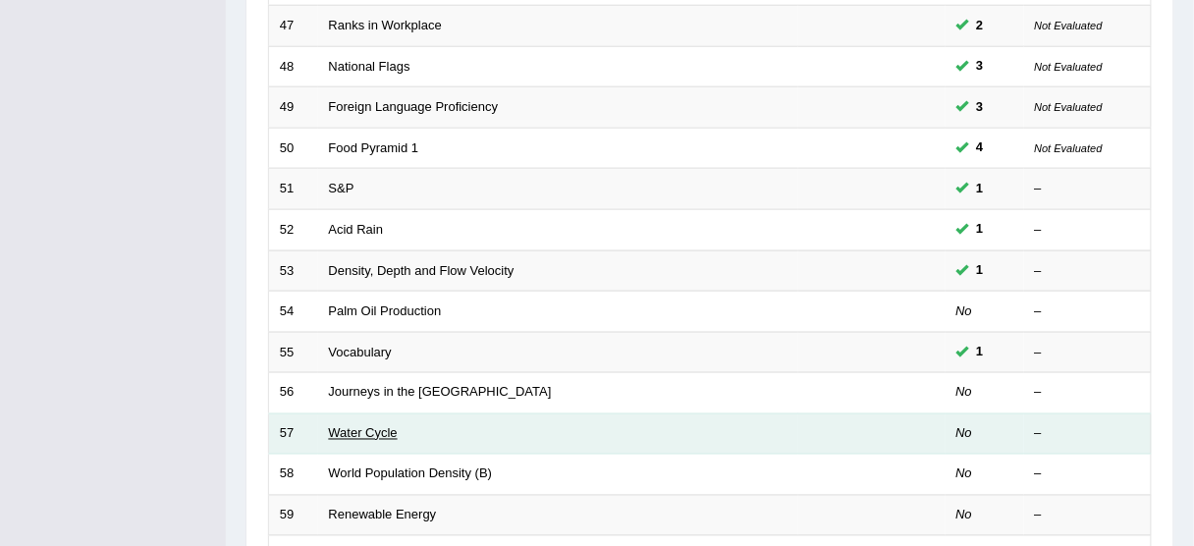
scroll to position [550, 0]
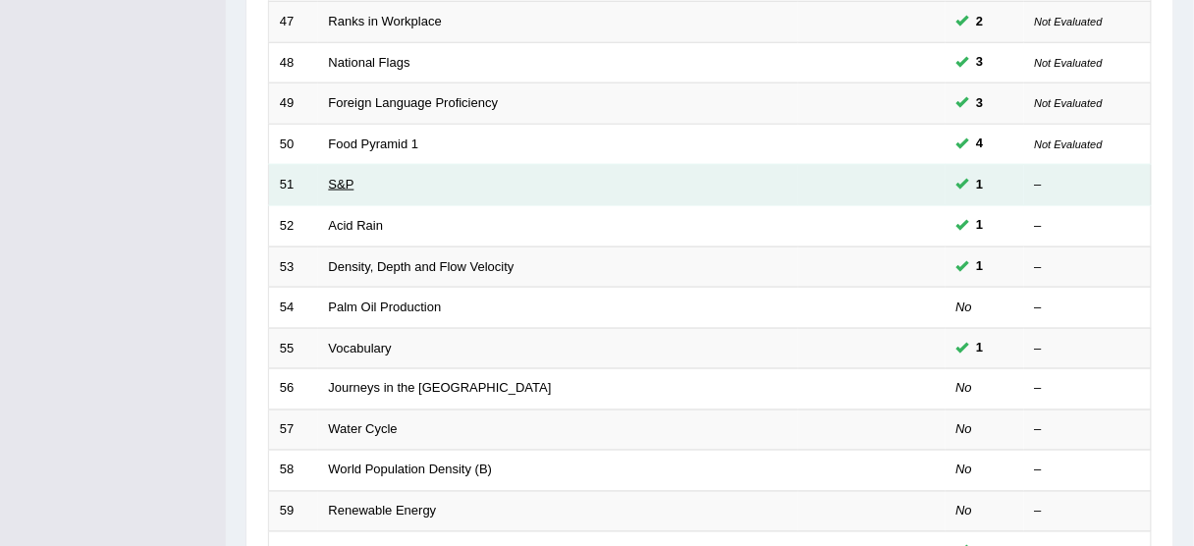
click at [332, 177] on link "S&P" at bounding box center [342, 184] width 26 height 15
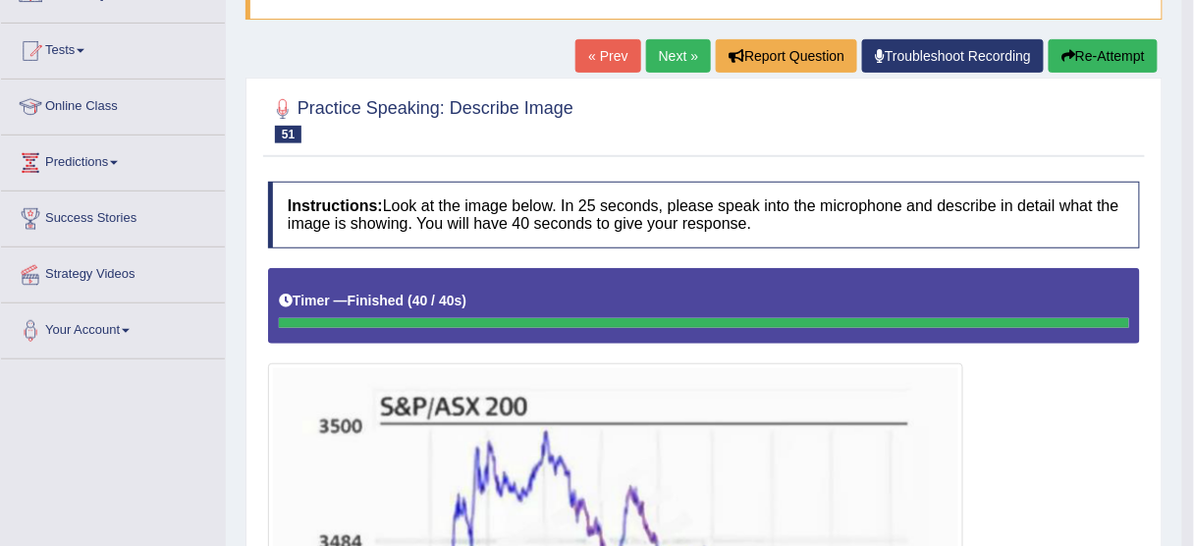
scroll to position [147, 0]
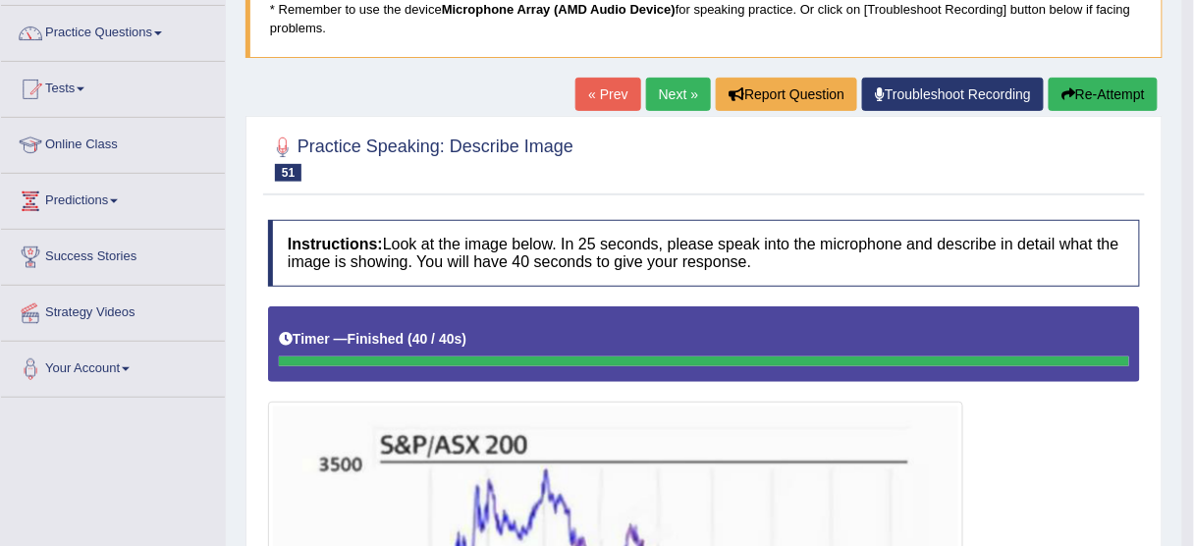
click at [1107, 95] on button "Re-Attempt" at bounding box center [1103, 94] width 109 height 33
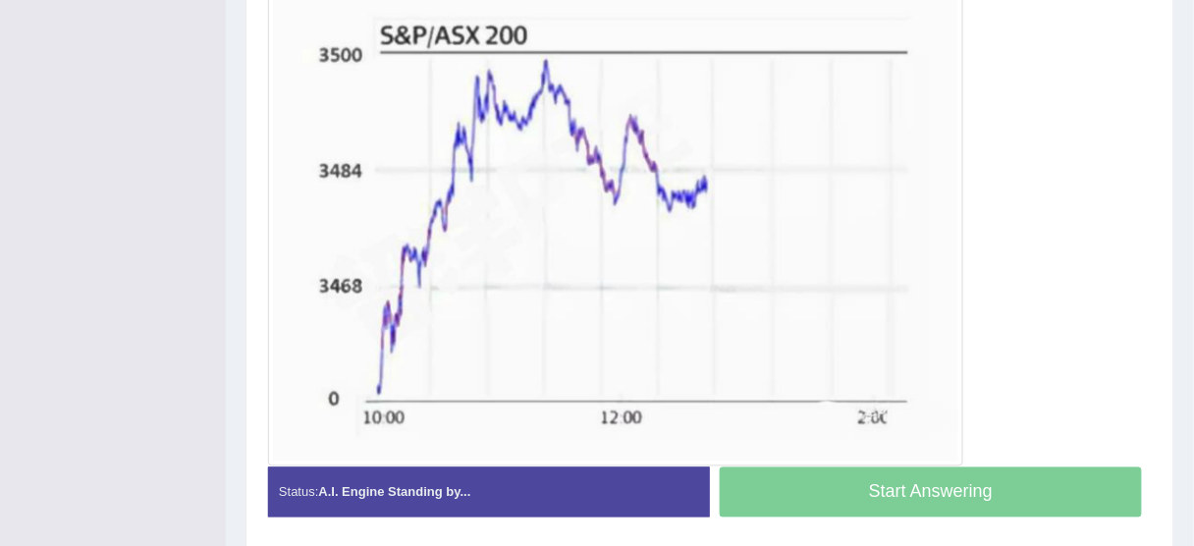
scroll to position [628, 0]
